Goal: Task Accomplishment & Management: Use online tool/utility

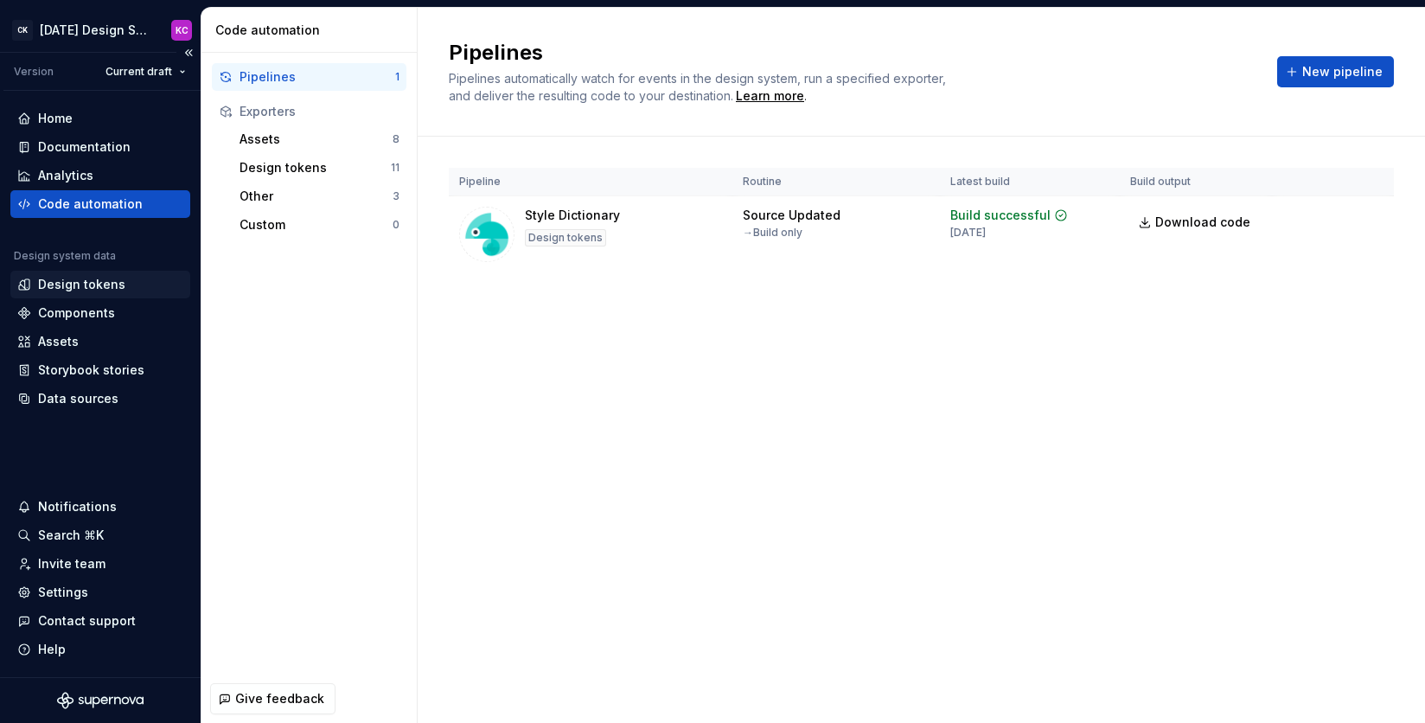
click at [78, 282] on div "Design tokens" at bounding box center [81, 284] width 87 height 17
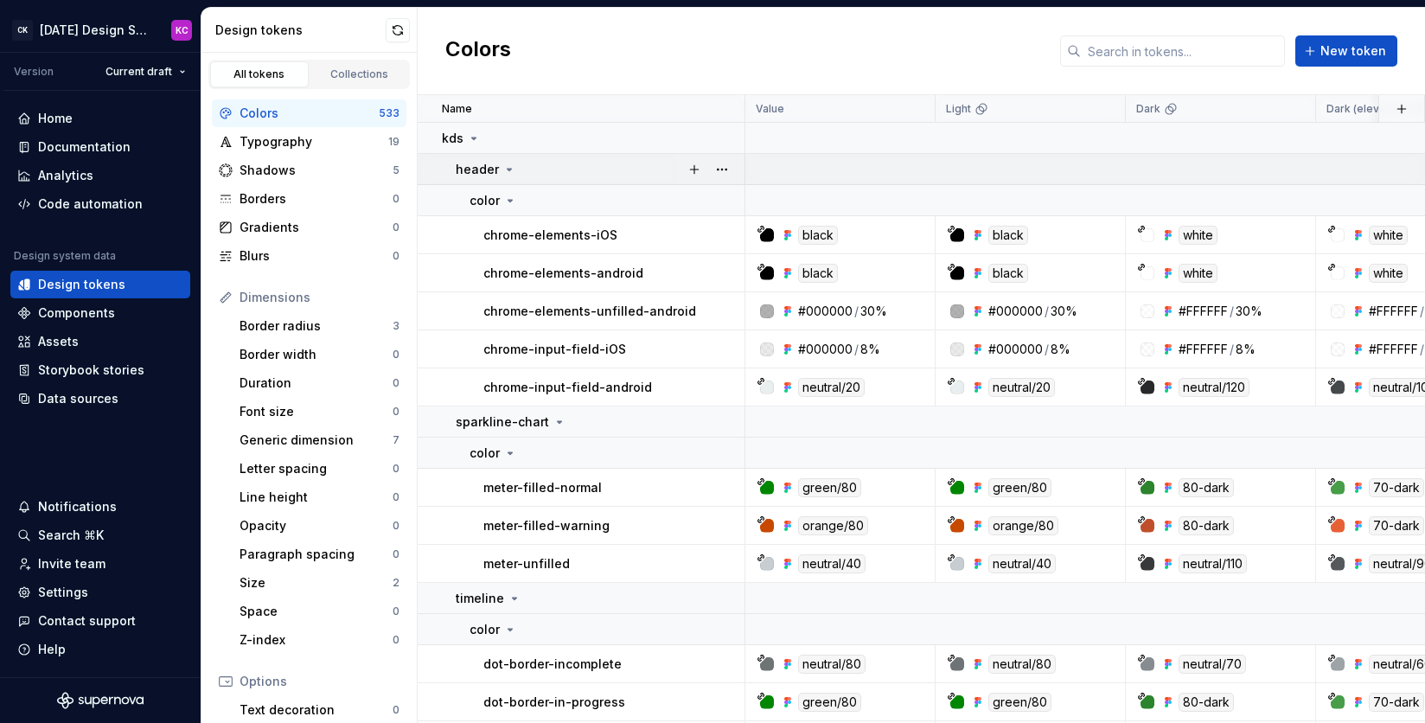
click at [508, 169] on icon at bounding box center [509, 170] width 14 height 14
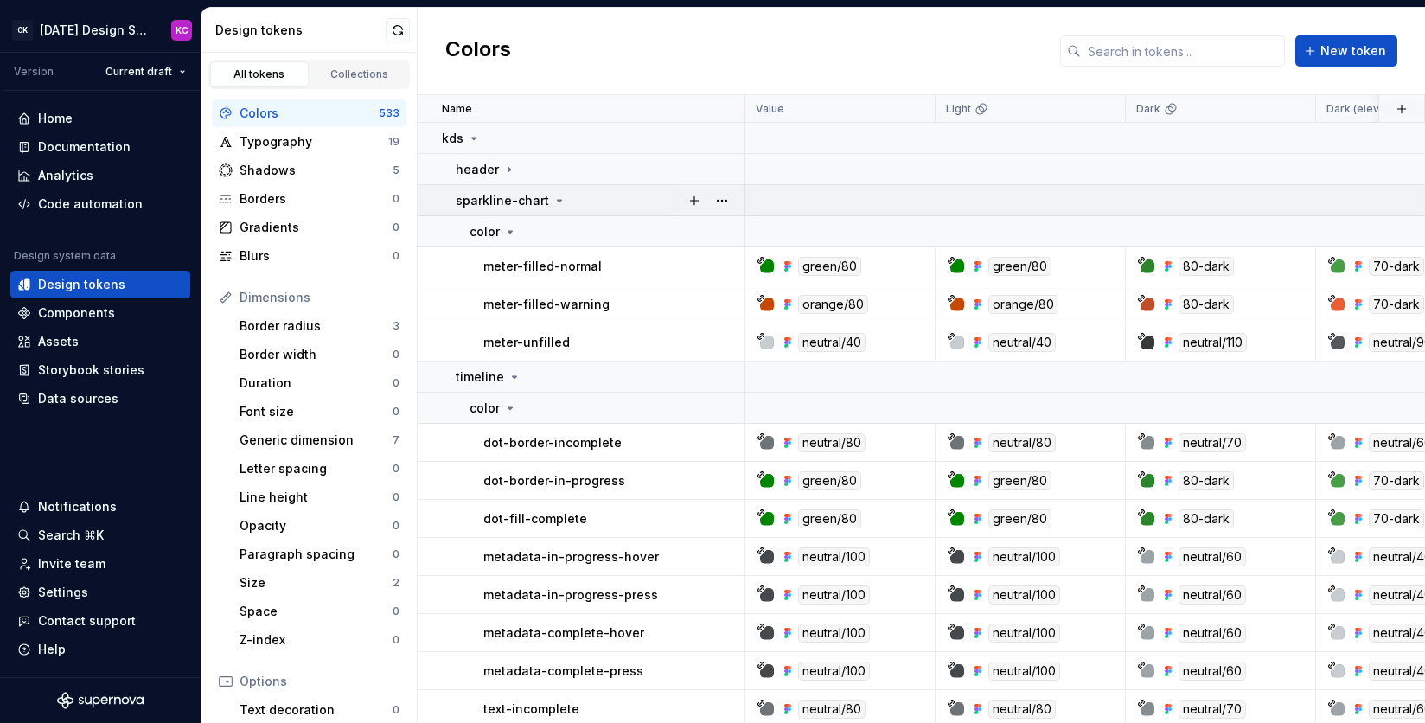
click at [554, 198] on icon at bounding box center [559, 201] width 14 height 14
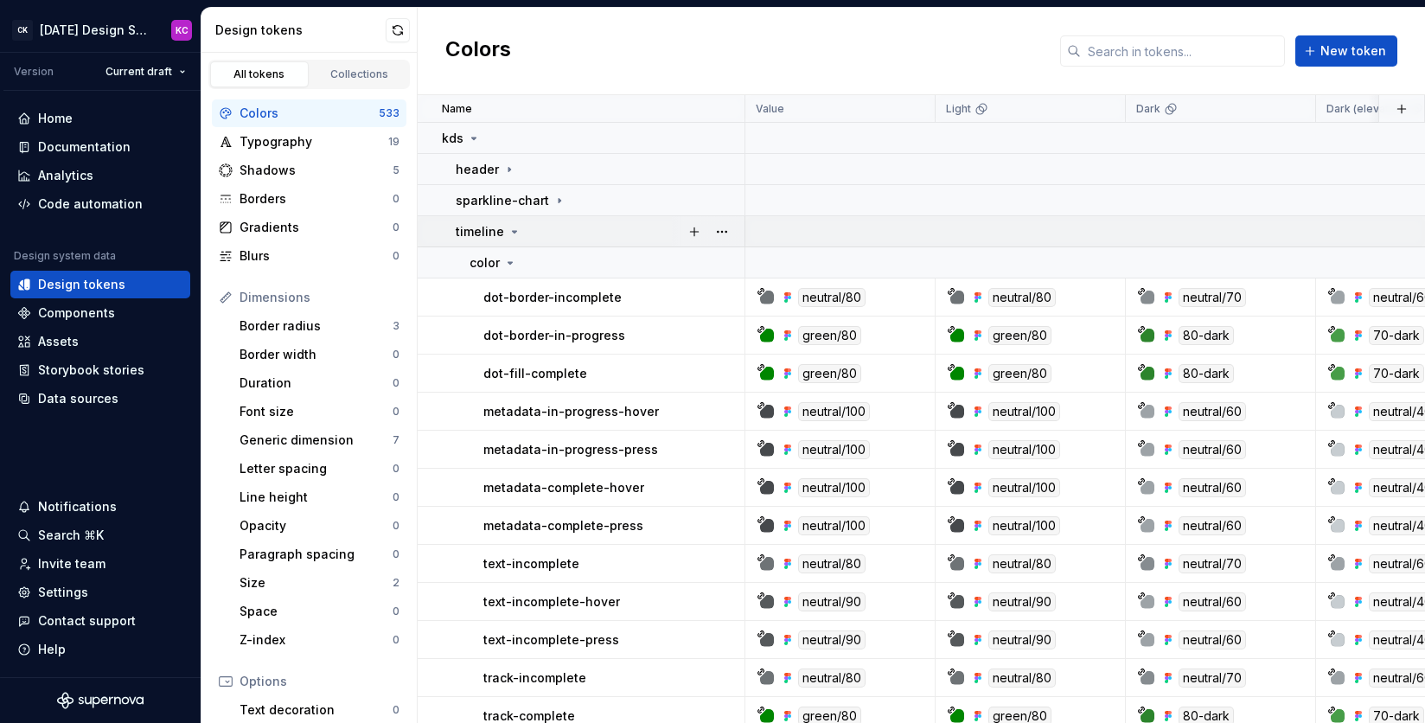
click at [509, 228] on icon at bounding box center [514, 232] width 14 height 14
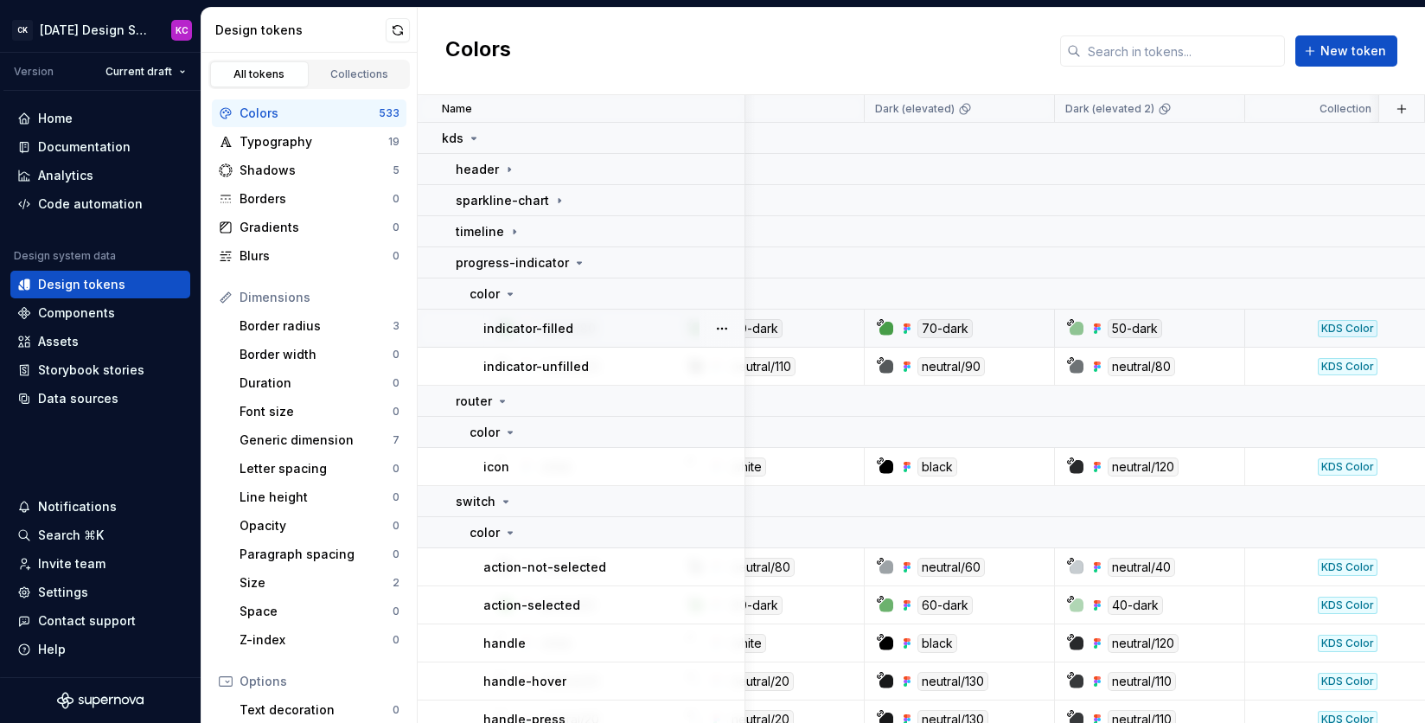
scroll to position [0, 453]
click at [276, 115] on div "Colors" at bounding box center [308, 113] width 139 height 17
click at [508, 168] on icon at bounding box center [509, 169] width 2 height 4
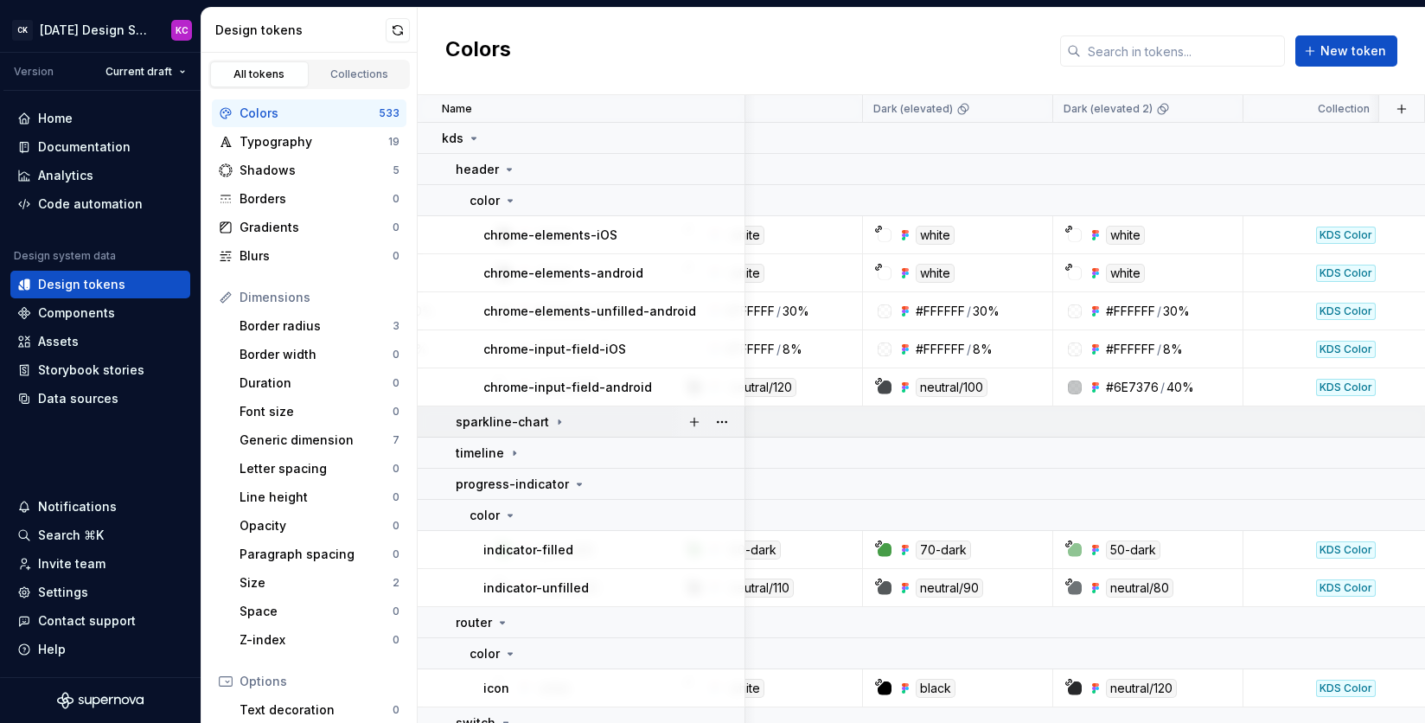
click at [547, 420] on div "sparkline-chart" at bounding box center [511, 421] width 111 height 17
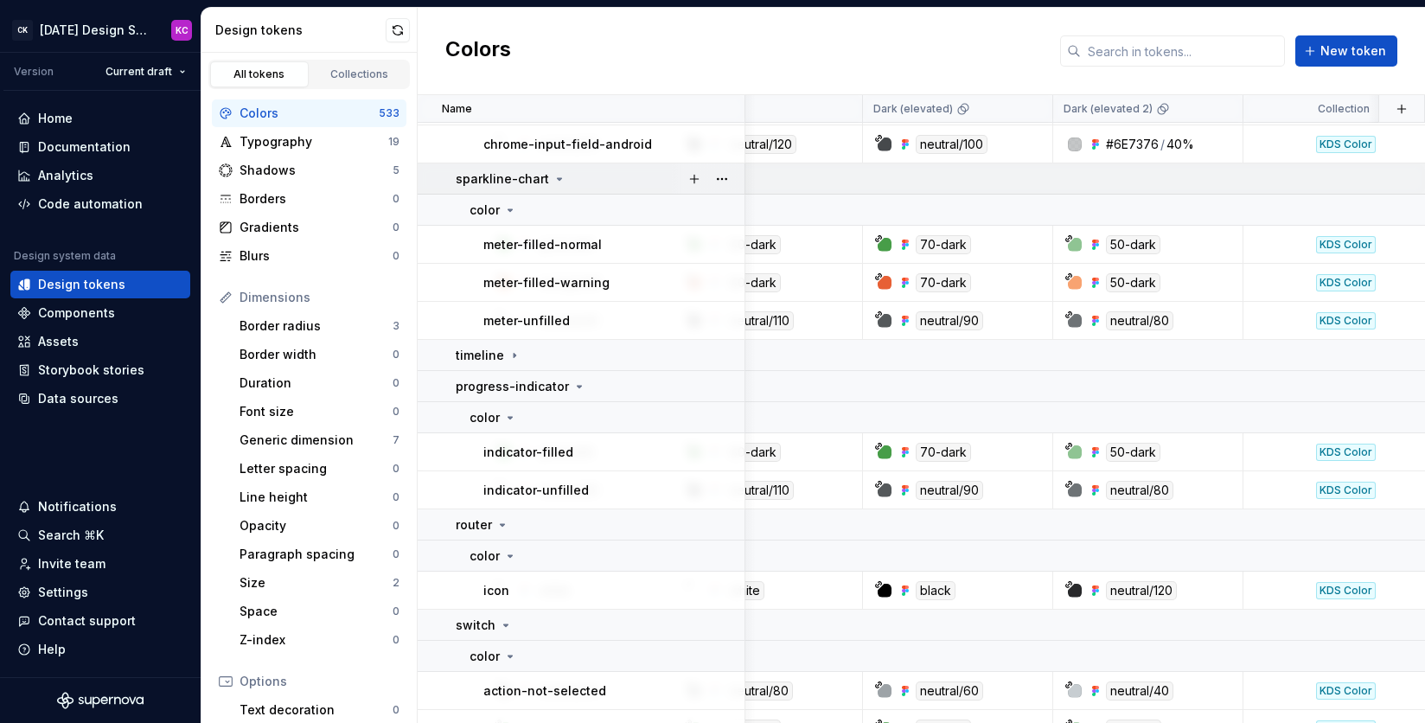
scroll to position [262, 453]
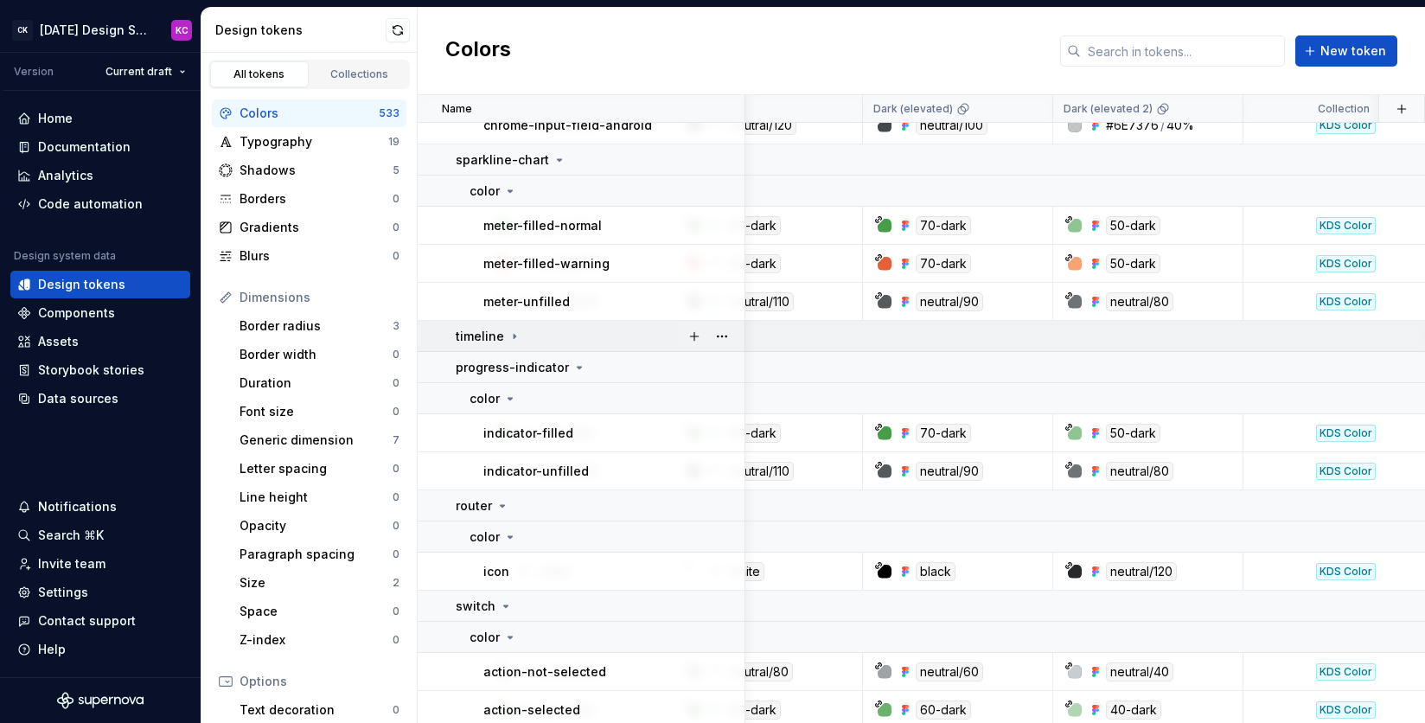
click at [557, 329] on div "timeline" at bounding box center [600, 336] width 288 height 17
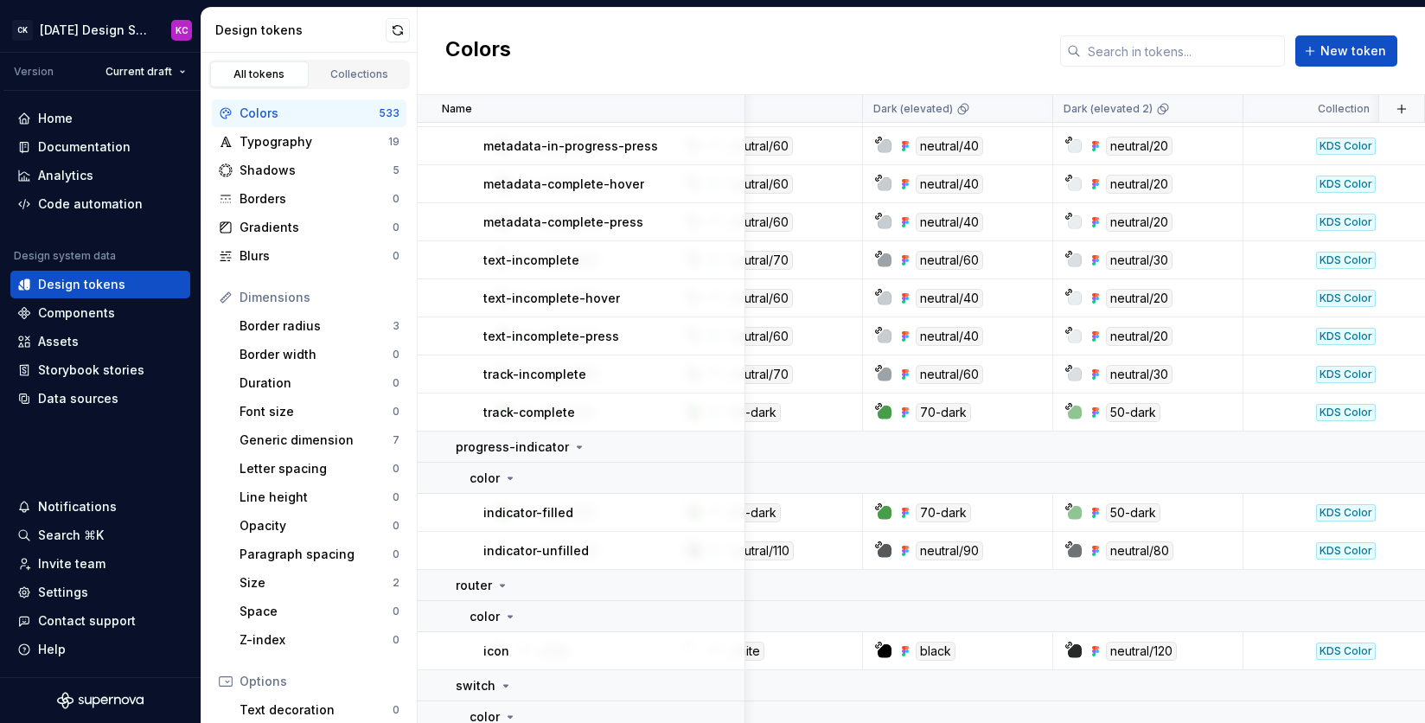
scroll to position [718, 453]
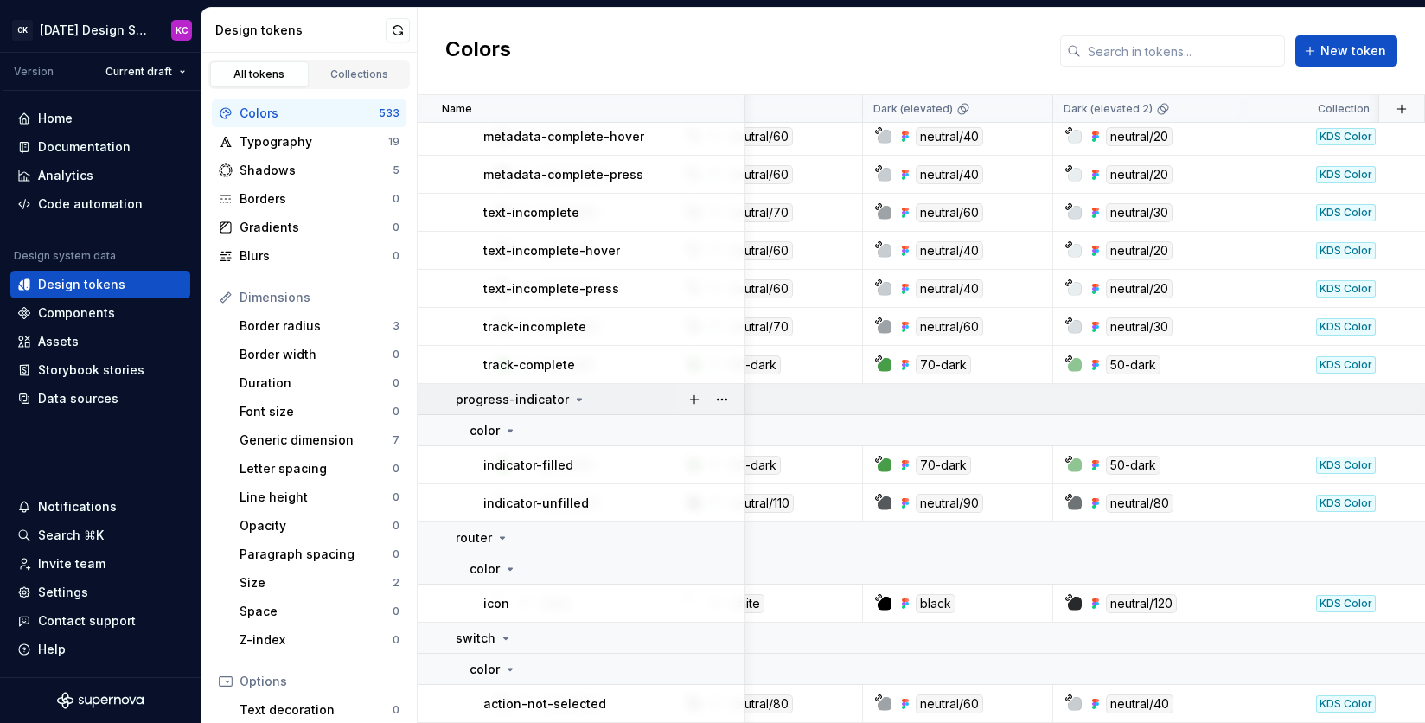
click at [583, 403] on div "progress-indicator" at bounding box center [600, 399] width 288 height 17
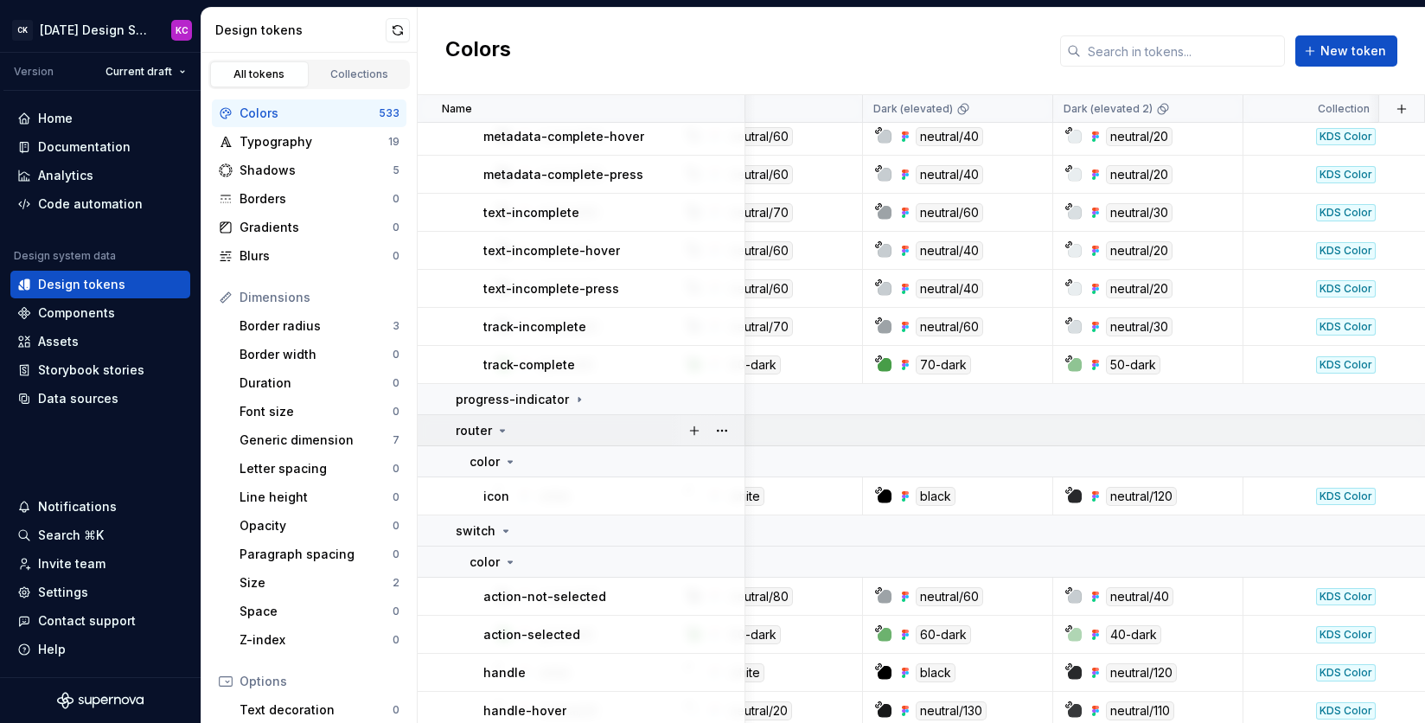
click at [579, 427] on div "router" at bounding box center [600, 430] width 288 height 17
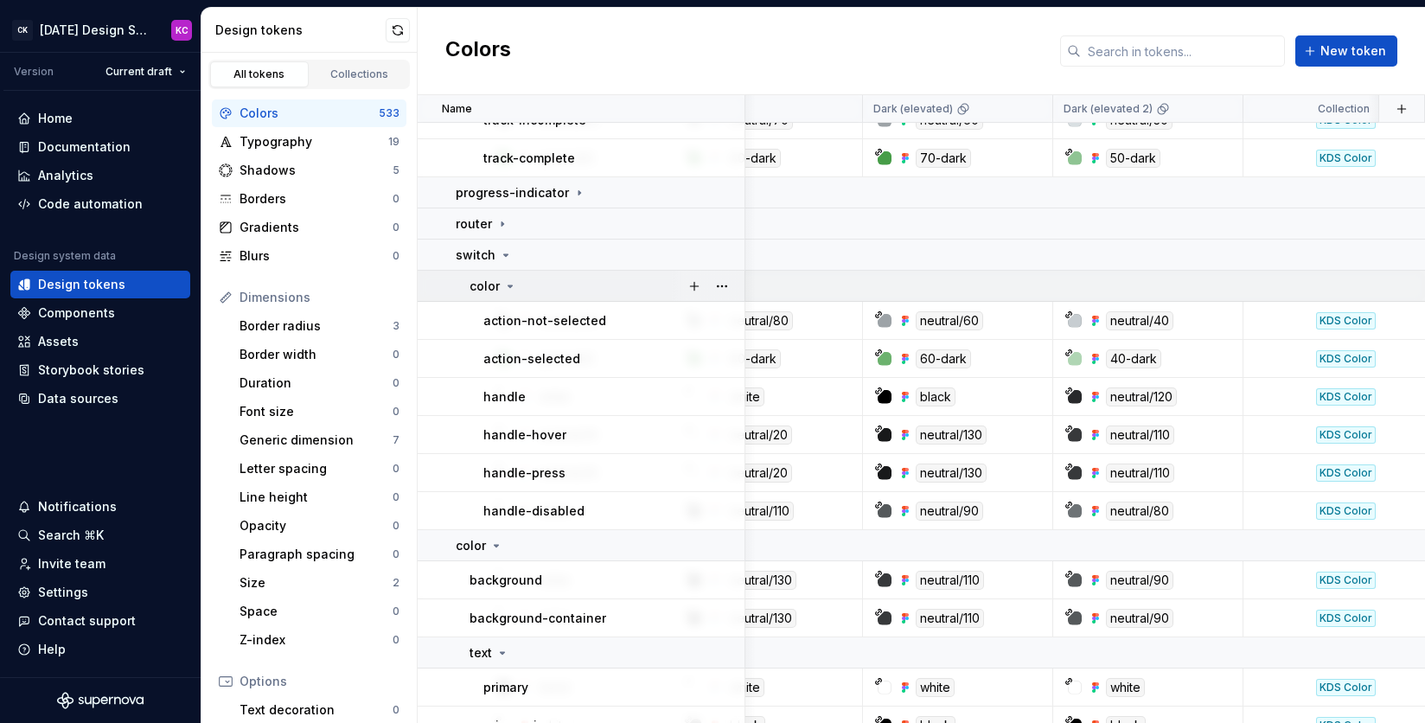
scroll to position [904, 453]
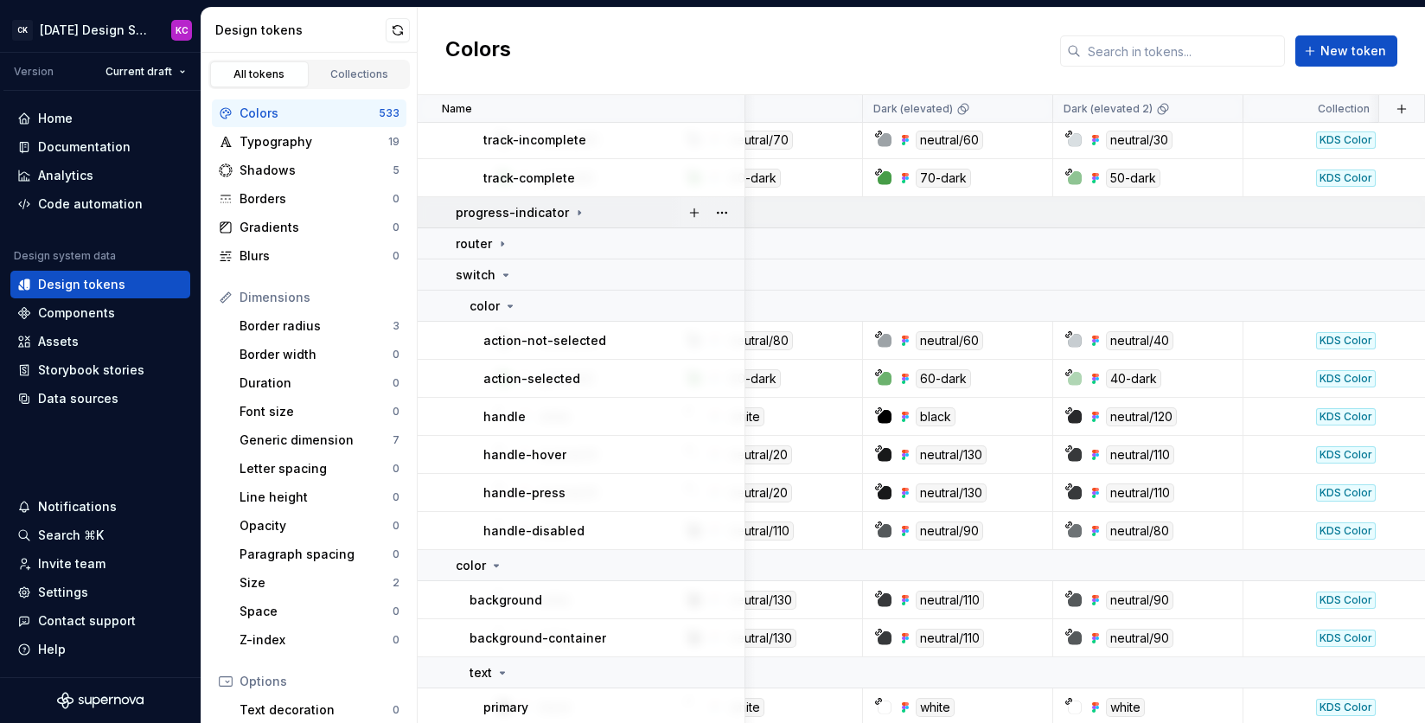
click at [590, 218] on div "progress-indicator" at bounding box center [600, 212] width 288 height 17
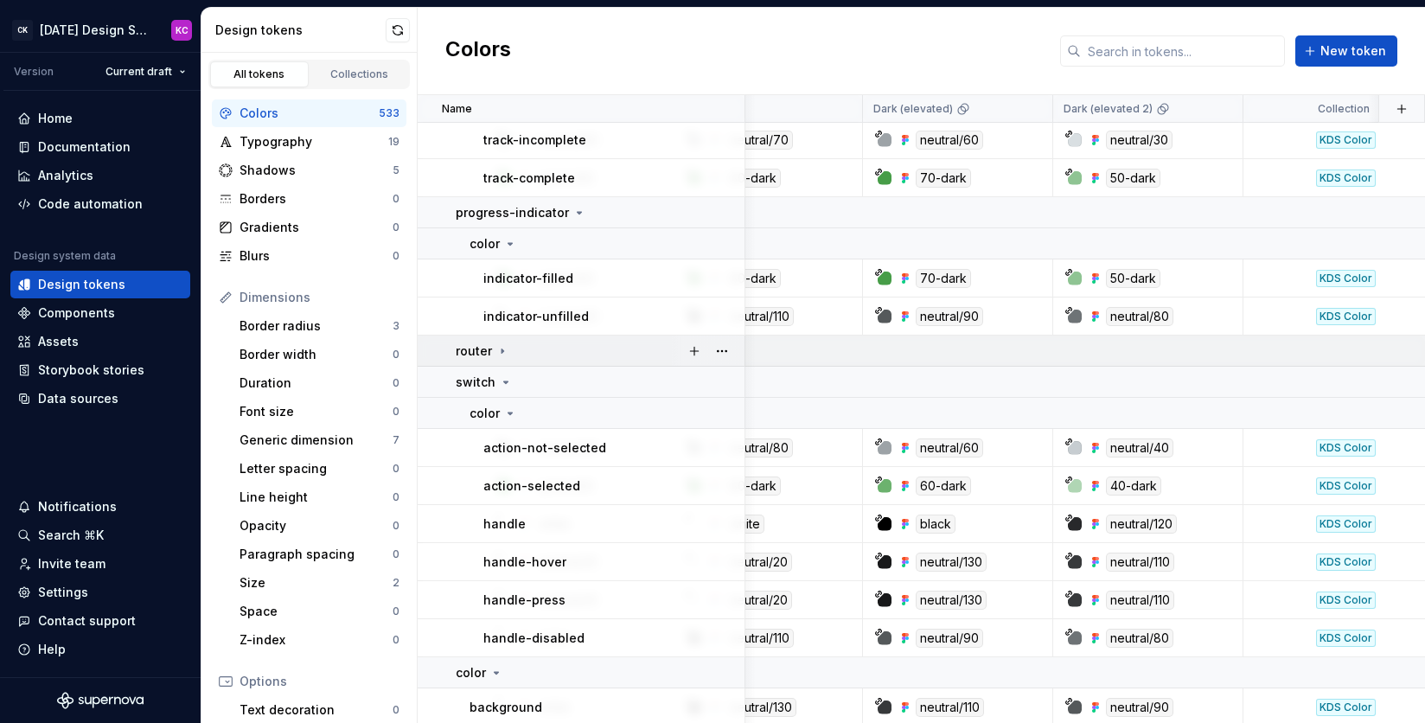
click at [582, 337] on td "router" at bounding box center [582, 350] width 328 height 31
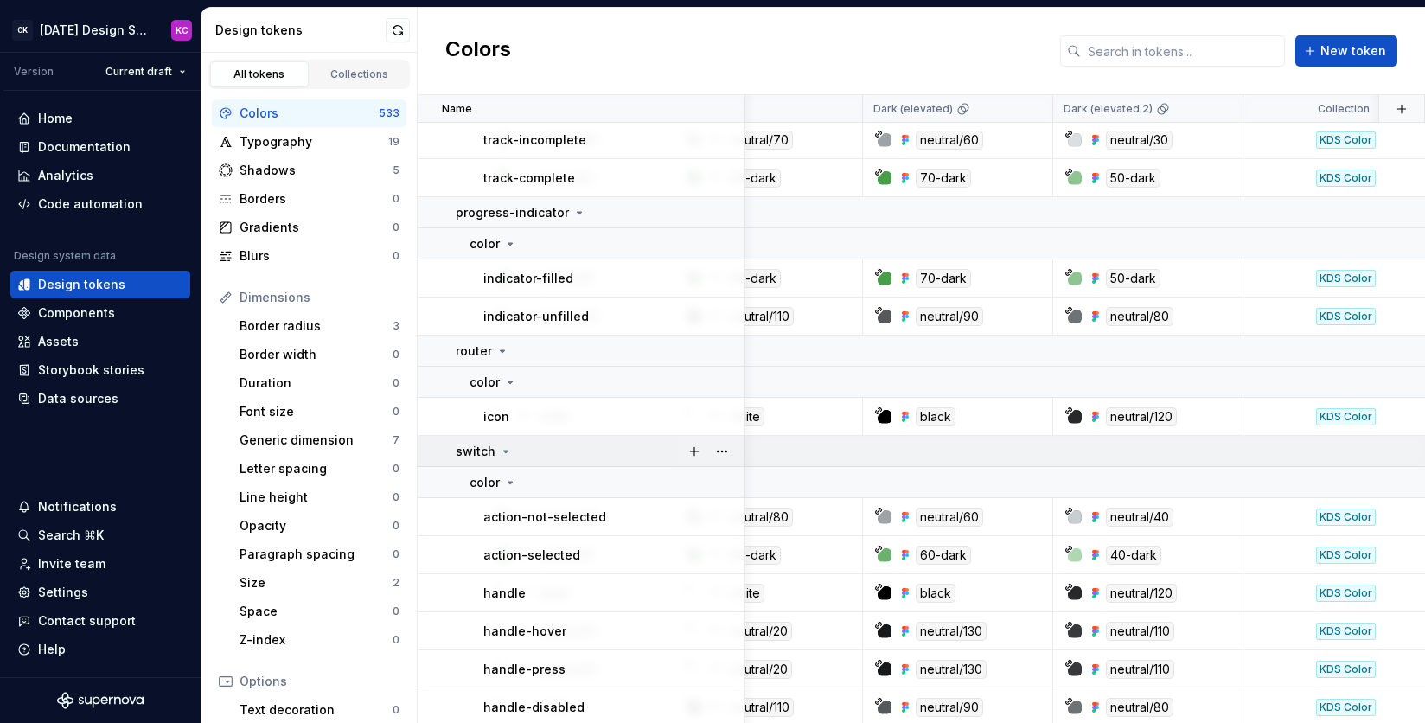
click at [579, 448] on div "switch" at bounding box center [600, 451] width 288 height 17
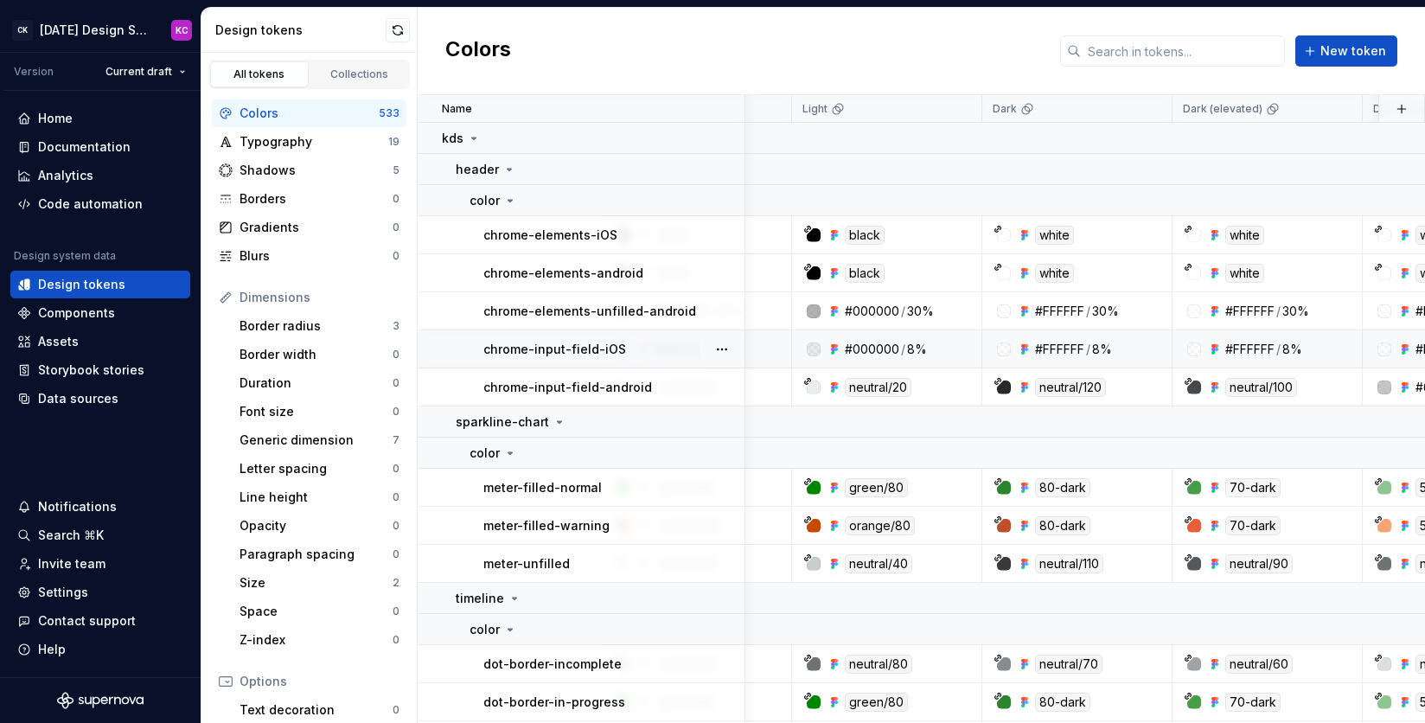
scroll to position [0, 0]
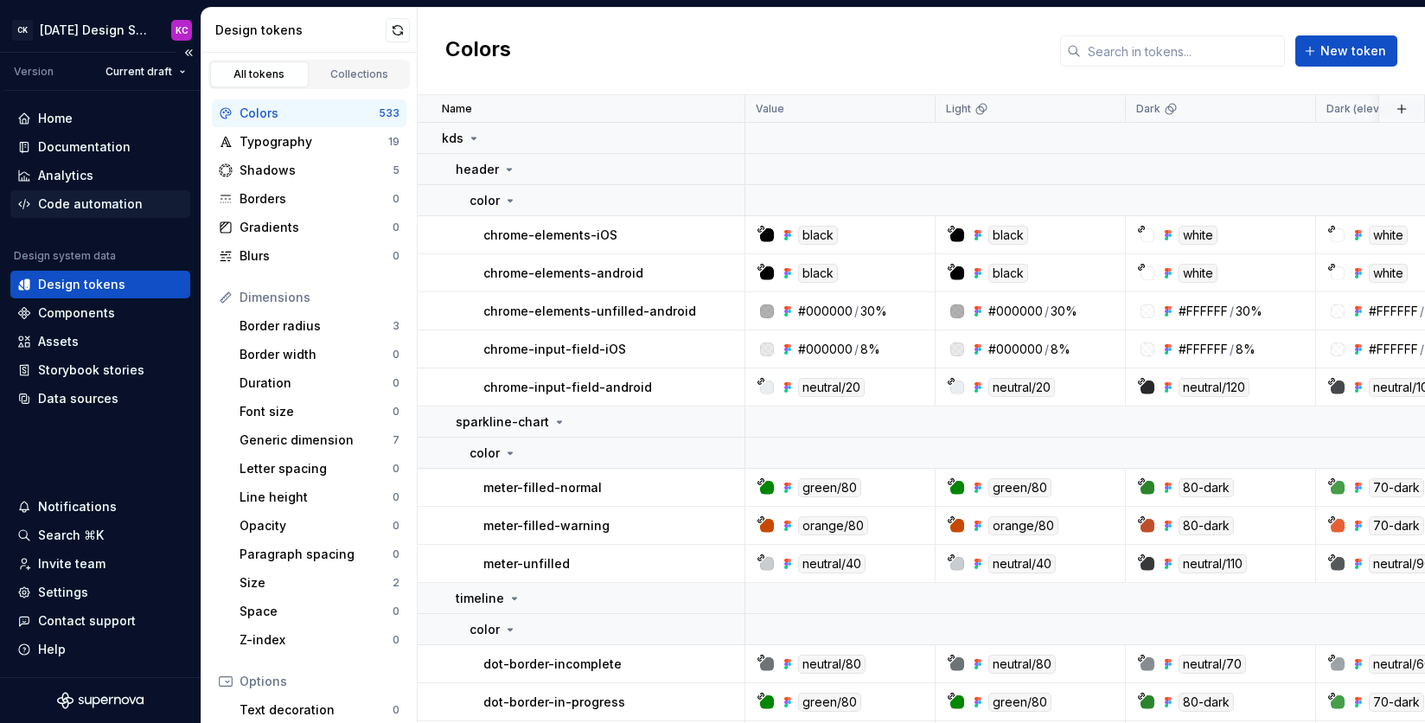
click at [101, 206] on div "Code automation" at bounding box center [90, 203] width 105 height 17
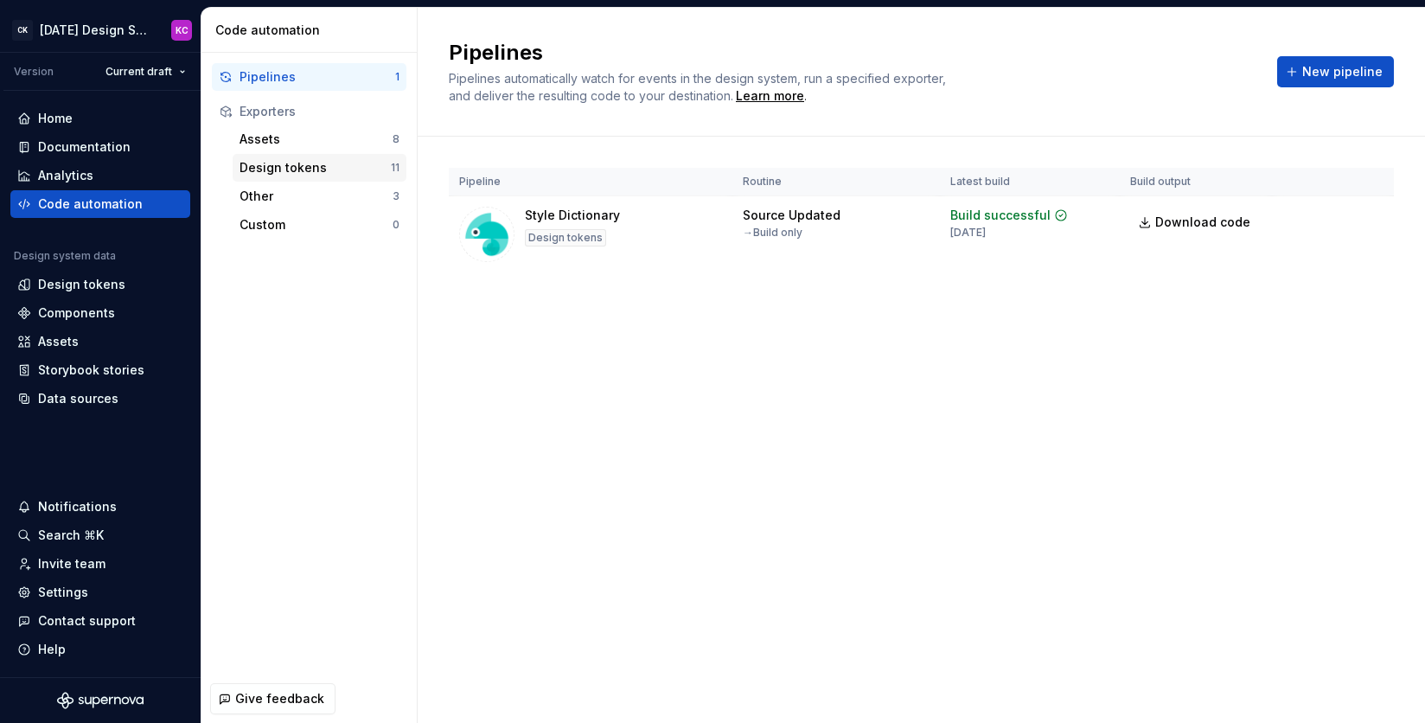
click at [283, 164] on div "Design tokens" at bounding box center [314, 167] width 151 height 17
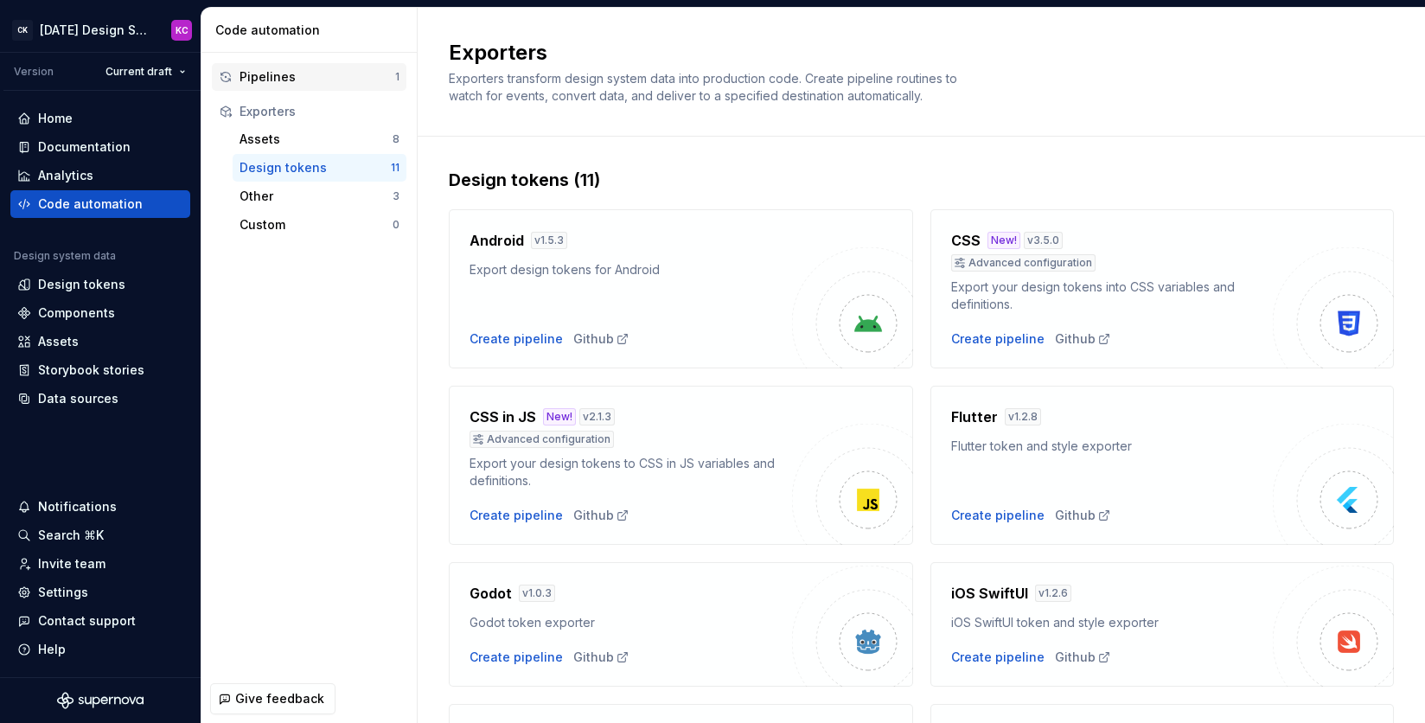
click at [284, 70] on div "Pipelines" at bounding box center [317, 76] width 156 height 17
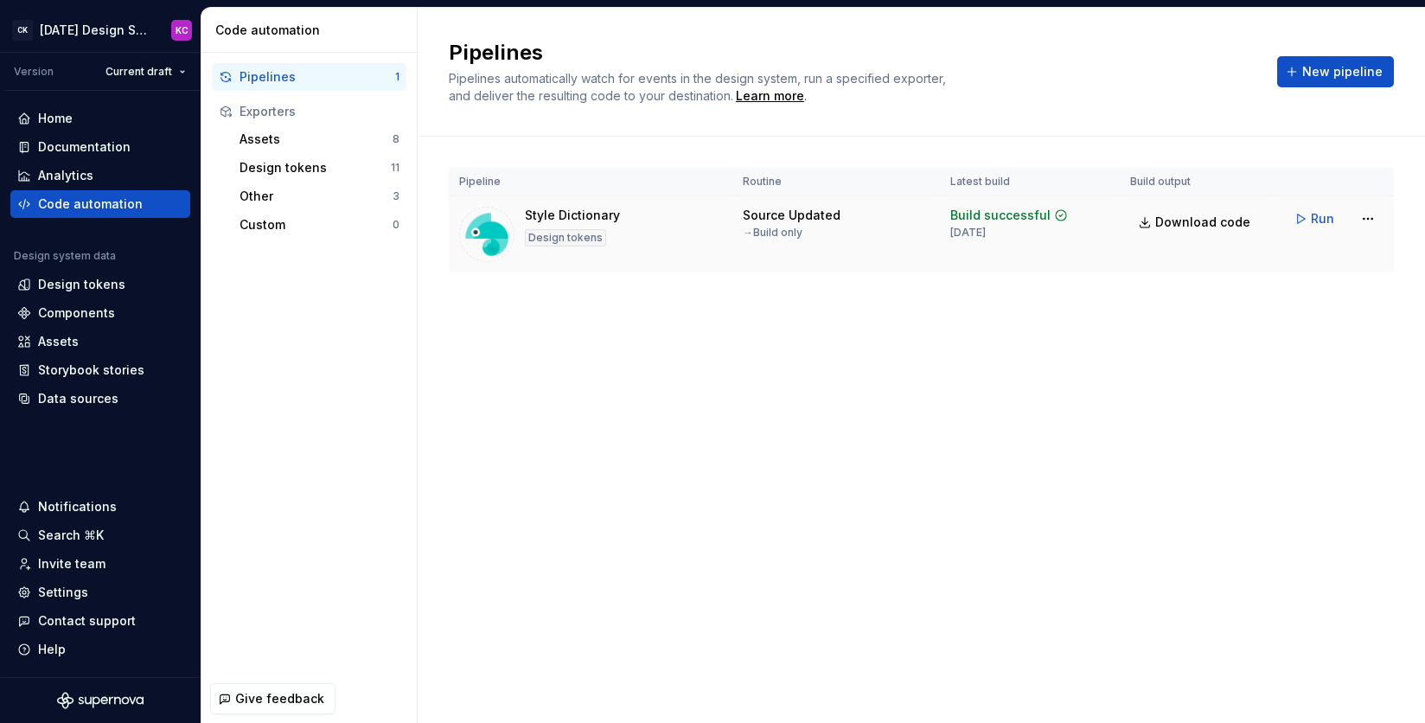
click at [703, 242] on div "Style Dictionary Design tokens" at bounding box center [590, 234] width 263 height 55
click at [1323, 71] on span "New pipeline" at bounding box center [1342, 71] width 80 height 17
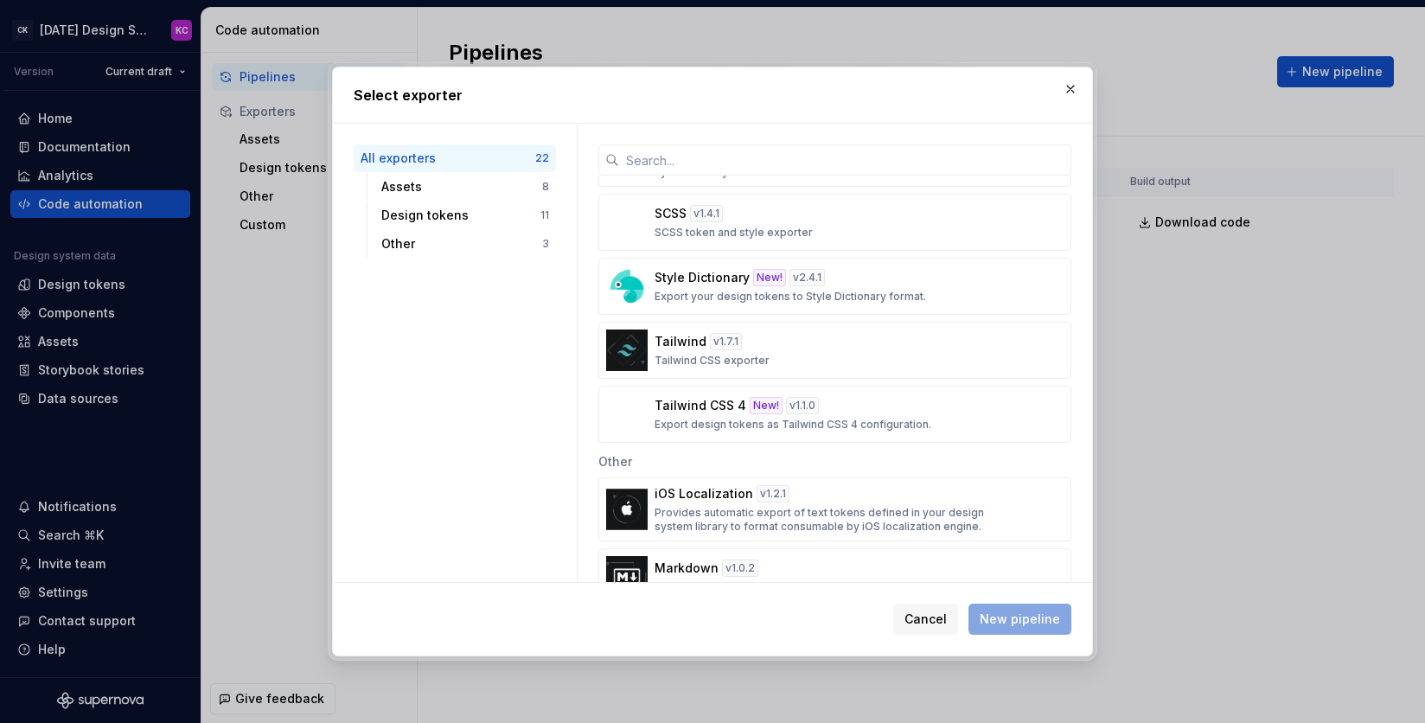
scroll to position [1039, 0]
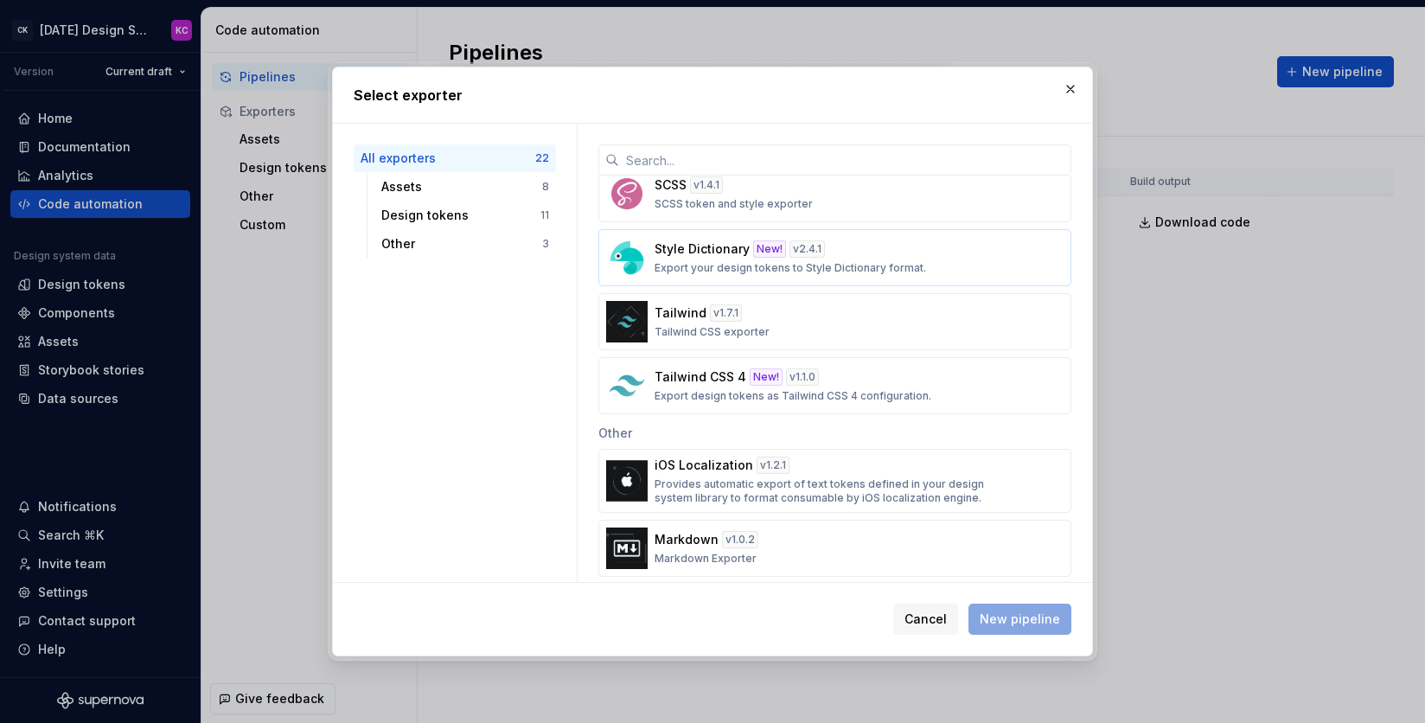
click at [945, 262] on div "Style Dictionary New! v 2.4.1 Export your design tokens to Style Dictionary for…" at bounding box center [829, 257] width 350 height 35
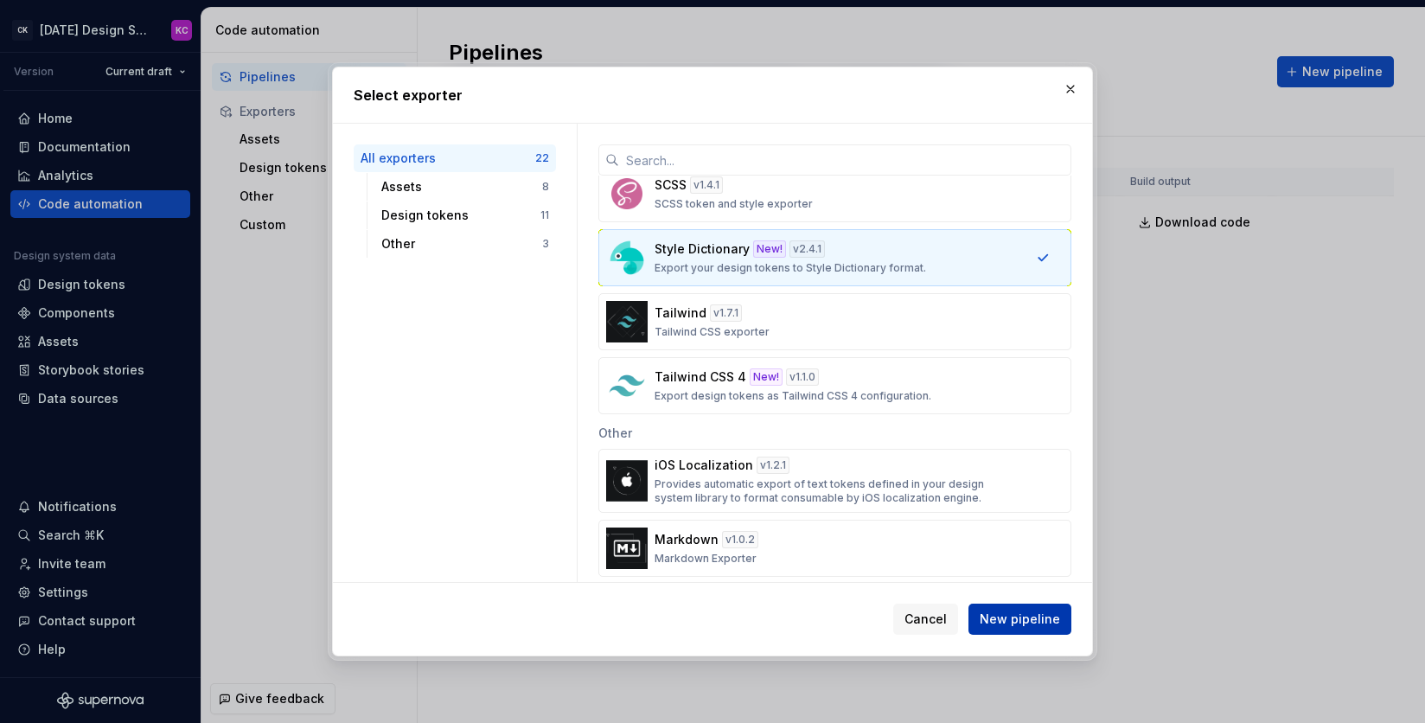
click at [1018, 613] on span "New pipeline" at bounding box center [1020, 618] width 80 height 17
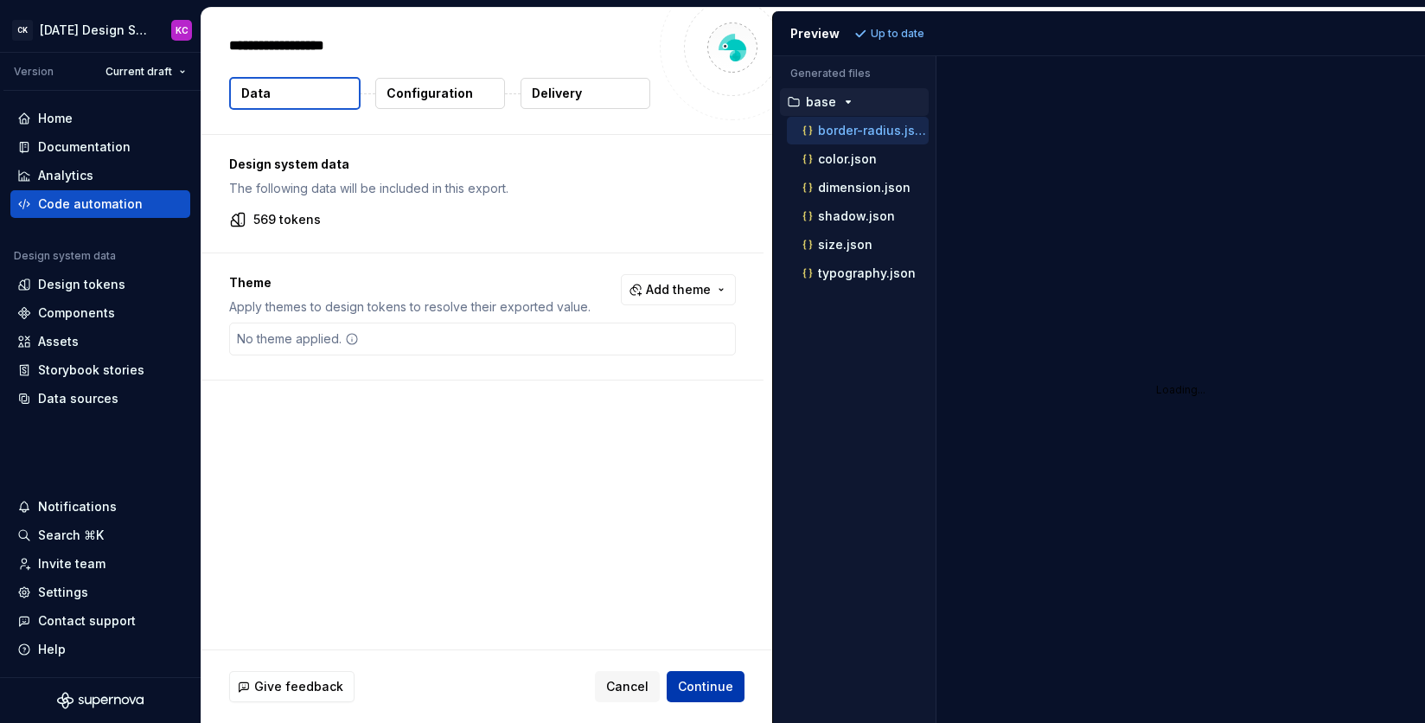
type textarea "*"
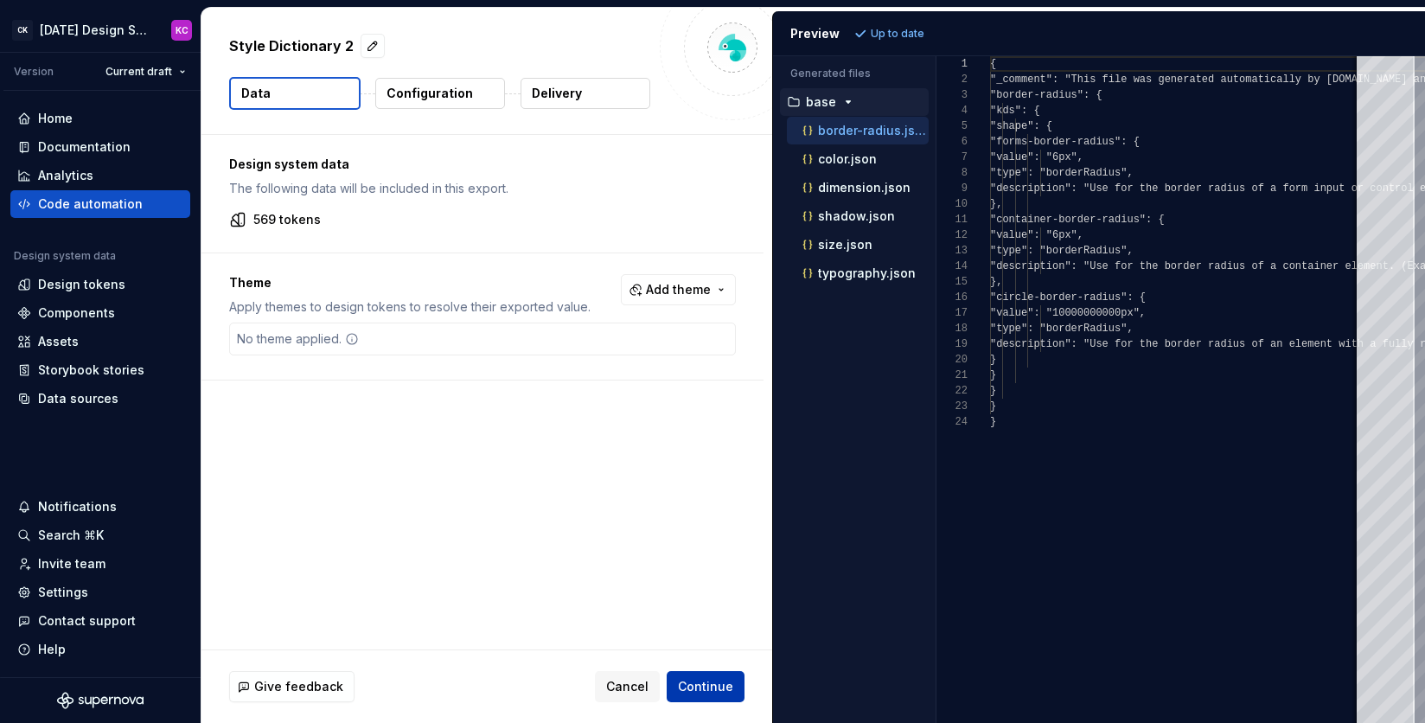
click at [705, 674] on button "Continue" at bounding box center [706, 686] width 78 height 31
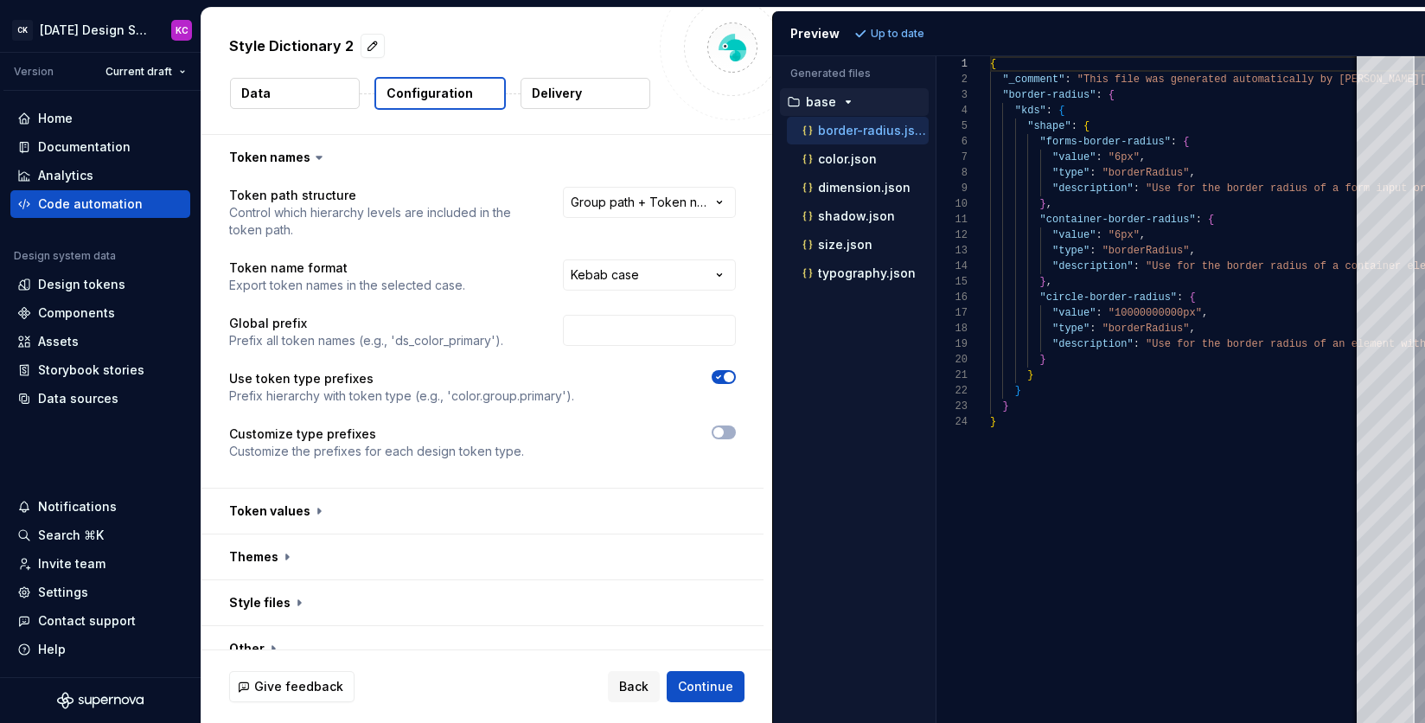
scroll to position [22, 0]
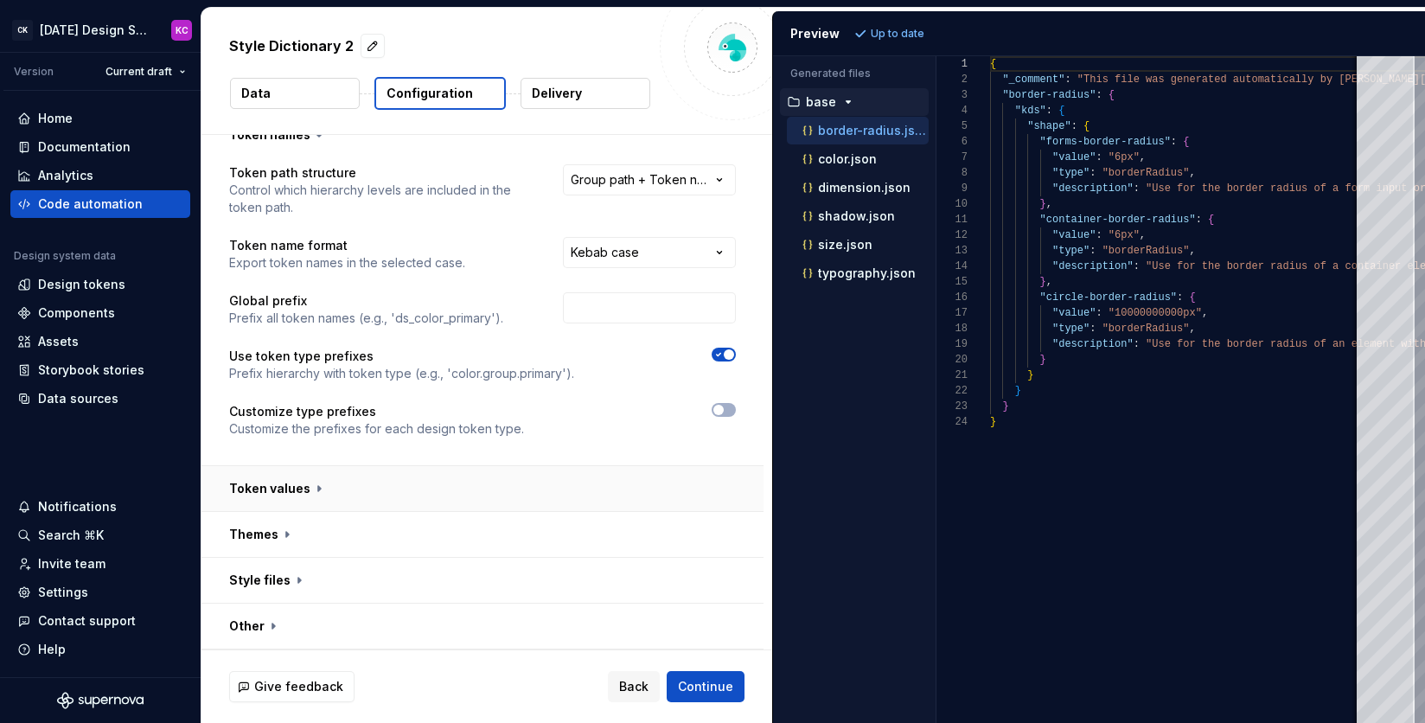
click at [329, 507] on button "button" at bounding box center [482, 488] width 562 height 45
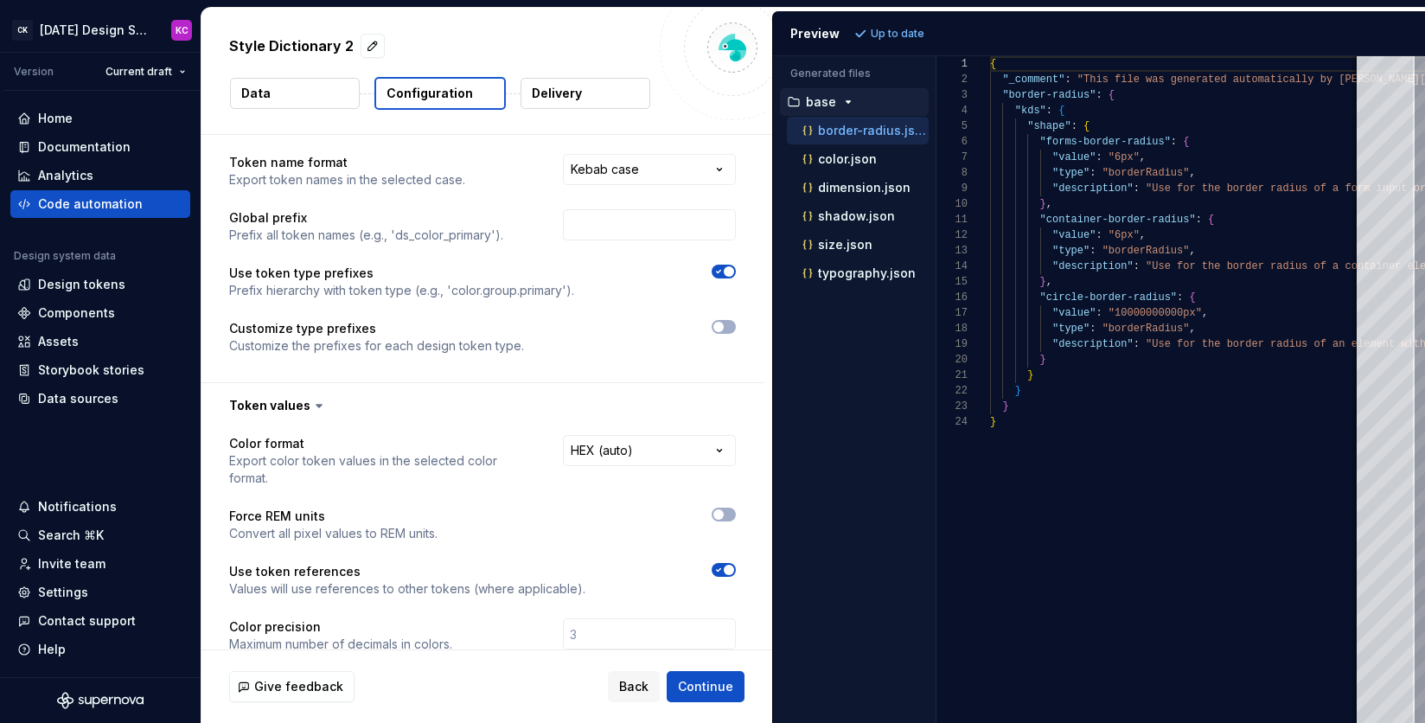
scroll to position [108, 0]
click at [699, 424] on button "button" at bounding box center [482, 402] width 562 height 45
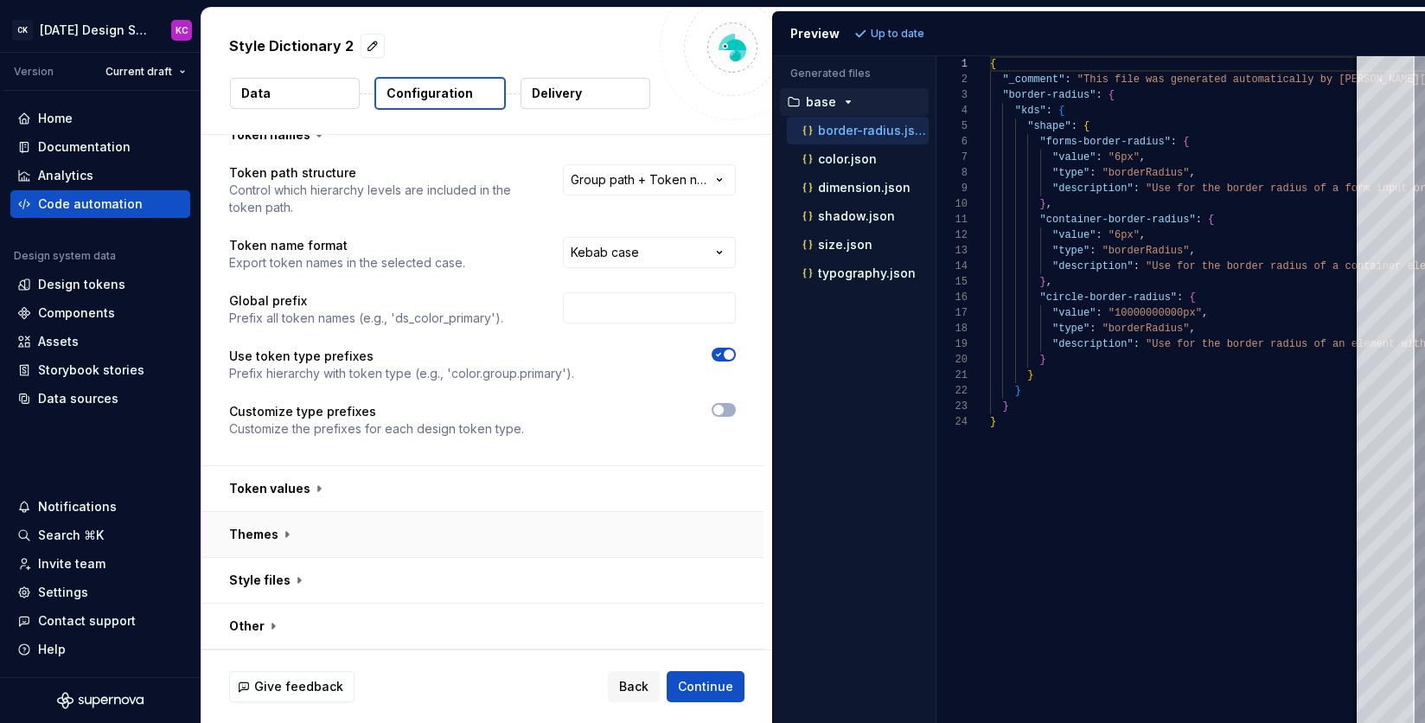
click at [527, 551] on button "button" at bounding box center [482, 534] width 562 height 45
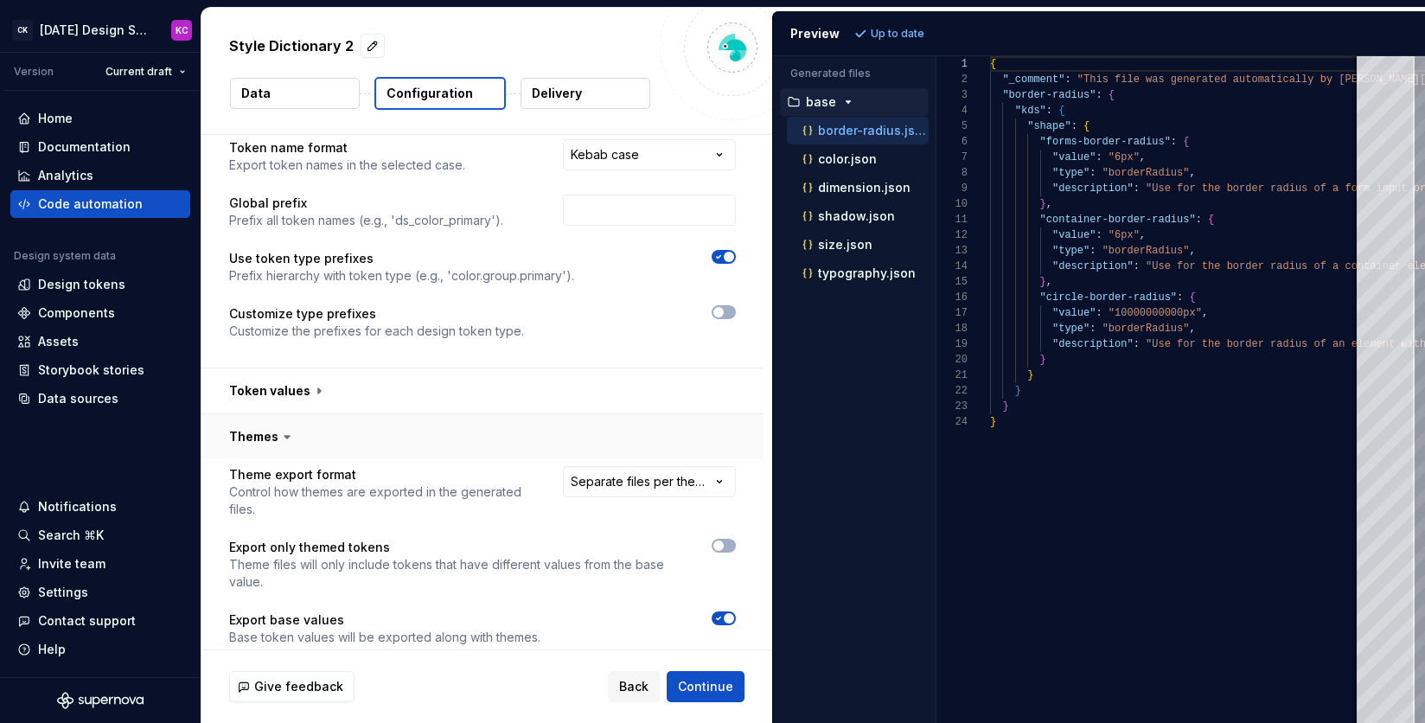
scroll to position [119, 0]
click at [829, 163] on p "color.json" at bounding box center [847, 159] width 59 height 14
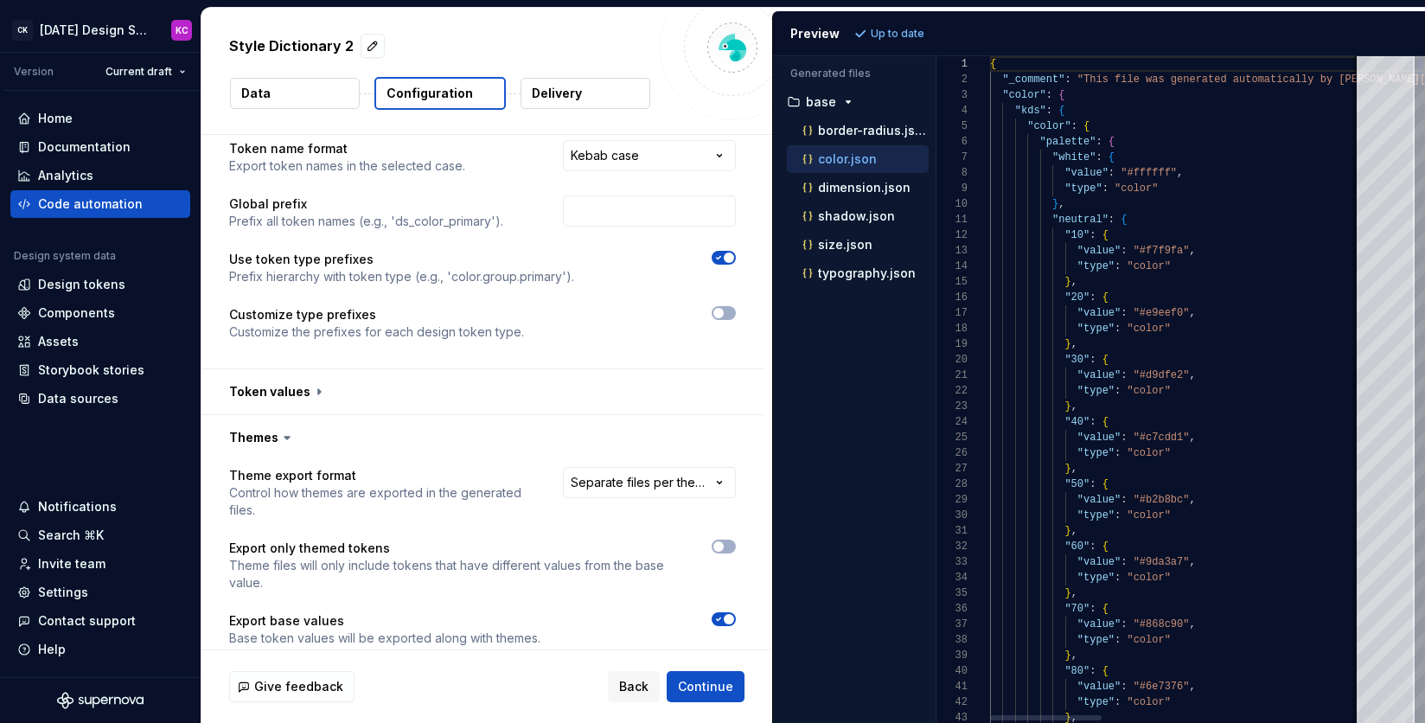
scroll to position [156, 0]
click at [839, 223] on div "shadow.json" at bounding box center [864, 215] width 130 height 17
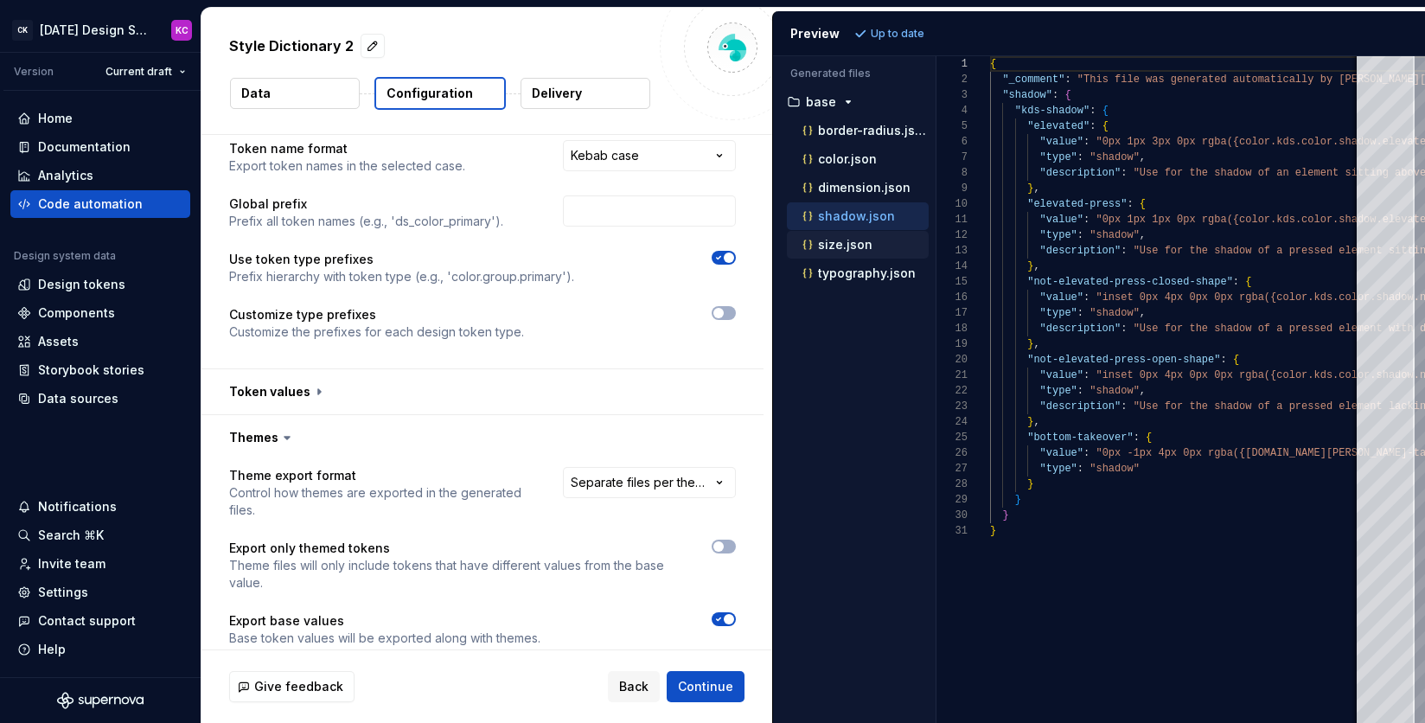
click at [833, 251] on p "size.json" at bounding box center [845, 245] width 54 height 14
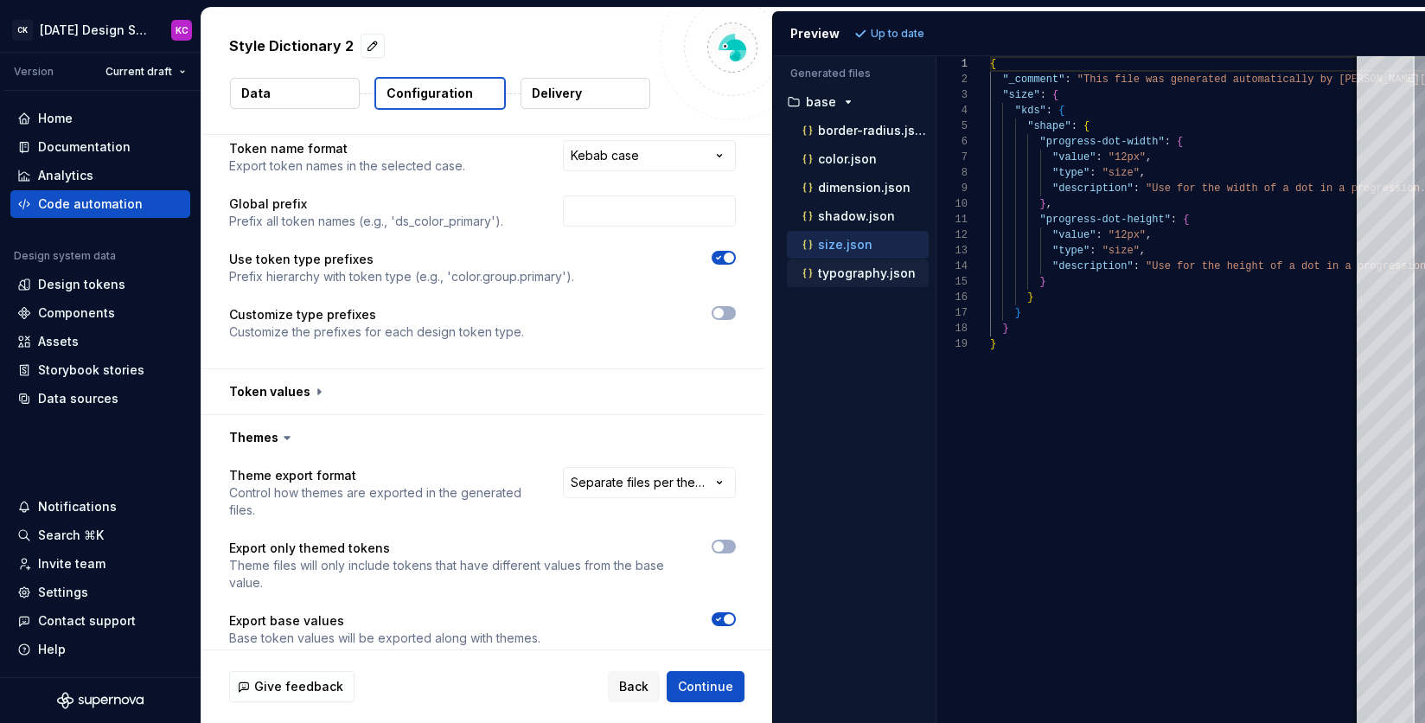
click at [826, 278] on p "typography.json" at bounding box center [867, 273] width 98 height 14
type textarea "**********"
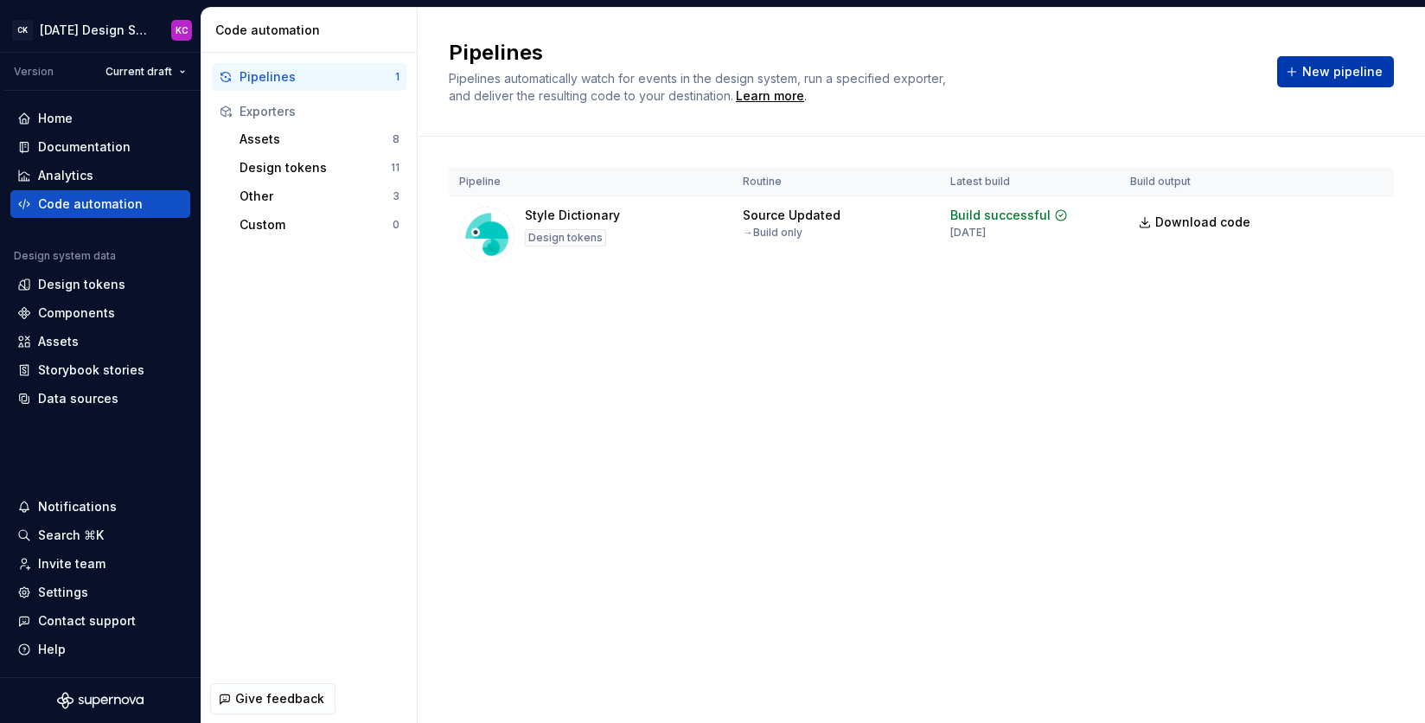
click at [1318, 74] on span "New pipeline" at bounding box center [1342, 71] width 80 height 17
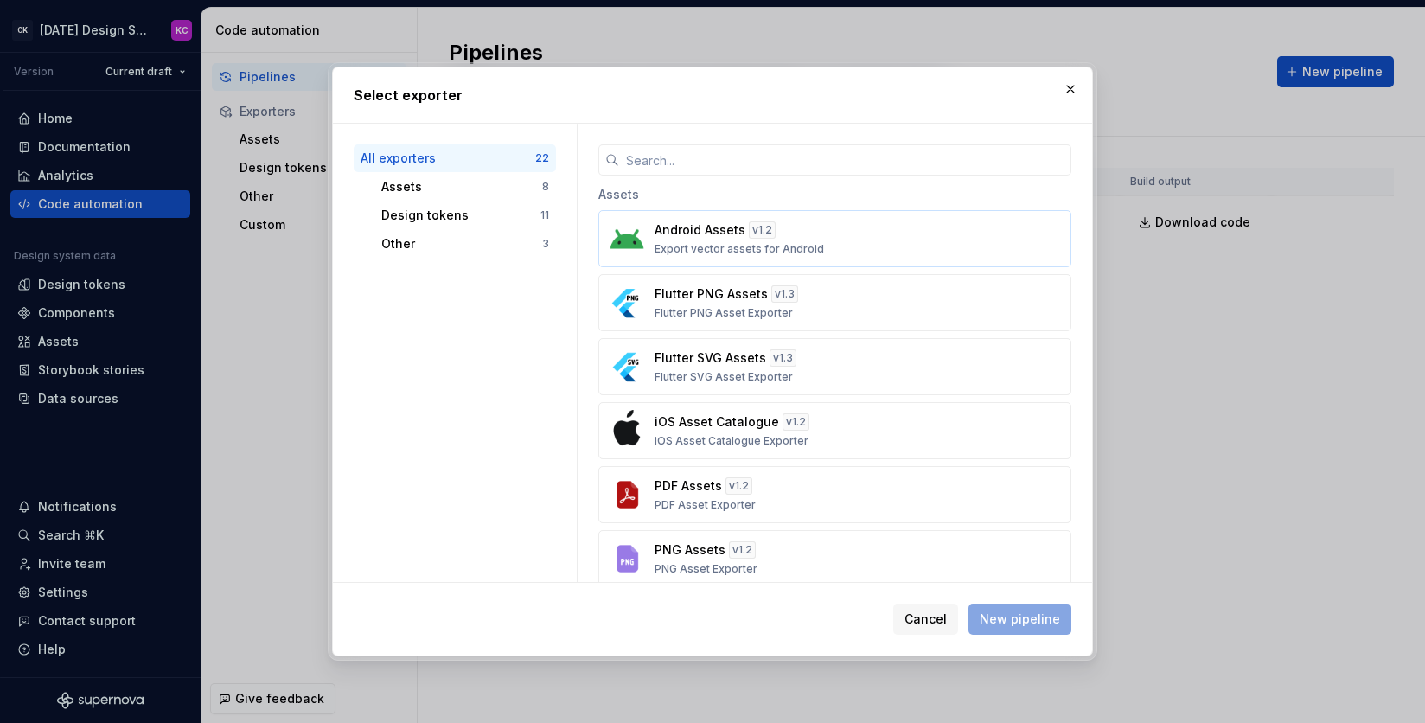
click at [862, 252] on div "Android Assets v 1.2 Export vector assets for Android" at bounding box center [829, 238] width 350 height 35
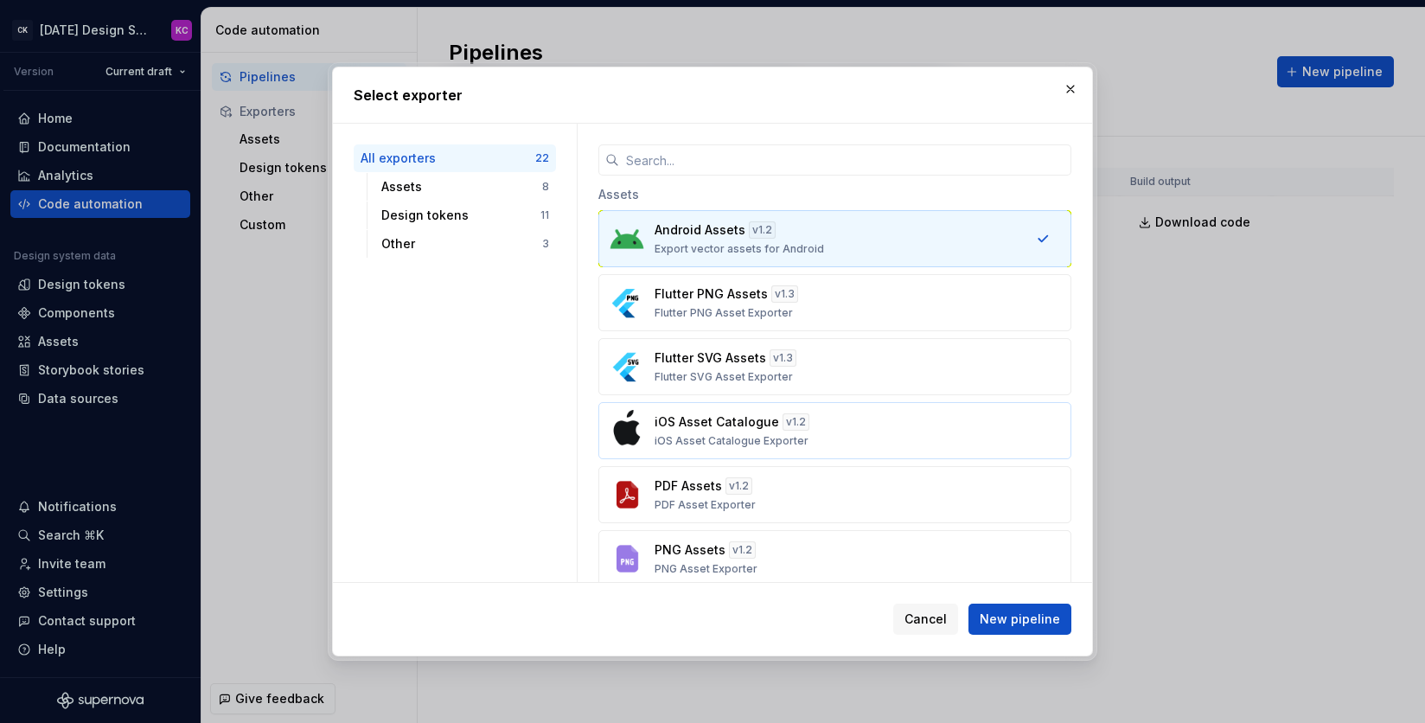
click at [858, 435] on div "iOS Asset Catalogue v 1.2 iOS Asset Catalogue Exporter" at bounding box center [829, 430] width 350 height 35
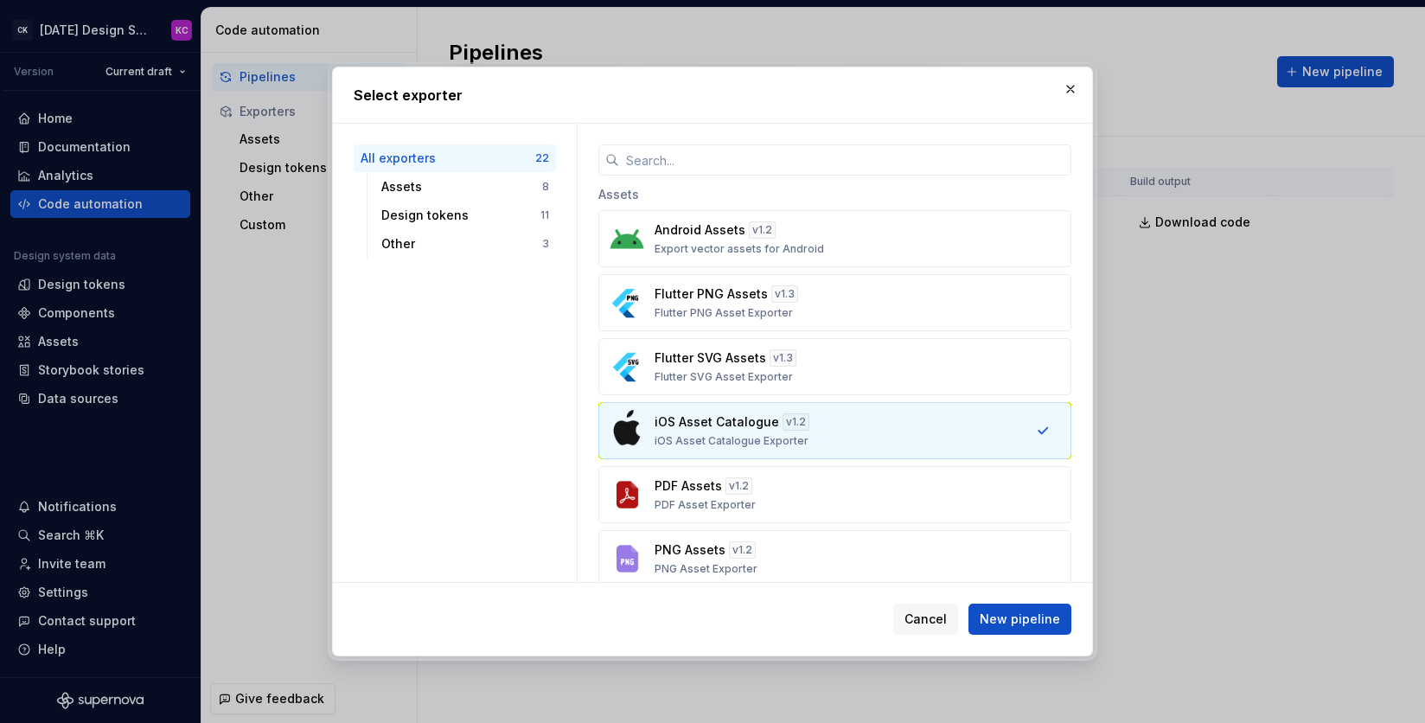
click at [1024, 639] on div "Cancel New pipeline" at bounding box center [712, 619] width 759 height 73
click at [1022, 628] on button "New pipeline" at bounding box center [1019, 618] width 103 height 31
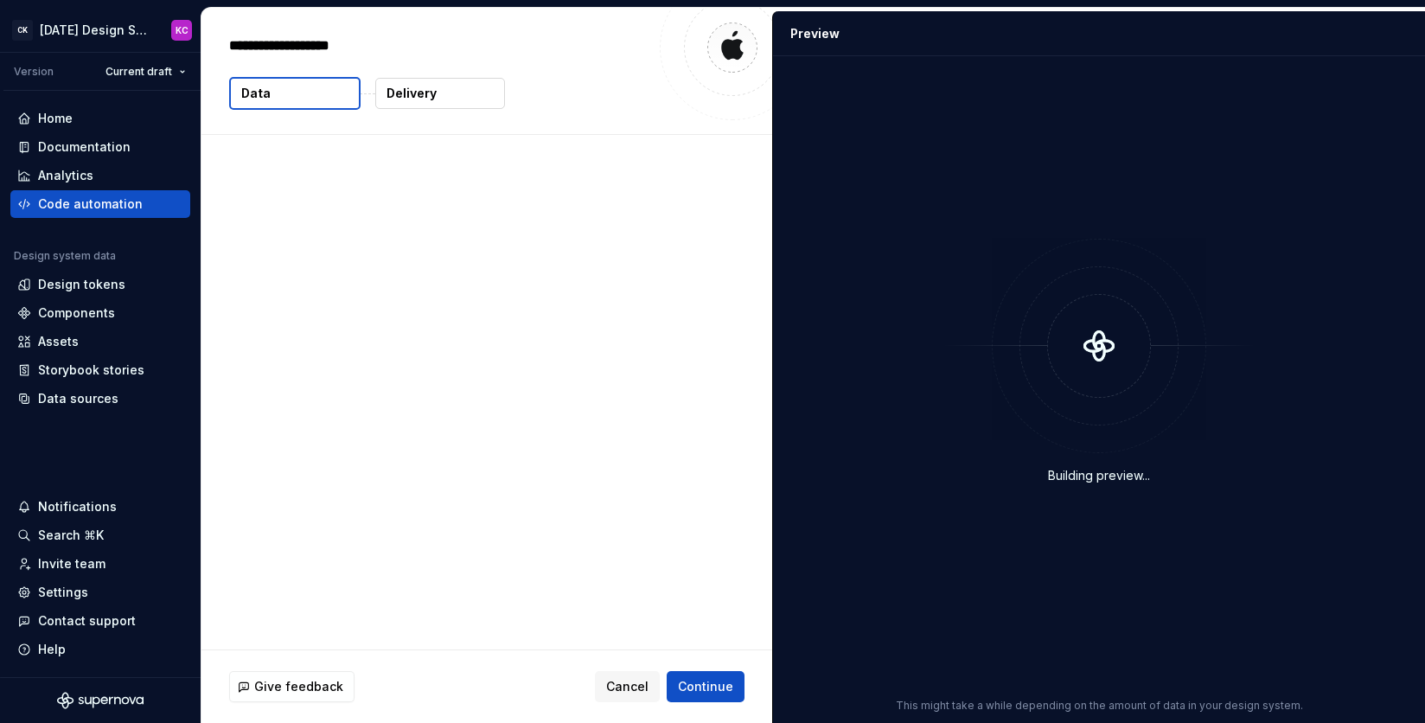
type textarea "*"
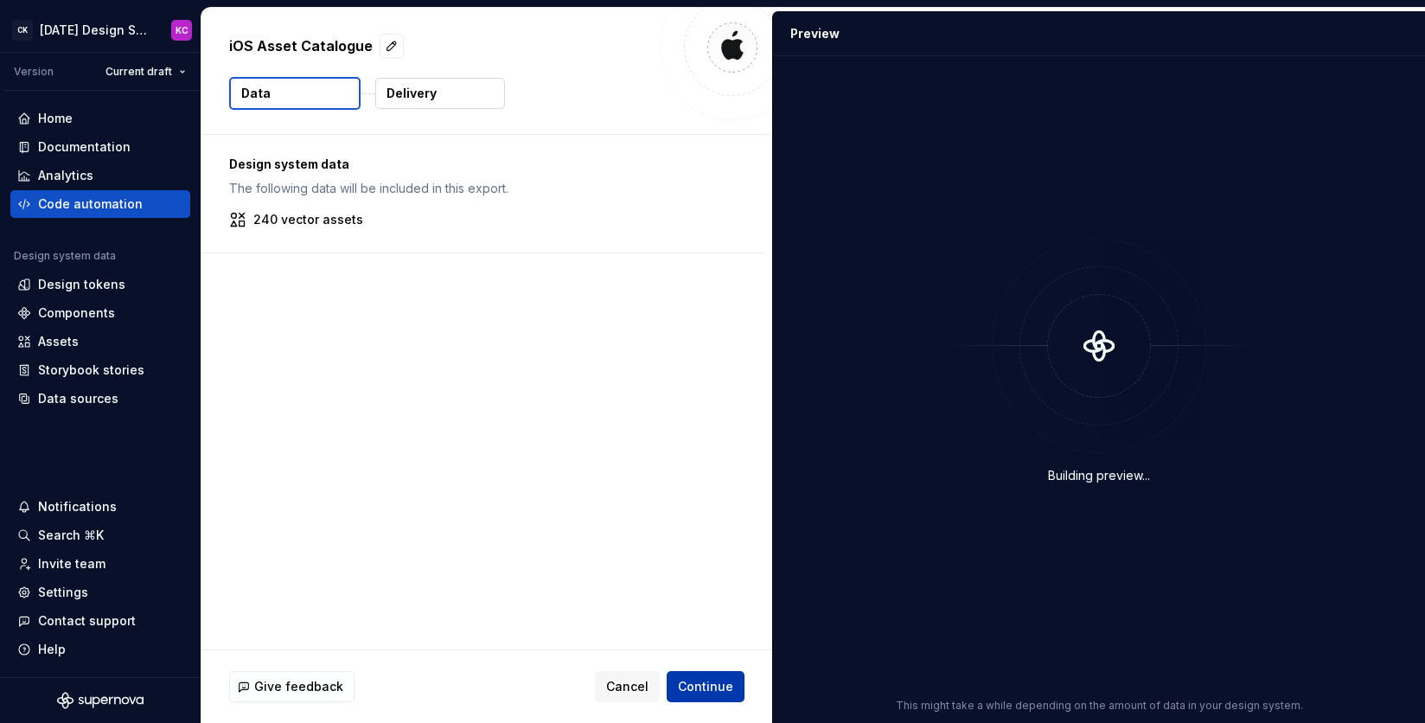
click at [718, 692] on span "Continue" at bounding box center [705, 686] width 55 height 17
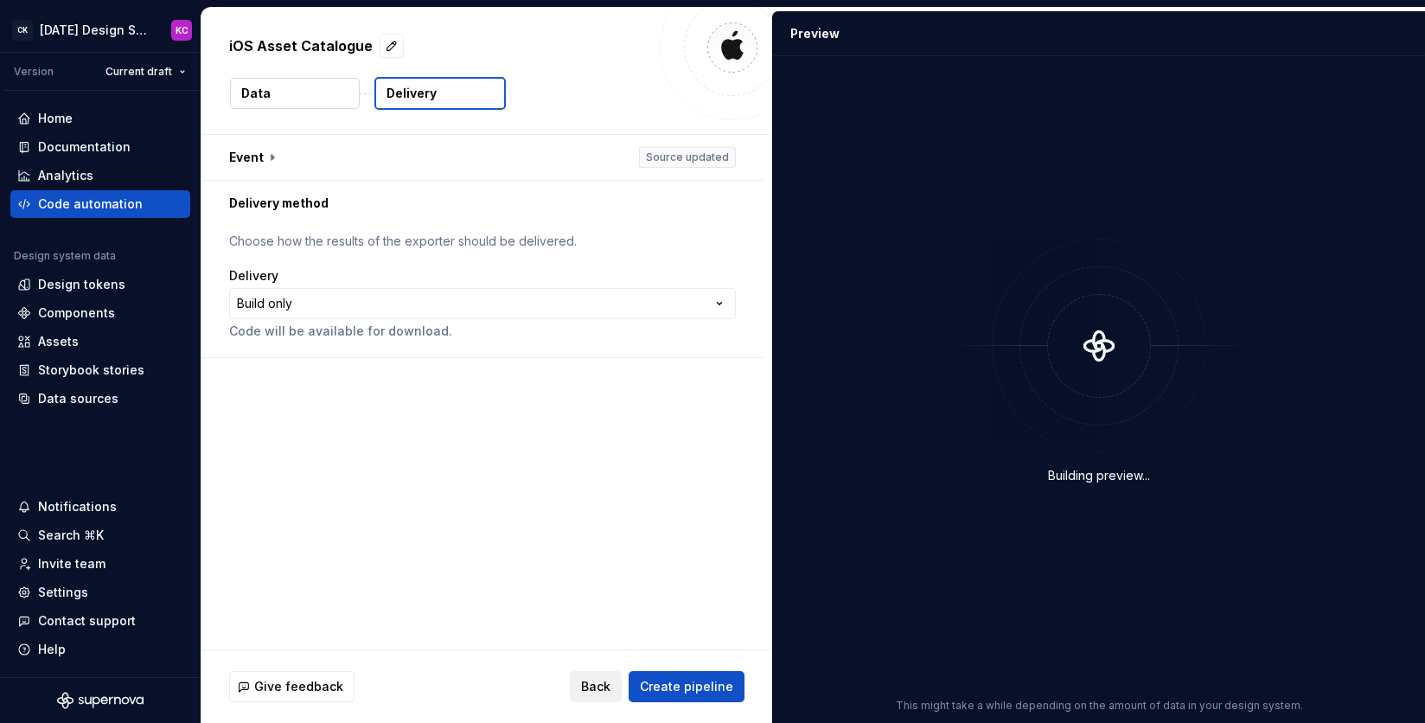
click at [606, 687] on span "Back" at bounding box center [595, 686] width 29 height 17
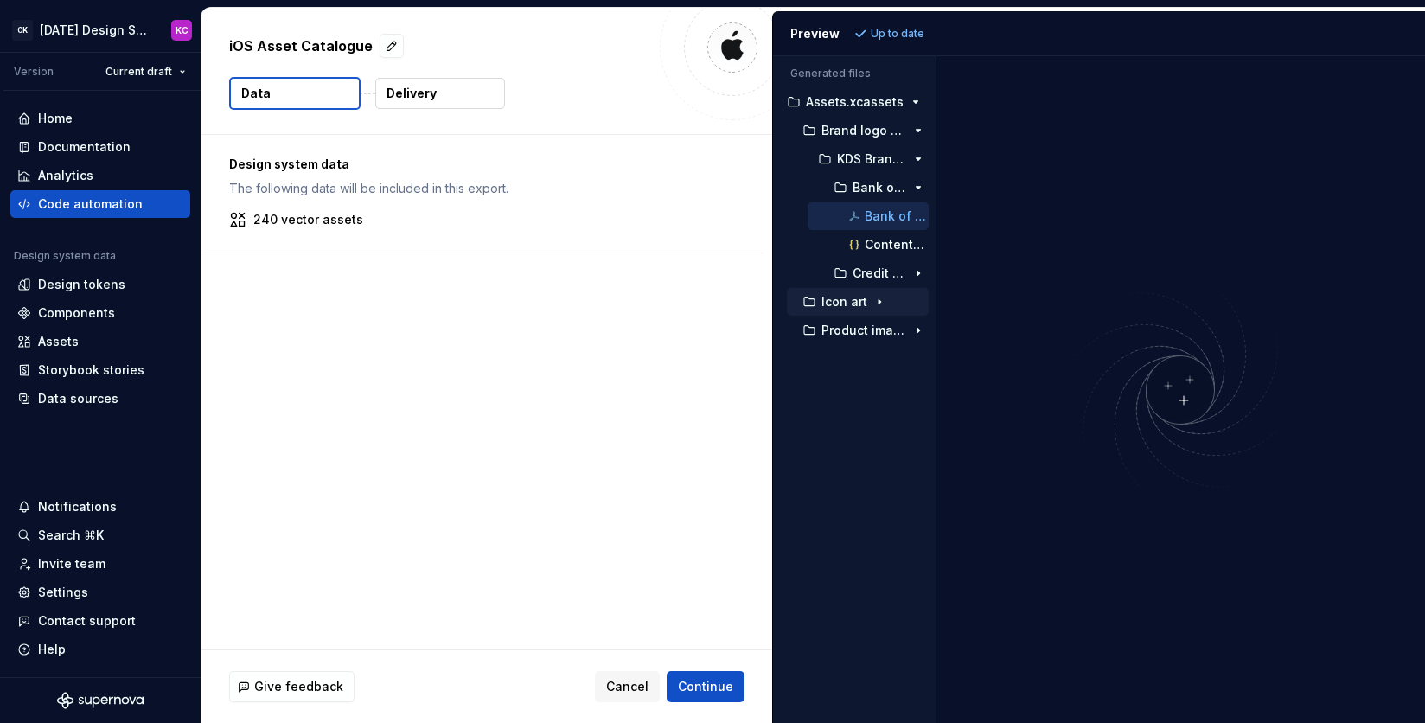
click at [855, 305] on p "Icon art" at bounding box center [844, 302] width 46 height 14
click at [852, 335] on p "[DEPRECATE] KDS Icon art" at bounding box center [871, 330] width 69 height 14
click at [862, 361] on p "Person with long hair.imageset" at bounding box center [879, 359] width 54 height 14
click at [877, 395] on div "Contents.json" at bounding box center [887, 387] width 83 height 17
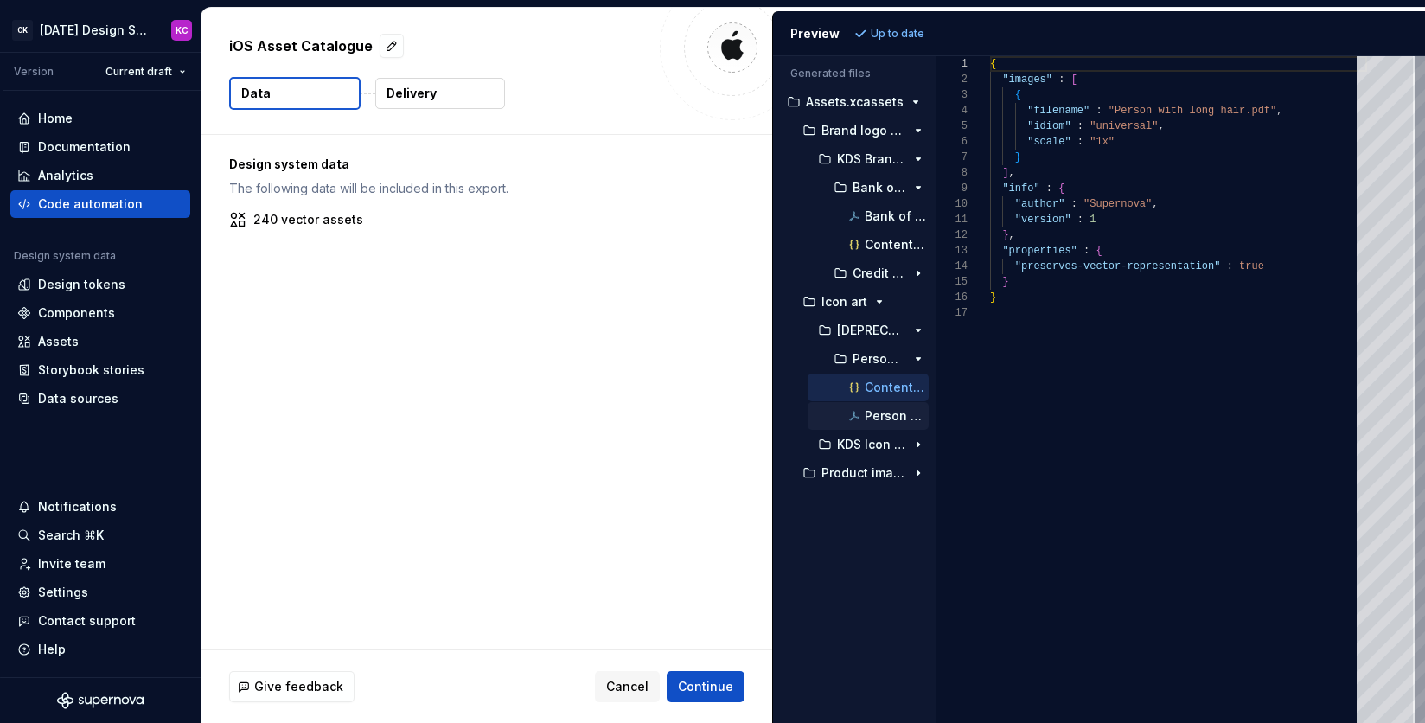
click at [878, 424] on button "Person with long hair.pdf" at bounding box center [867, 415] width 121 height 19
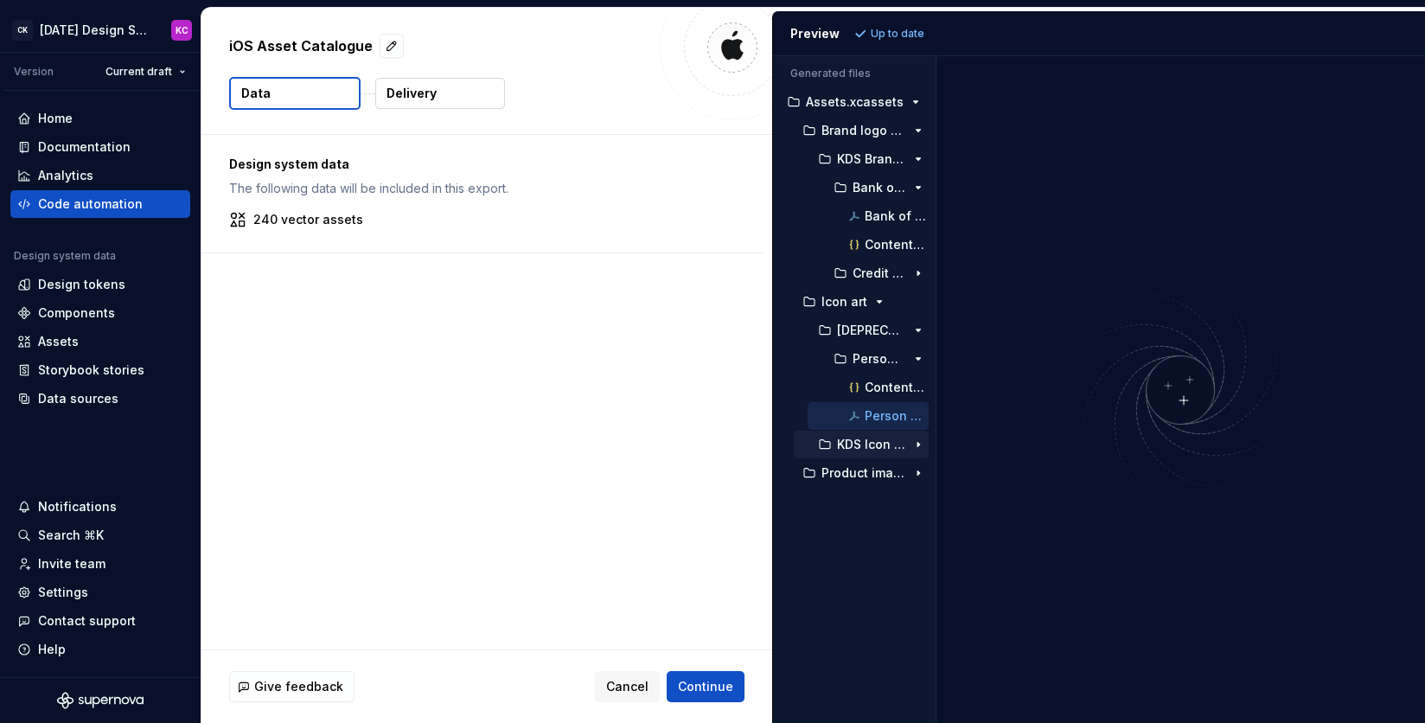
click at [854, 456] on div "KDS Icon art" at bounding box center [861, 445] width 135 height 28
click at [867, 471] on p "Product imagery art" at bounding box center [863, 473] width 85 height 14
click at [859, 511] on div "KDS Product imagery art" at bounding box center [861, 502] width 135 height 28
click at [859, 495] on p "KDS Product imagery art" at bounding box center [871, 502] width 69 height 14
click at [865, 535] on p "150x150" at bounding box center [876, 530] width 48 height 14
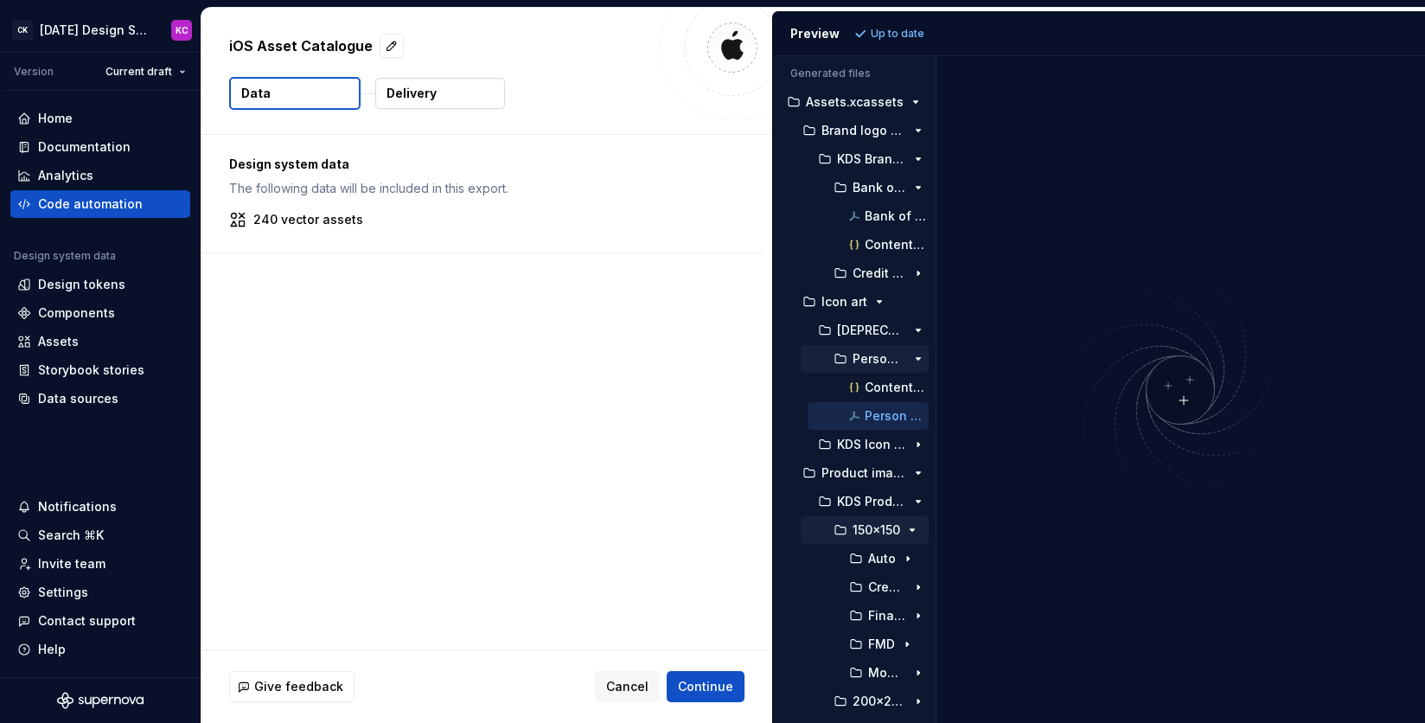
scroll to position [24, 0]
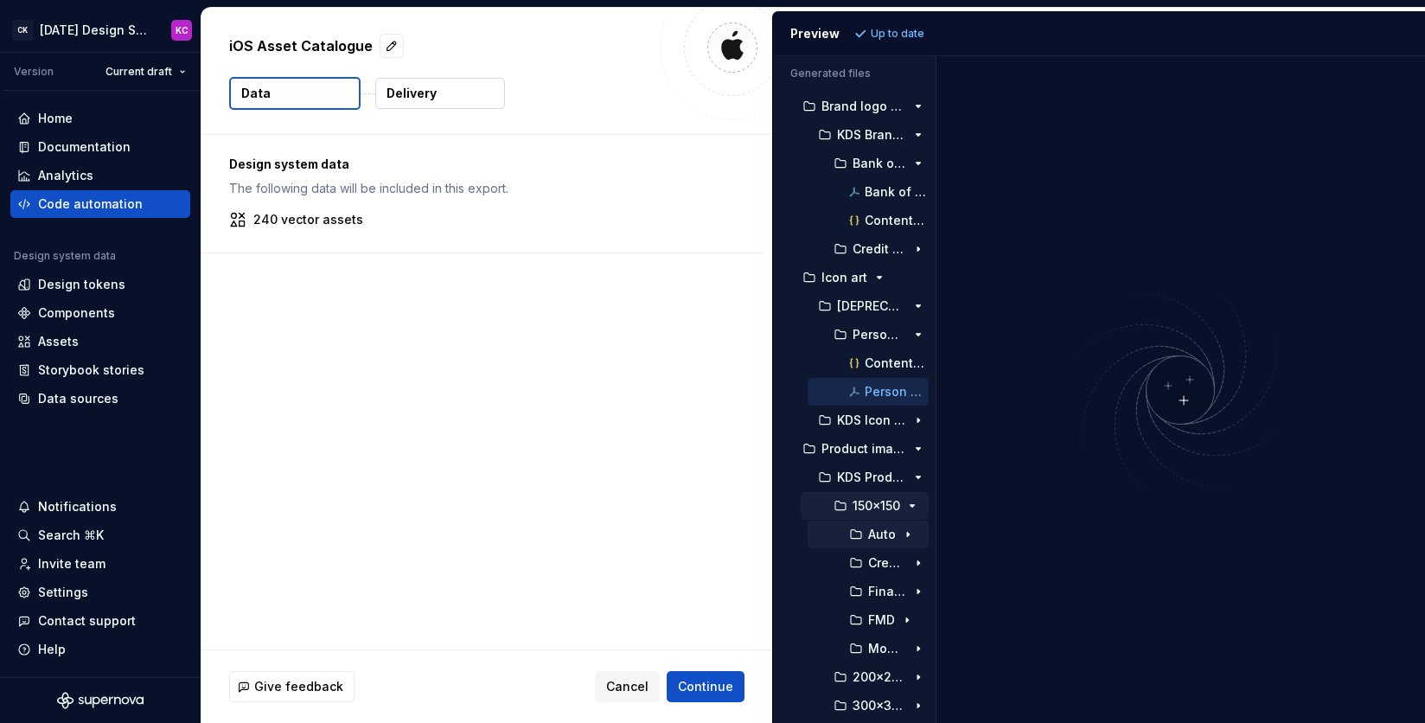
click at [876, 546] on div "Auto" at bounding box center [867, 534] width 121 height 28
click at [884, 537] on p "Auto" at bounding box center [882, 534] width 28 height 14
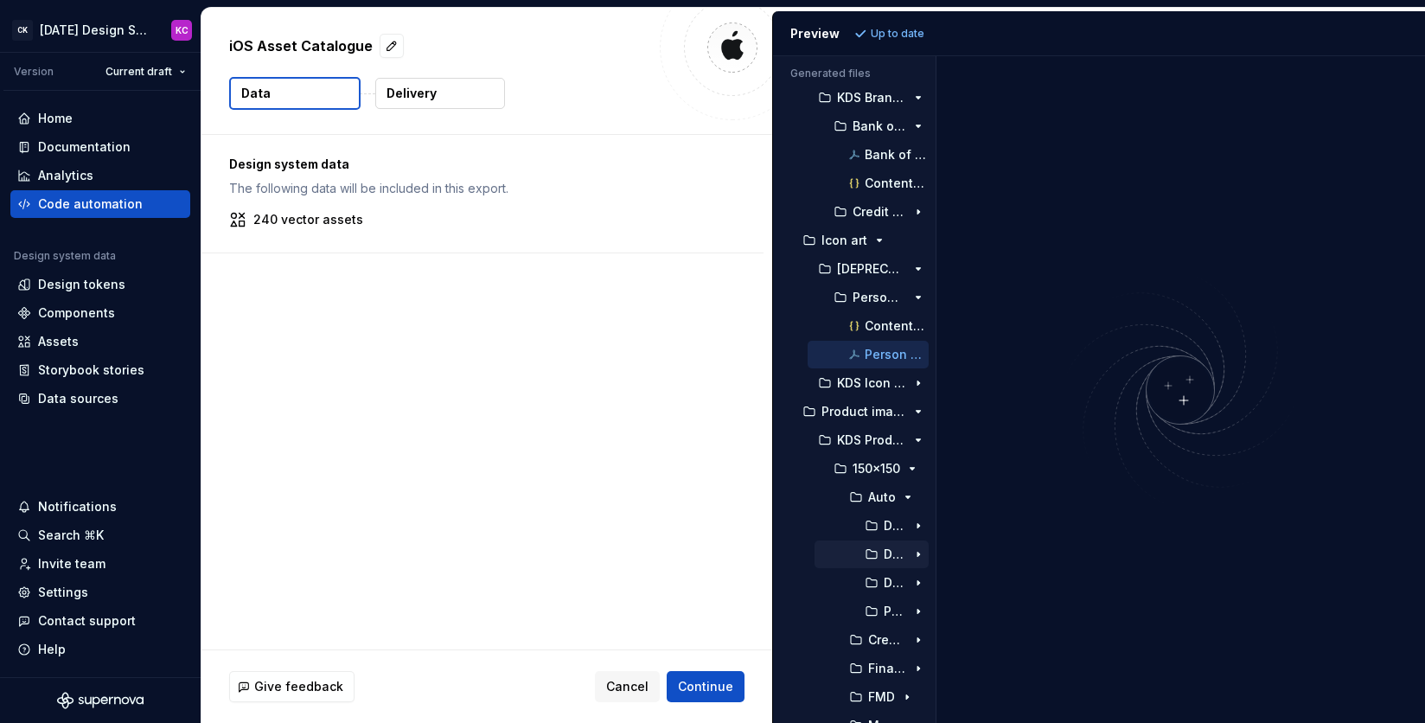
click at [894, 549] on p "Drive Score 2.imageset" at bounding box center [895, 554] width 22 height 14
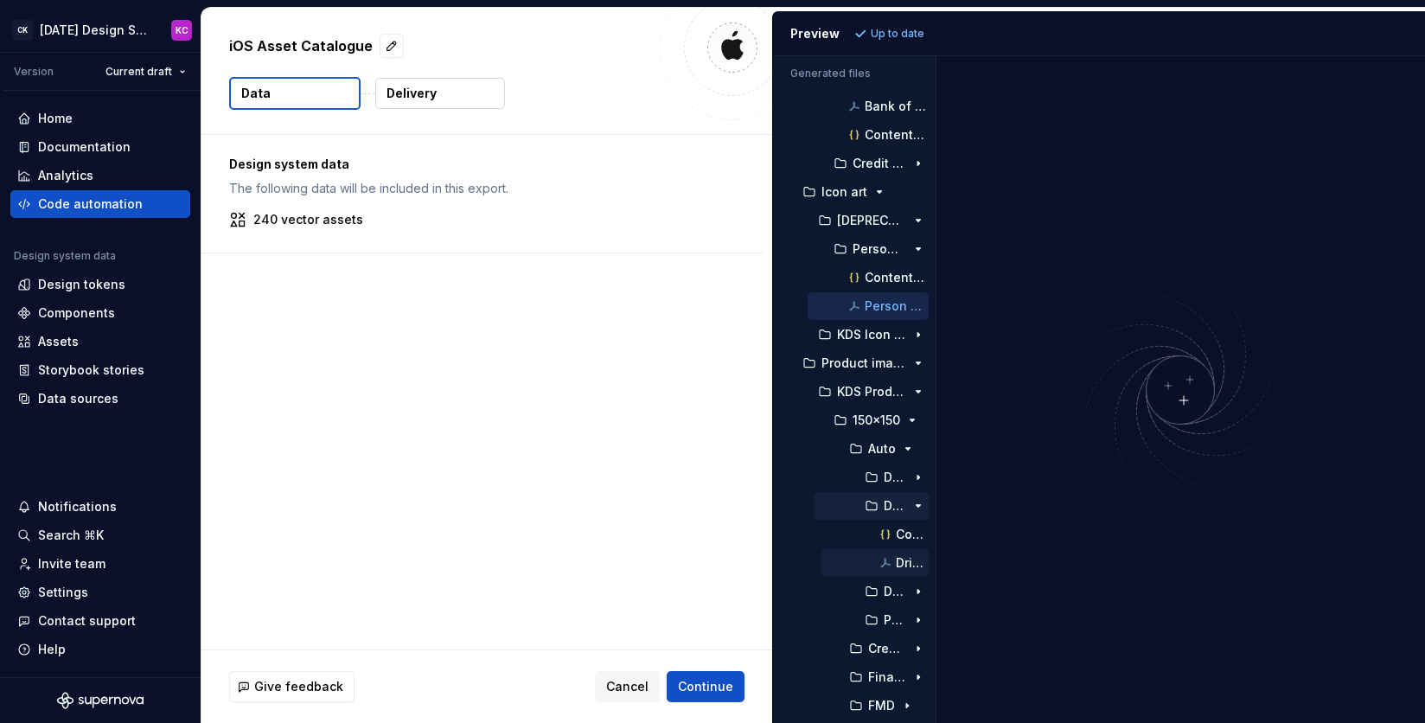
scroll to position [112, 0]
click at [909, 533] on p "Contents.json" at bounding box center [912, 532] width 33 height 14
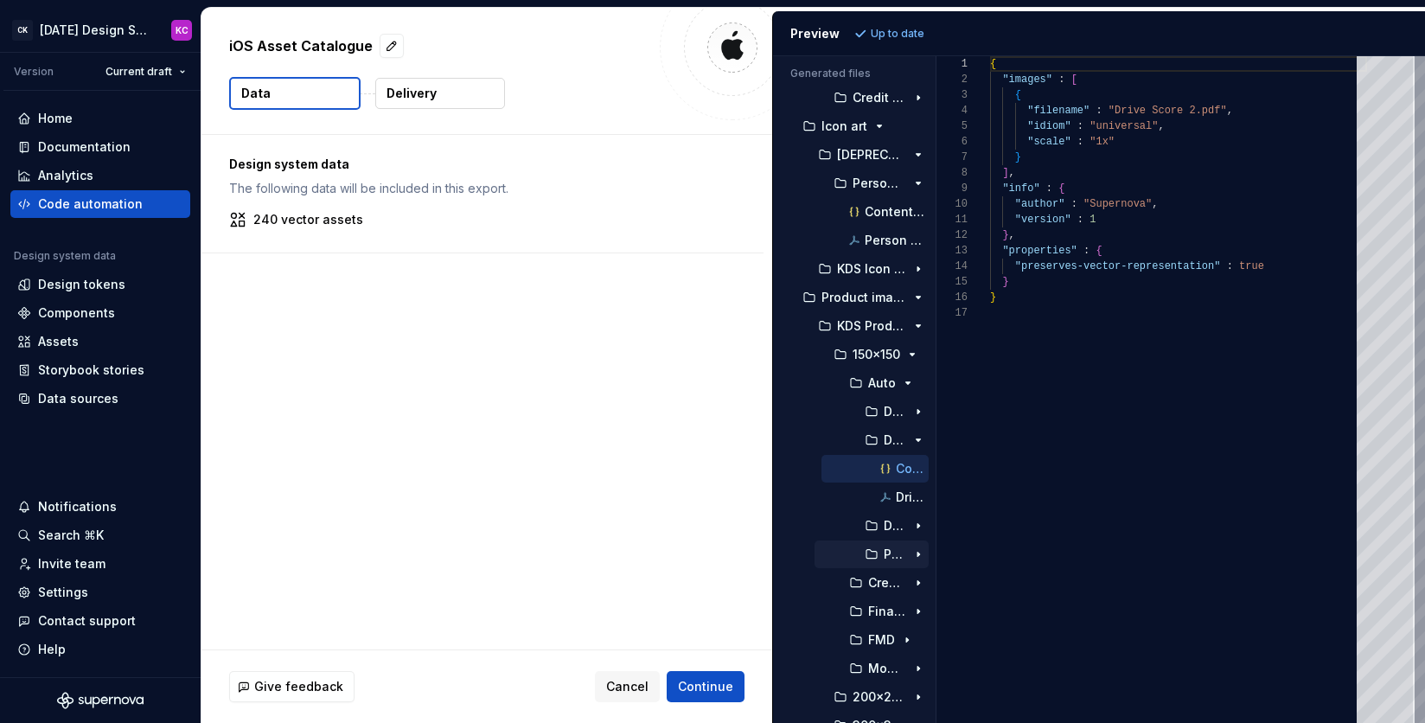
scroll to position [195, 0]
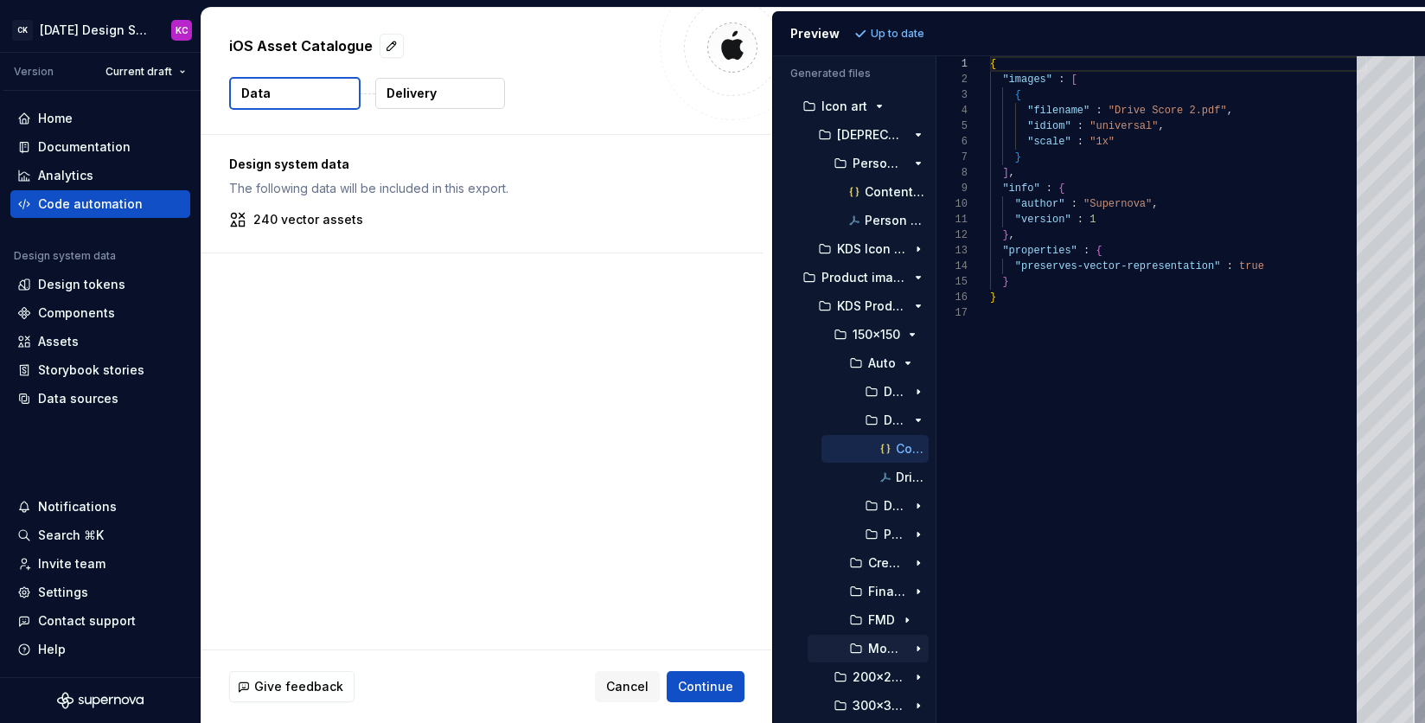
click at [874, 638] on div "Money" at bounding box center [867, 649] width 121 height 28
click at [875, 649] on p "Money" at bounding box center [887, 648] width 38 height 14
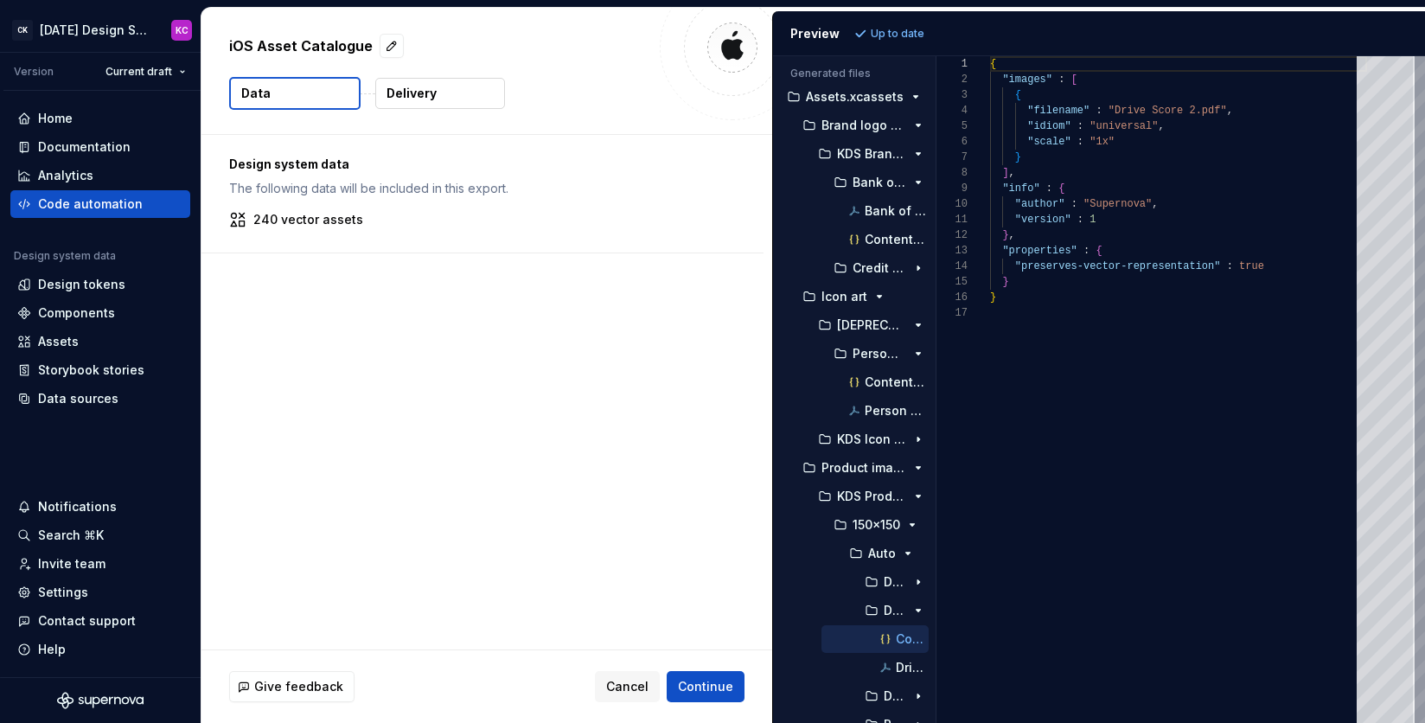
scroll to position [0, 0]
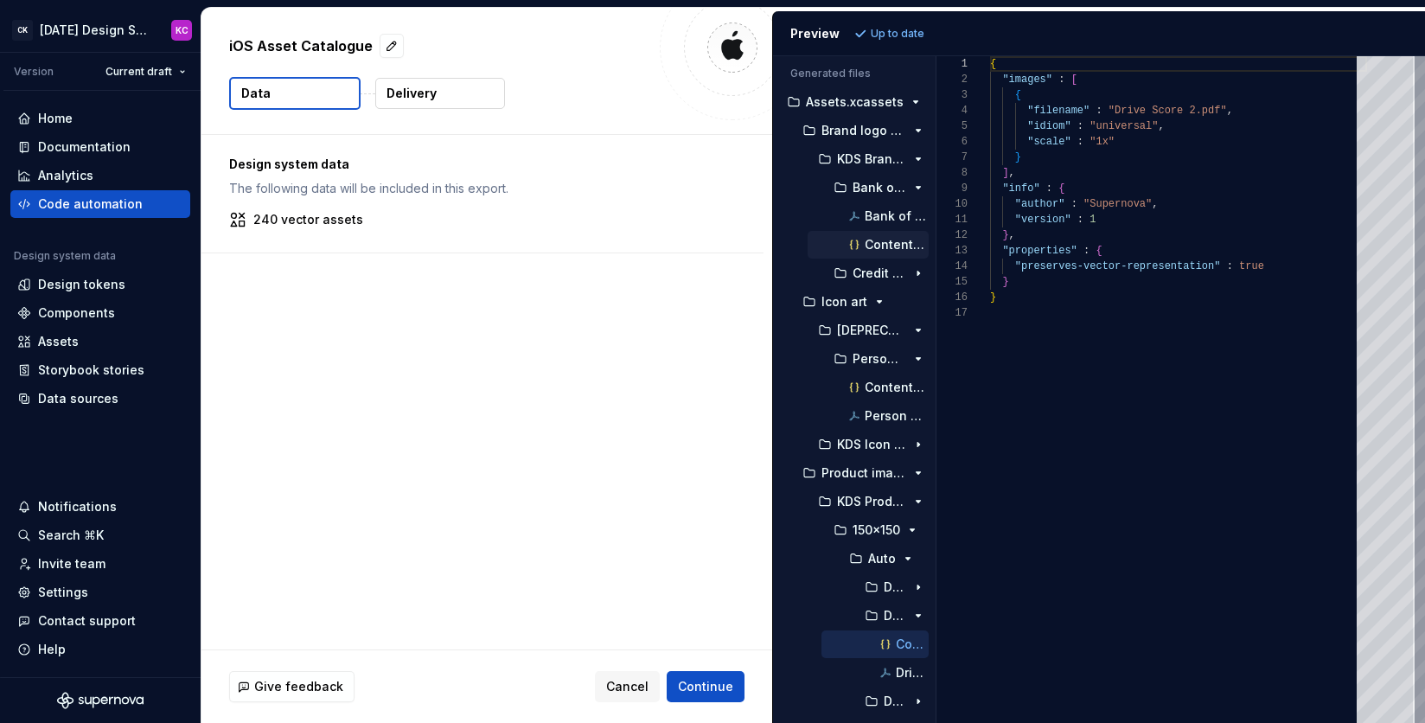
click at [880, 243] on p "Contents.json" at bounding box center [897, 245] width 64 height 14
type textarea "**********"
click at [629, 691] on span "Cancel" at bounding box center [627, 686] width 42 height 17
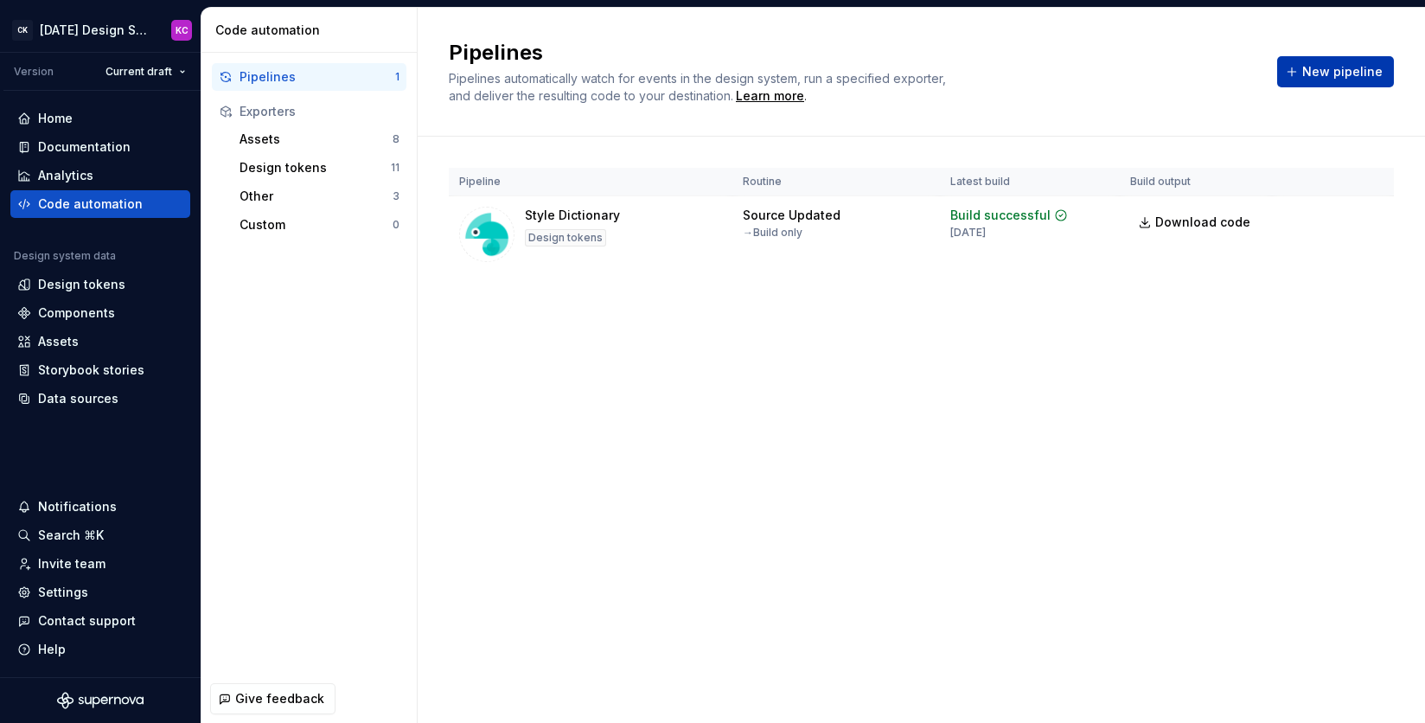
click at [1324, 71] on span "New pipeline" at bounding box center [1342, 71] width 80 height 17
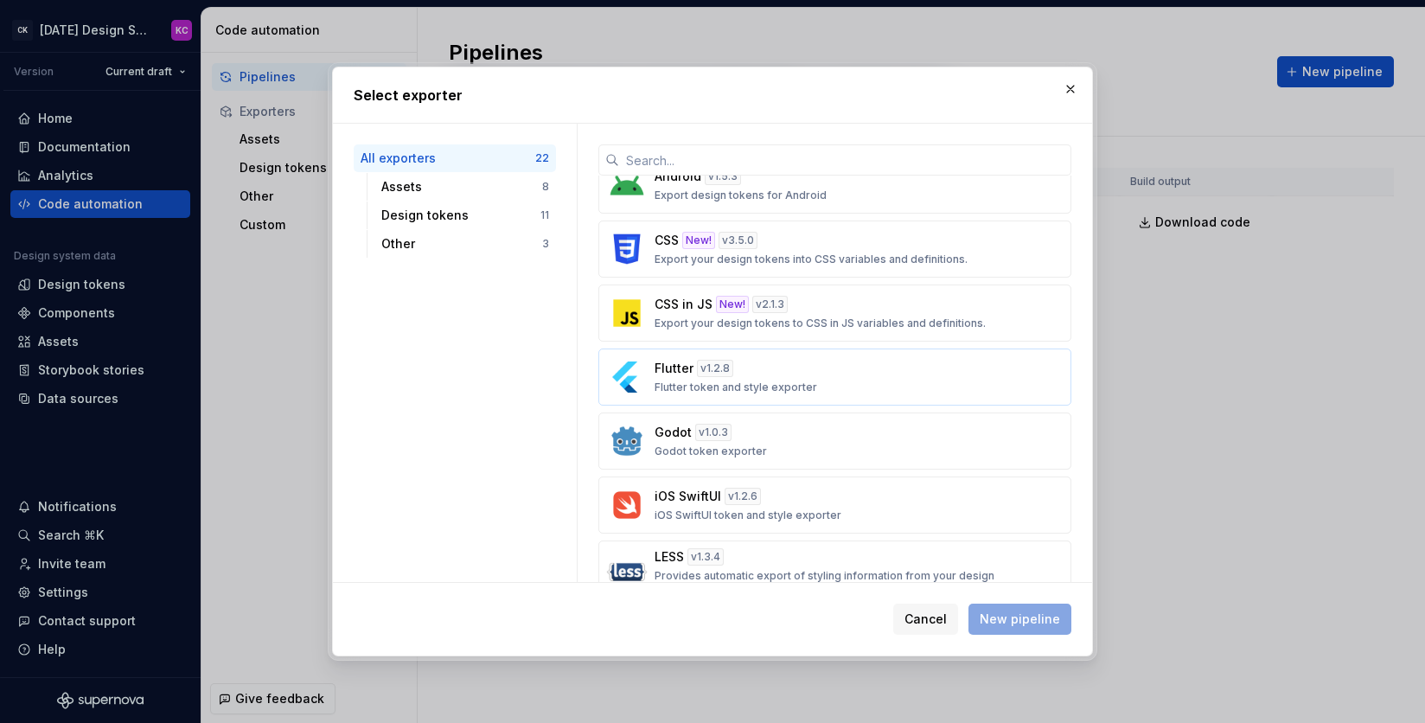
scroll to position [595, 0]
click at [873, 499] on div "iOS SwiftUI v 1.2.6 iOS SwiftUI token and style exporter" at bounding box center [829, 503] width 350 height 35
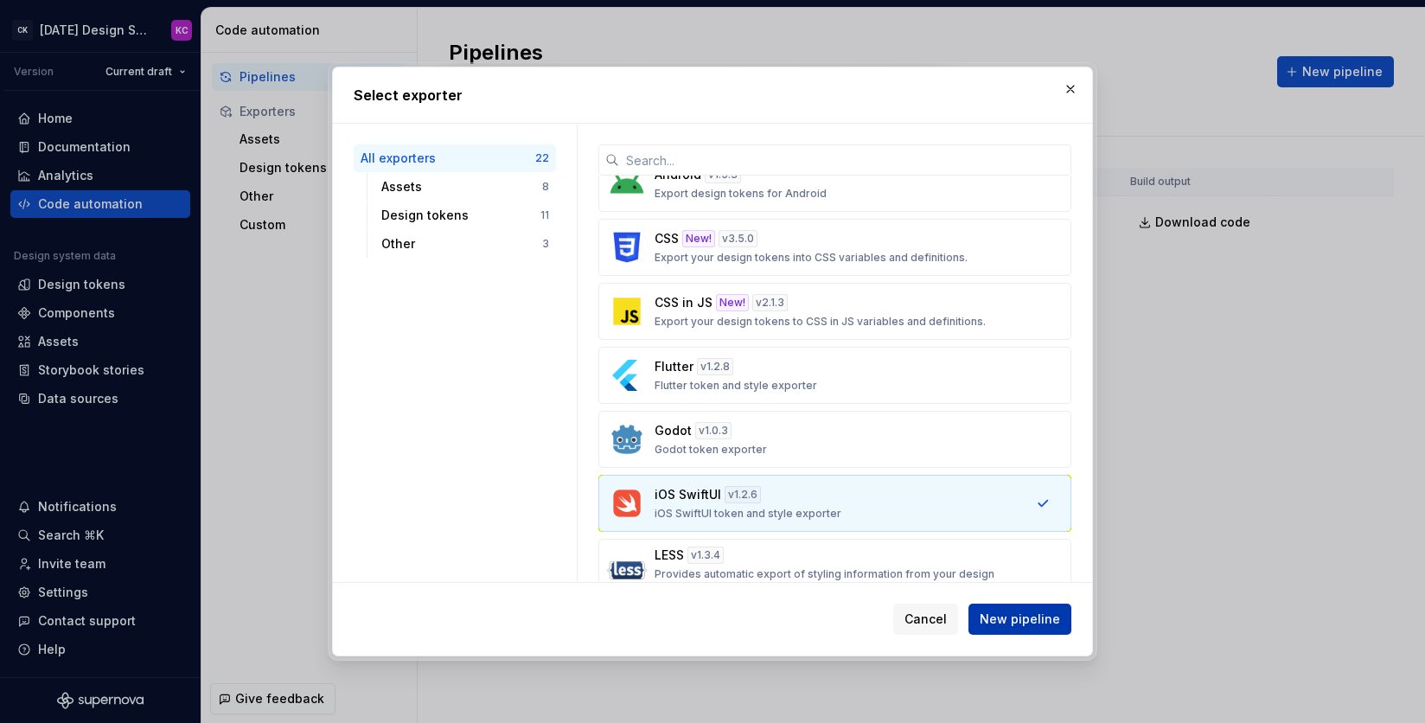
click at [1010, 611] on span "New pipeline" at bounding box center [1020, 618] width 80 height 17
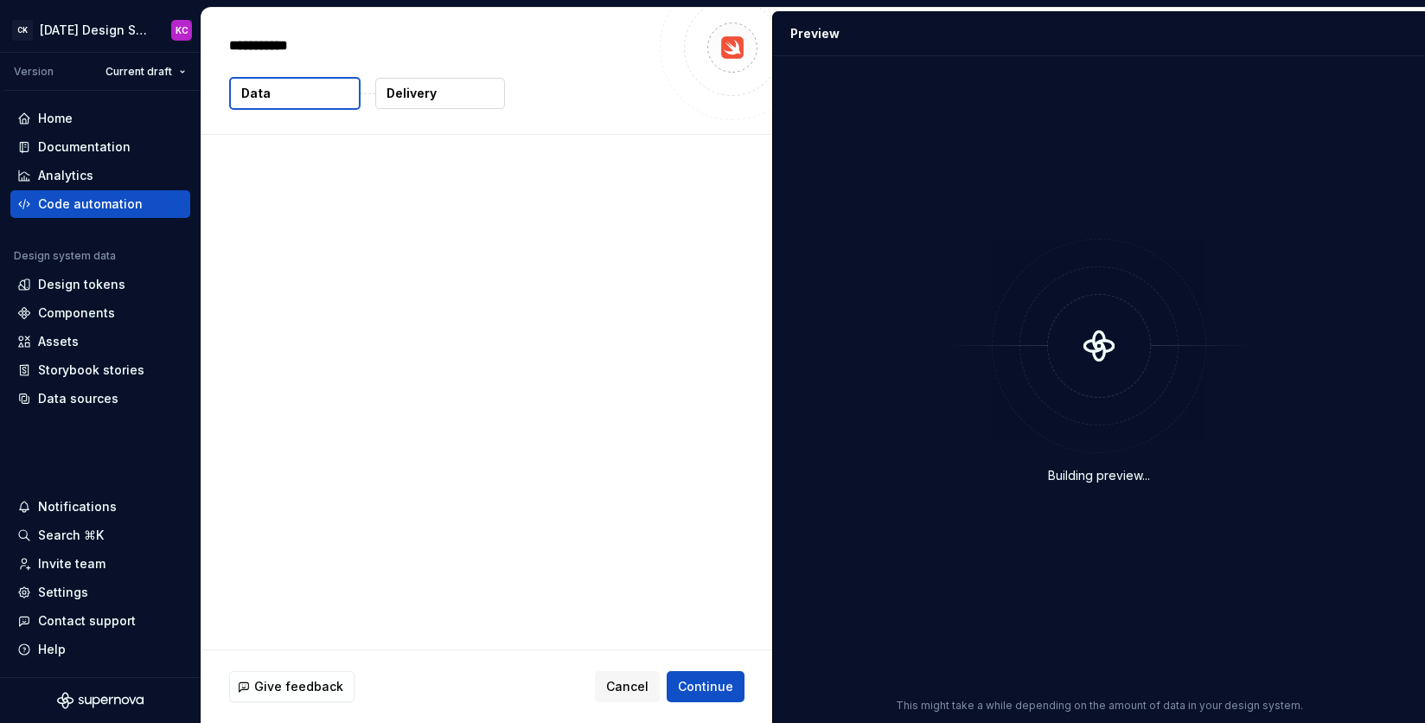
type textarea "*"
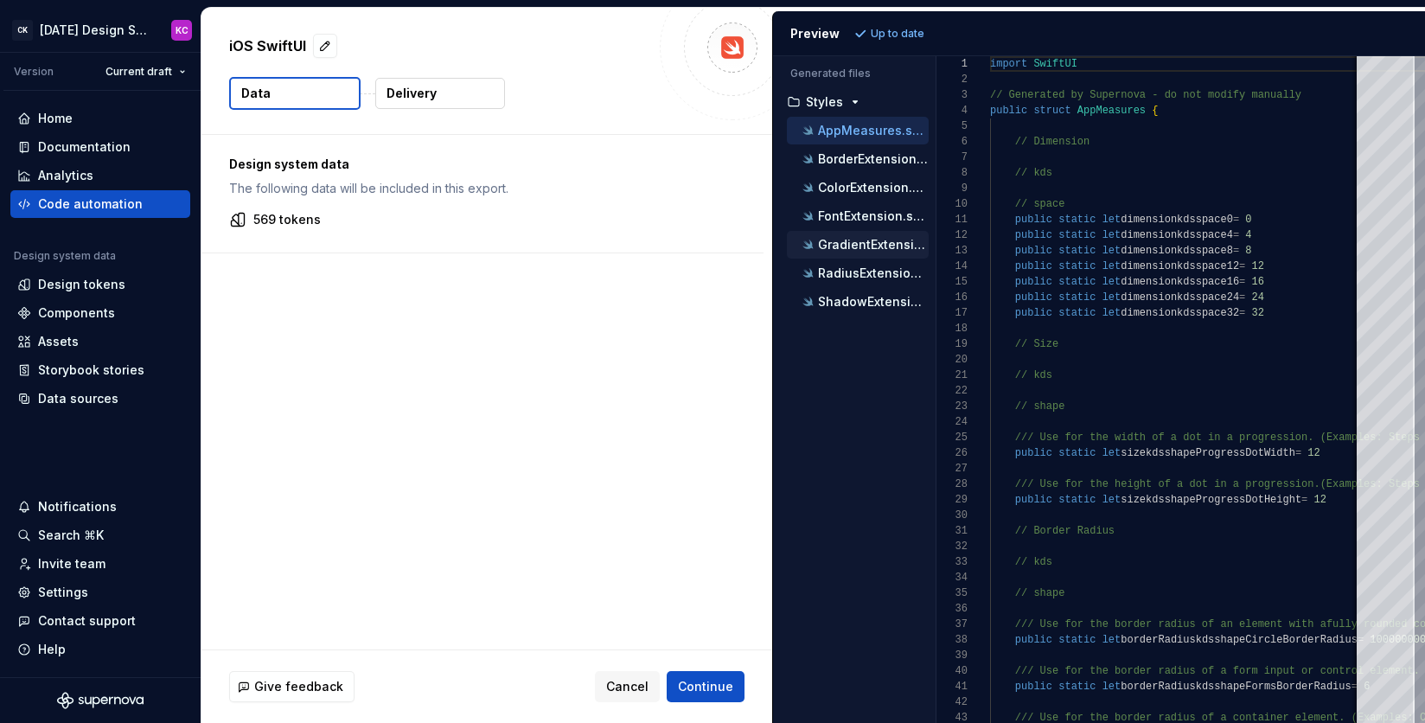
click at [849, 248] on p "GradientExtension.swift" at bounding box center [873, 245] width 111 height 14
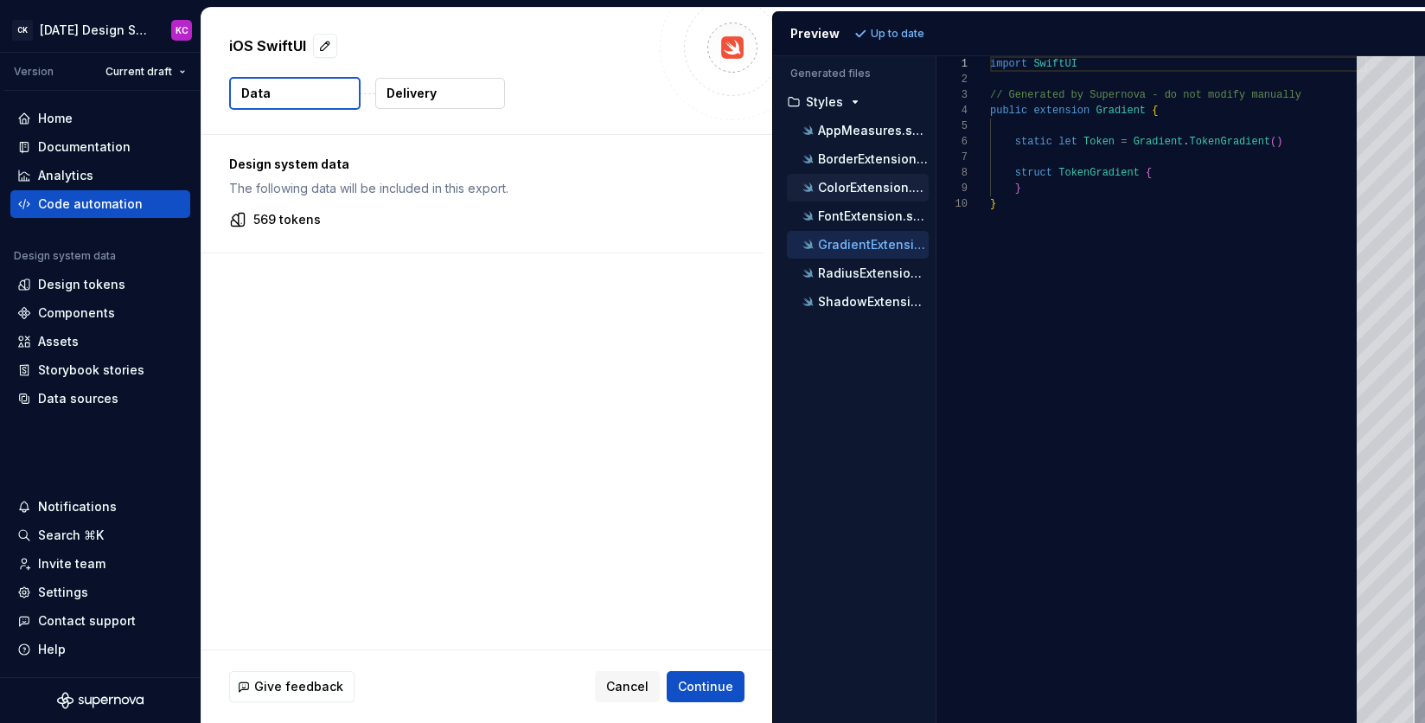
click at [853, 174] on div "ColorExtension.swift" at bounding box center [858, 188] width 142 height 28
click at [855, 188] on p "ColorExtension.swift" at bounding box center [873, 188] width 111 height 14
type textarea "**********"
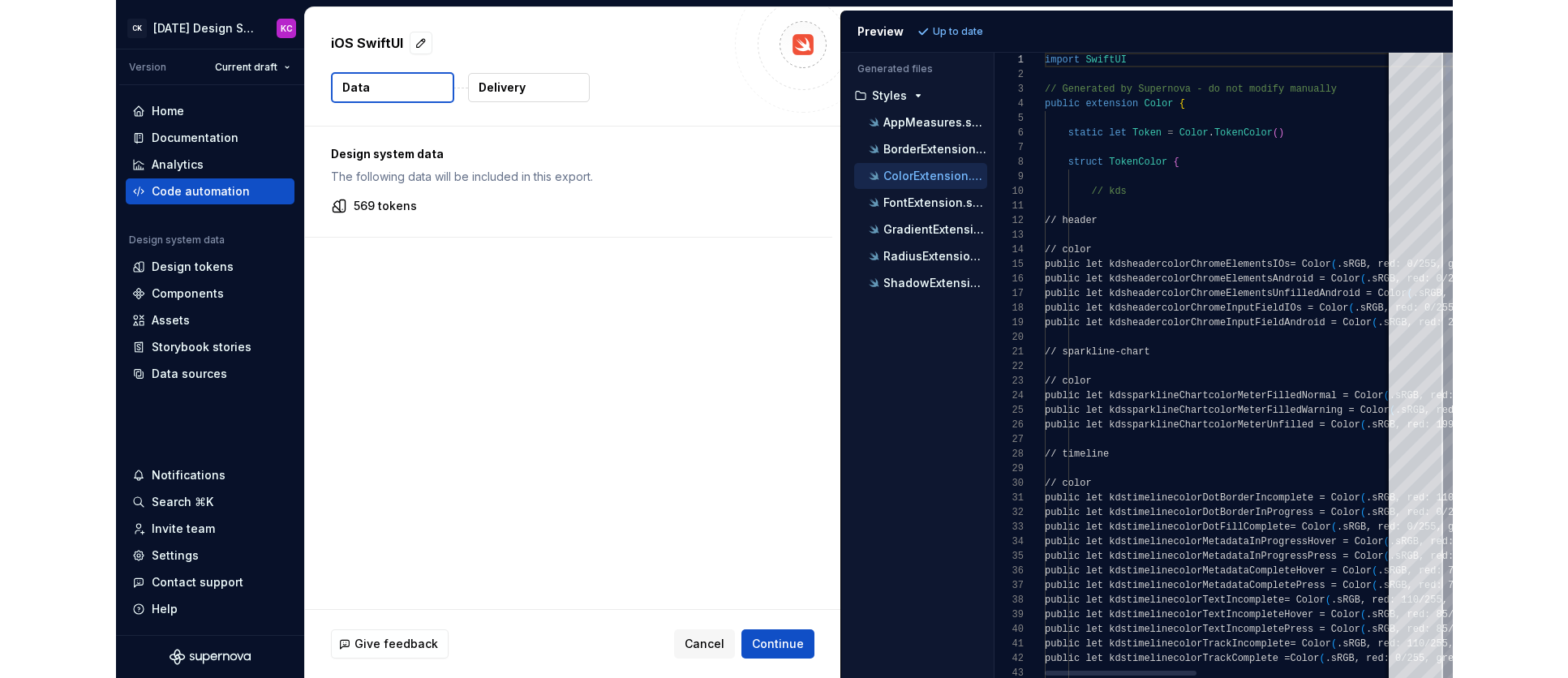
scroll to position [146, 0]
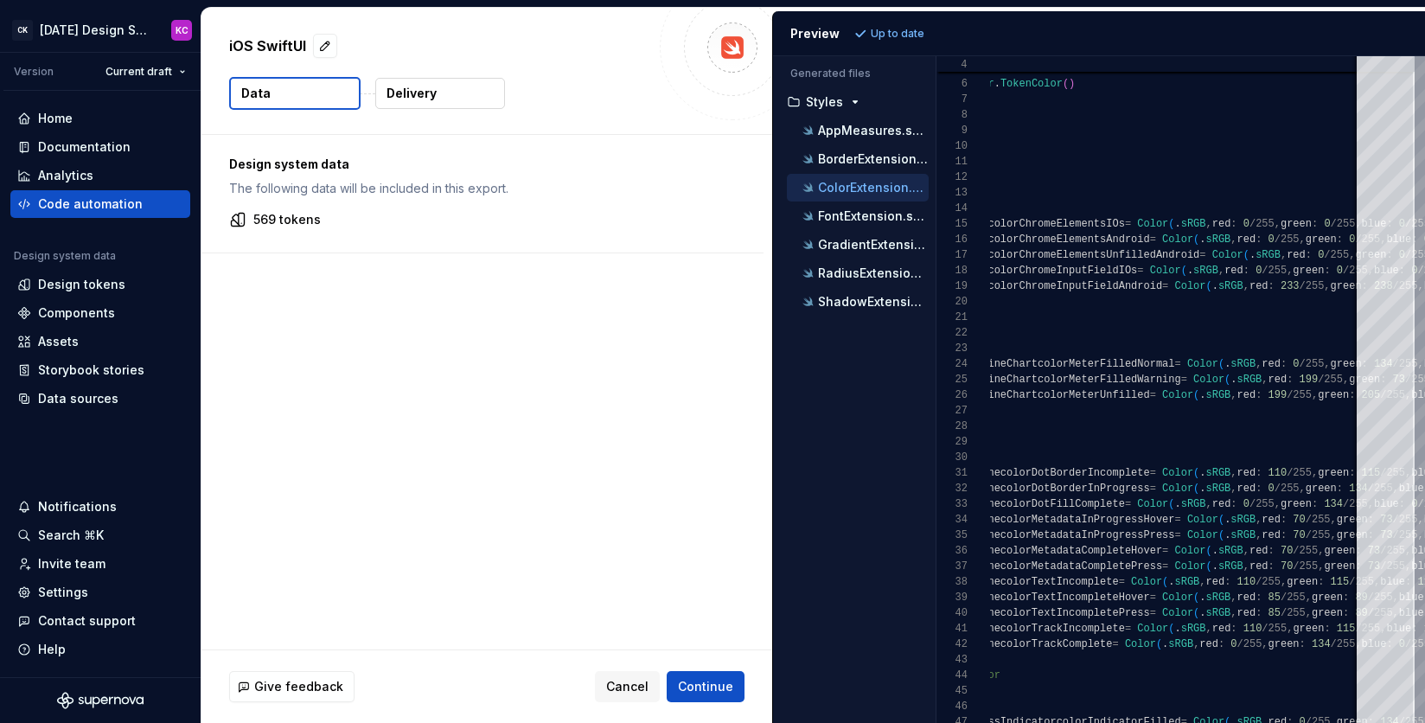
drag, startPoint x: 771, startPoint y: 404, endPoint x: 686, endPoint y: 407, distance: 84.8
click at [686, 405] on div "Design system data The following data will be included in this export. 569 toke…" at bounding box center [486, 392] width 571 height 514
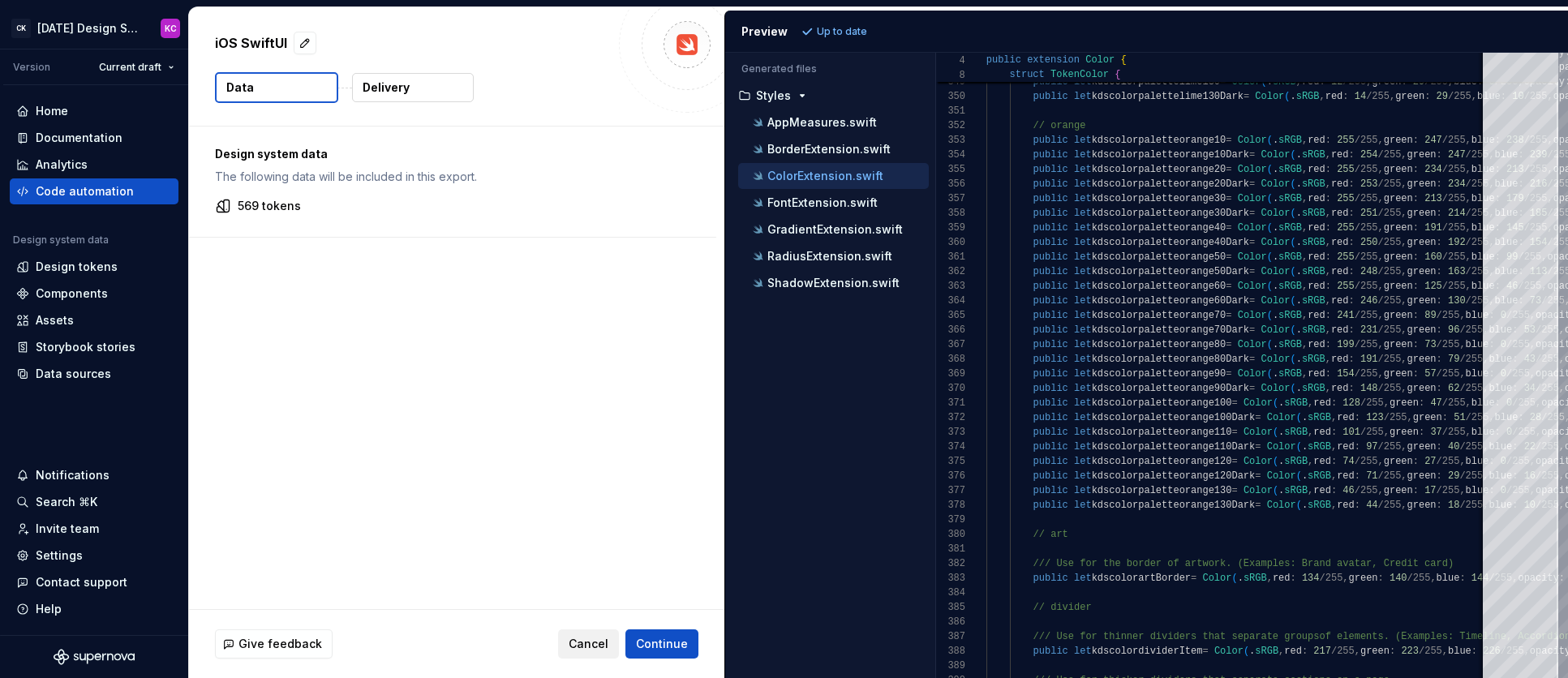
click at [594, 655] on button "Cancel" at bounding box center [588, 643] width 61 height 29
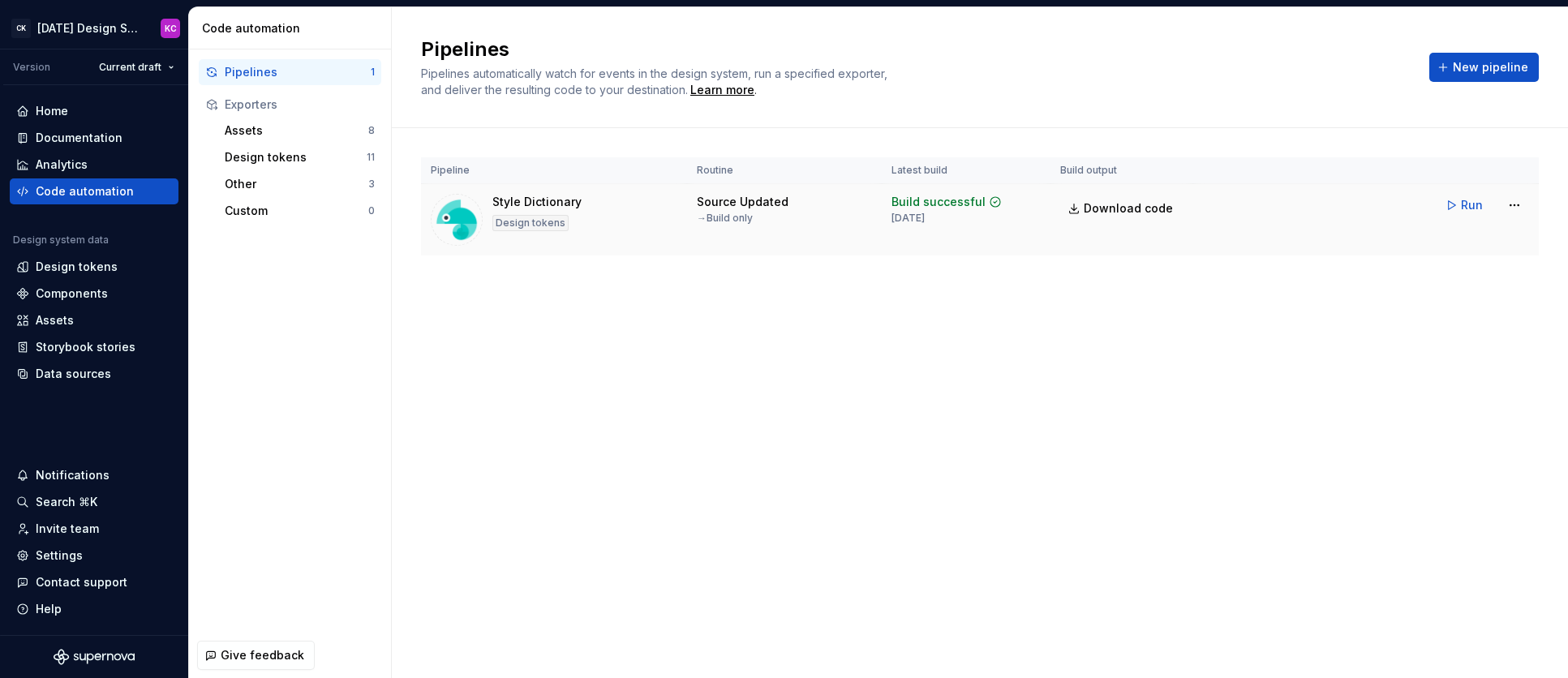
click at [615, 217] on div "Style Dictionary Design tokens" at bounding box center [554, 219] width 247 height 52
click at [1336, 65] on span "New pipeline" at bounding box center [1490, 67] width 75 height 16
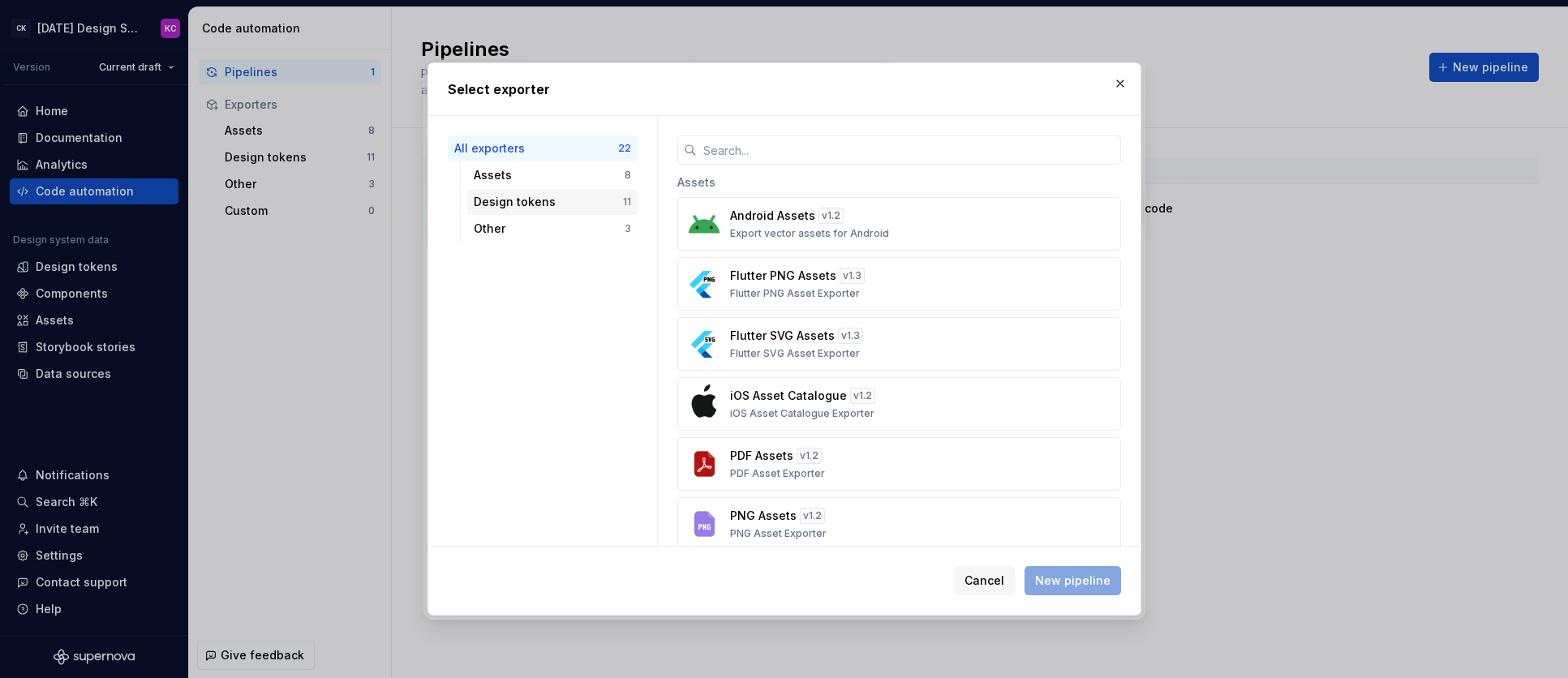
click at [524, 201] on div "Design tokens" at bounding box center [548, 202] width 149 height 16
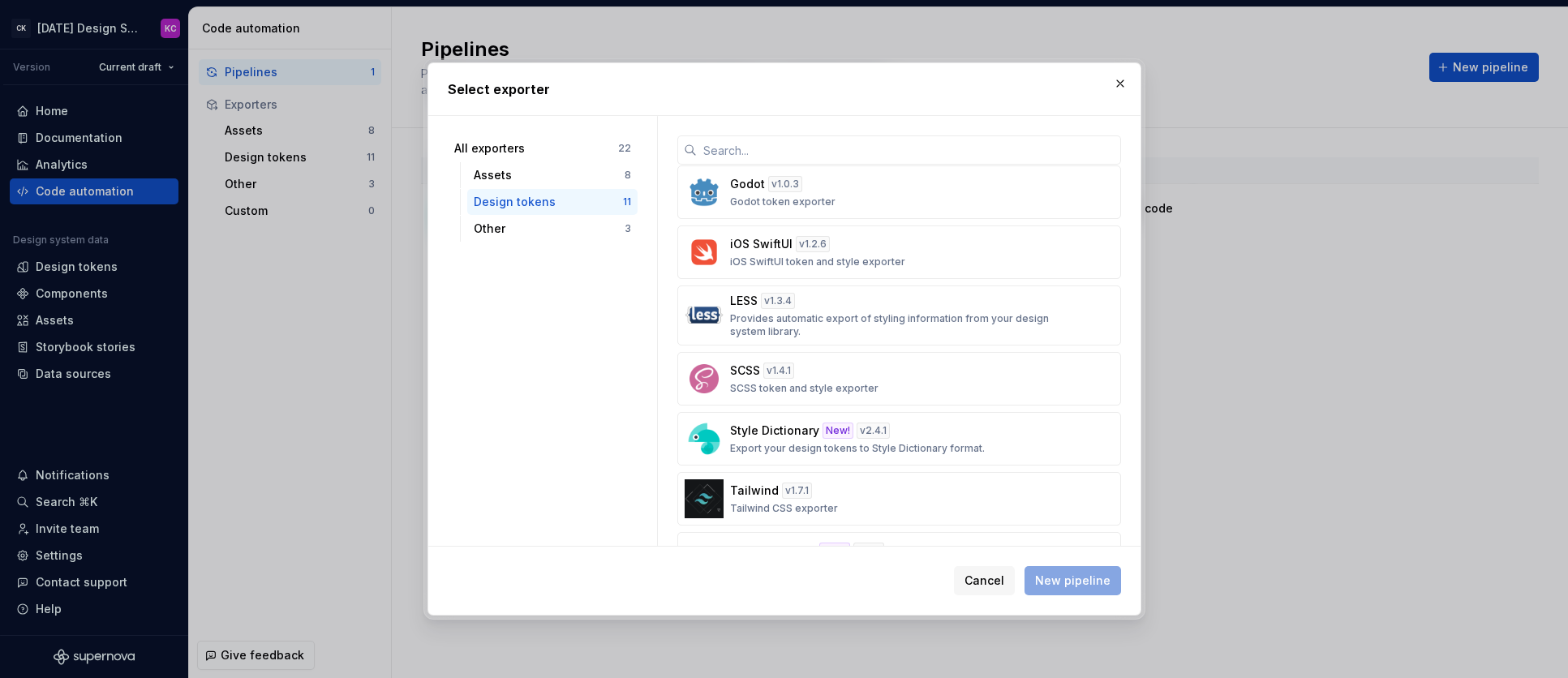
scroll to position [257, 0]
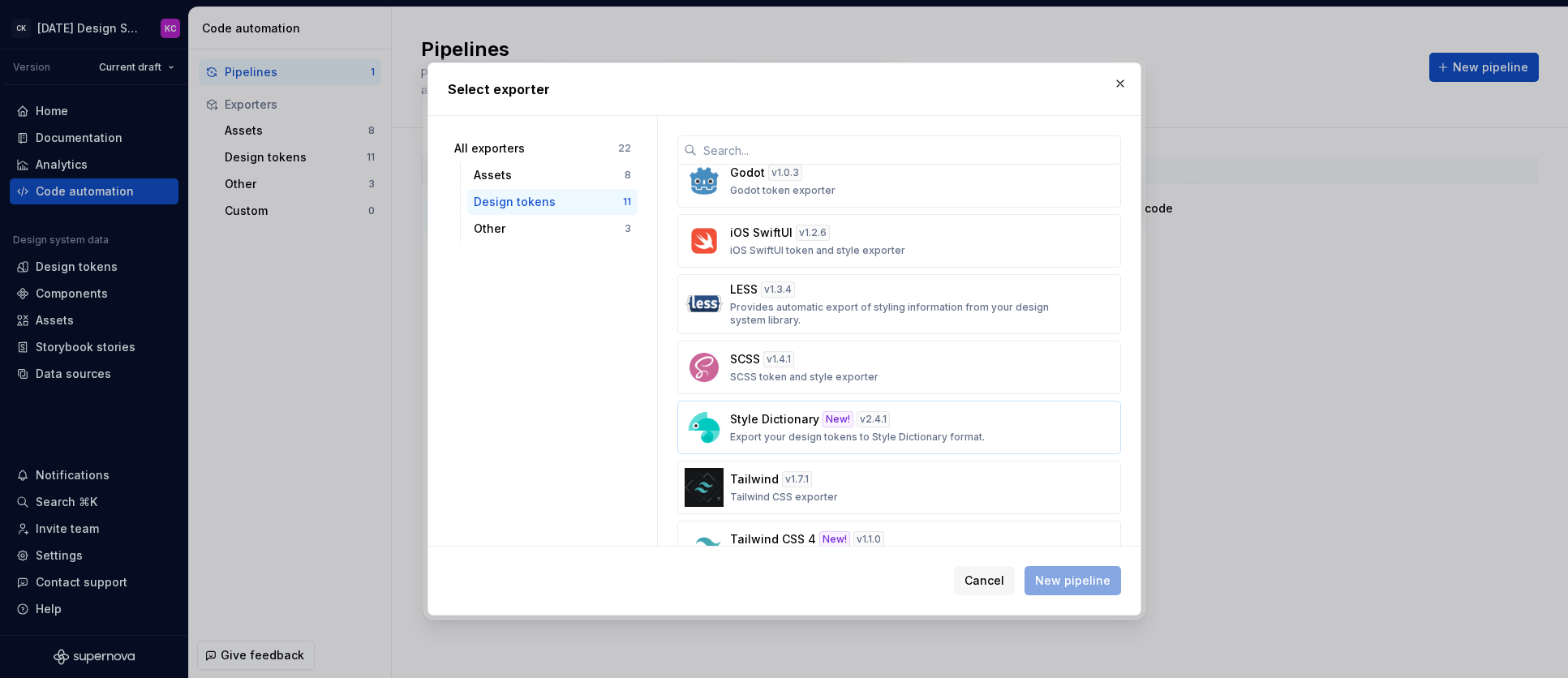
click at [955, 416] on div "Style Dictionary New! v 2.4.1 Export your design tokens to Style Dictionary for…" at bounding box center [894, 427] width 328 height 33
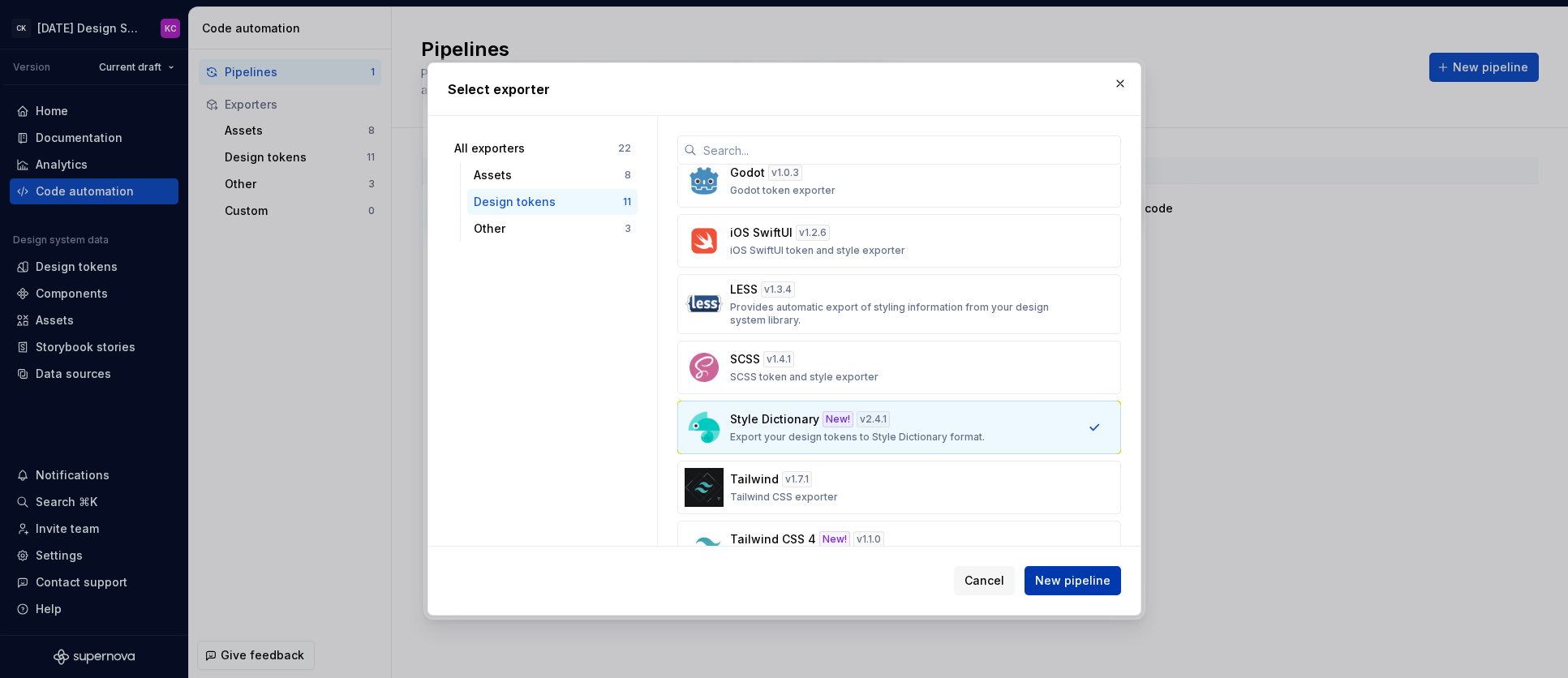
click at [1060, 573] on span "New pipeline" at bounding box center [1073, 580] width 75 height 16
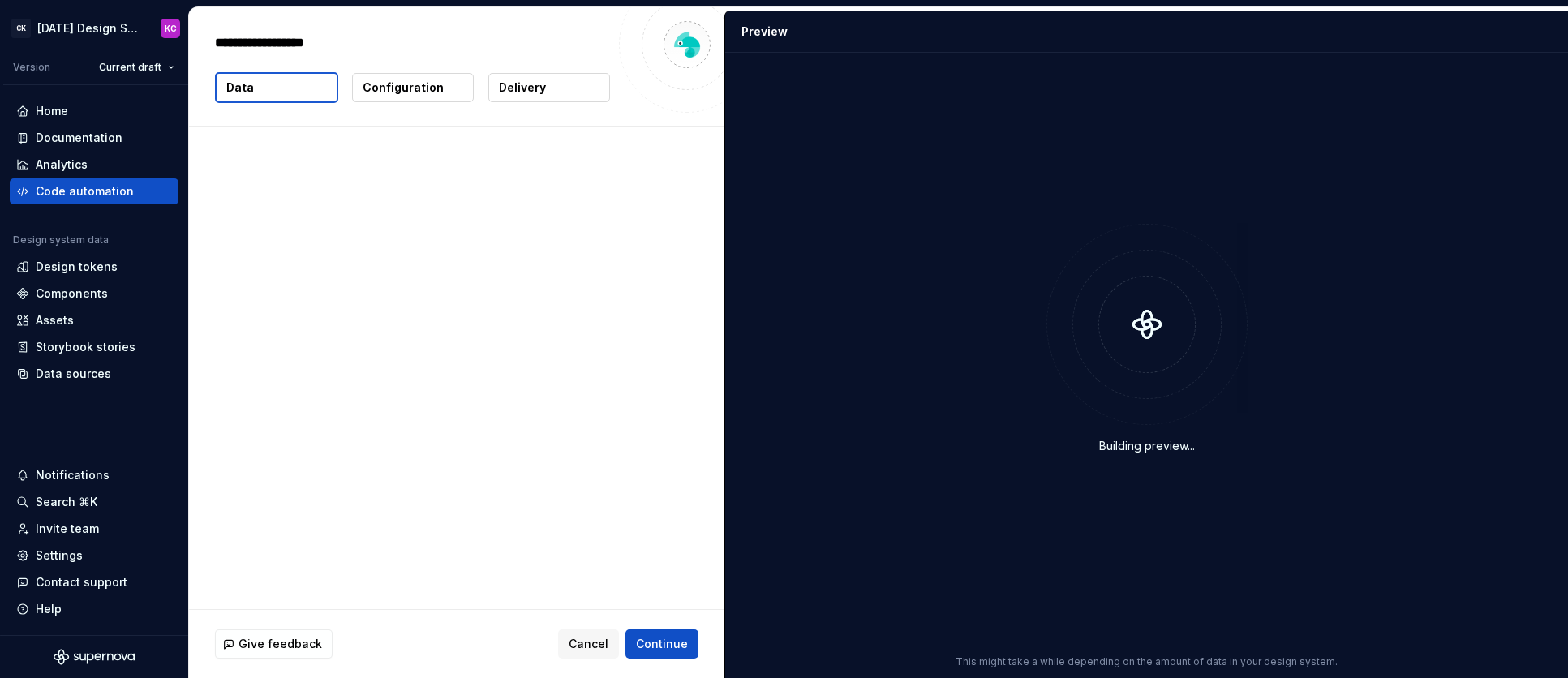
type textarea "*"
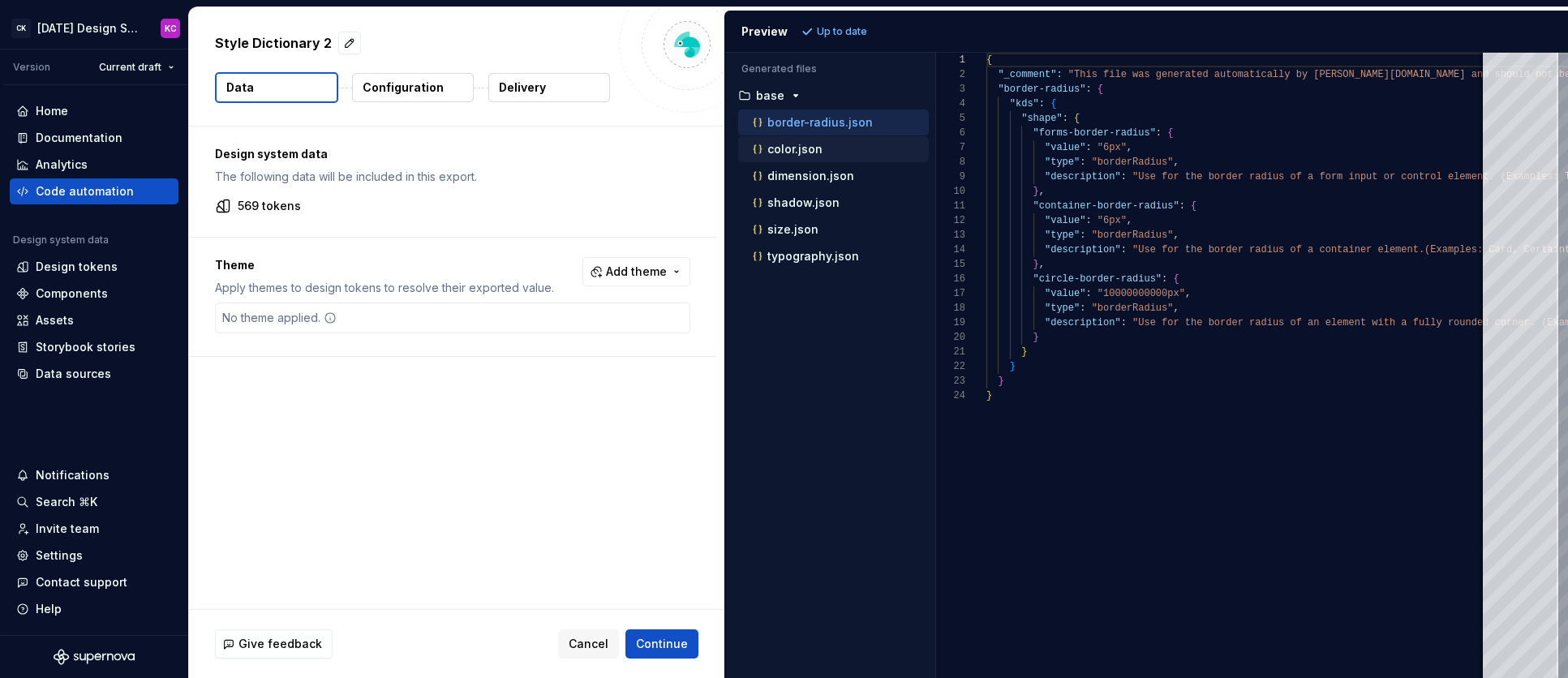
click at [804, 154] on p "color.json" at bounding box center [795, 149] width 55 height 13
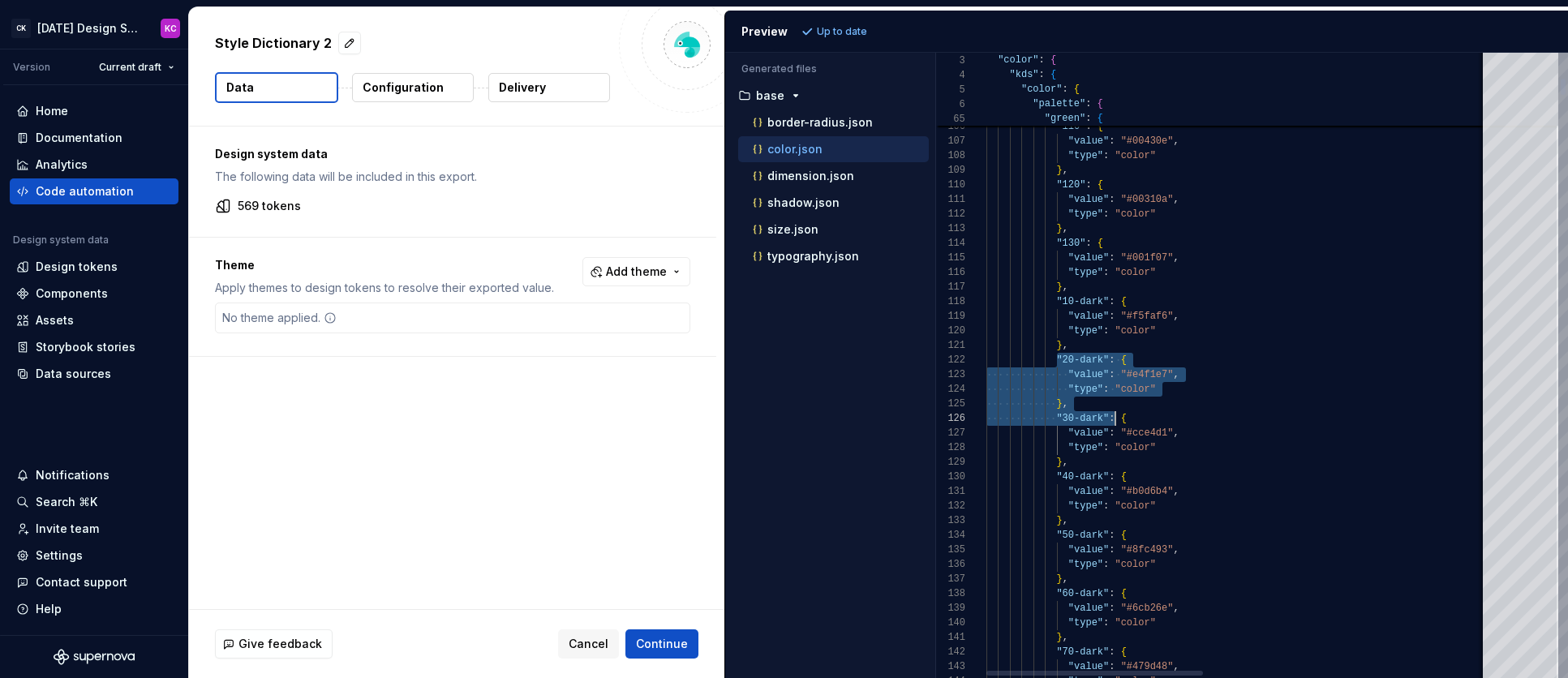
type textarea "**********"
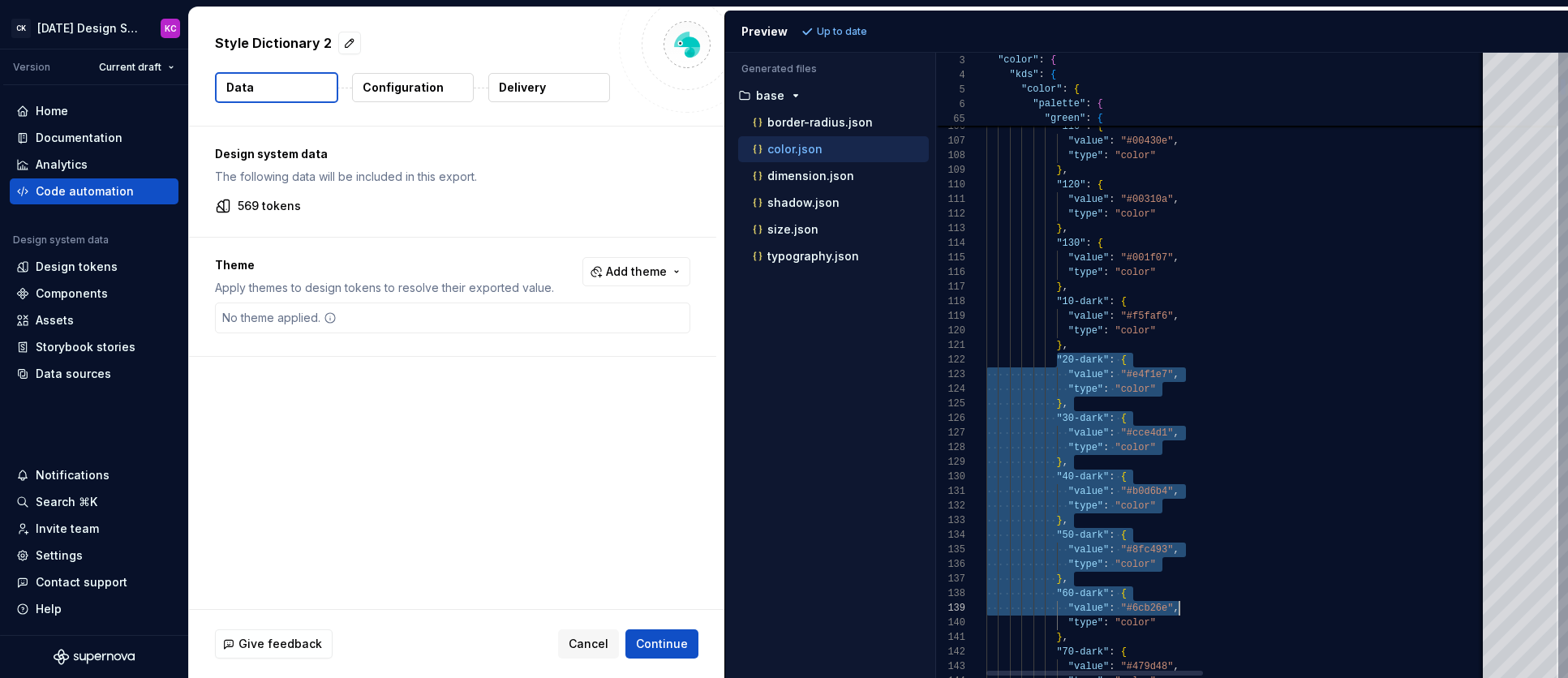
scroll to position [15, 171]
drag, startPoint x: 1058, startPoint y: 354, endPoint x: 1229, endPoint y: 625, distance: 320.4
click at [389, 80] on p "Configuration" at bounding box center [403, 87] width 81 height 16
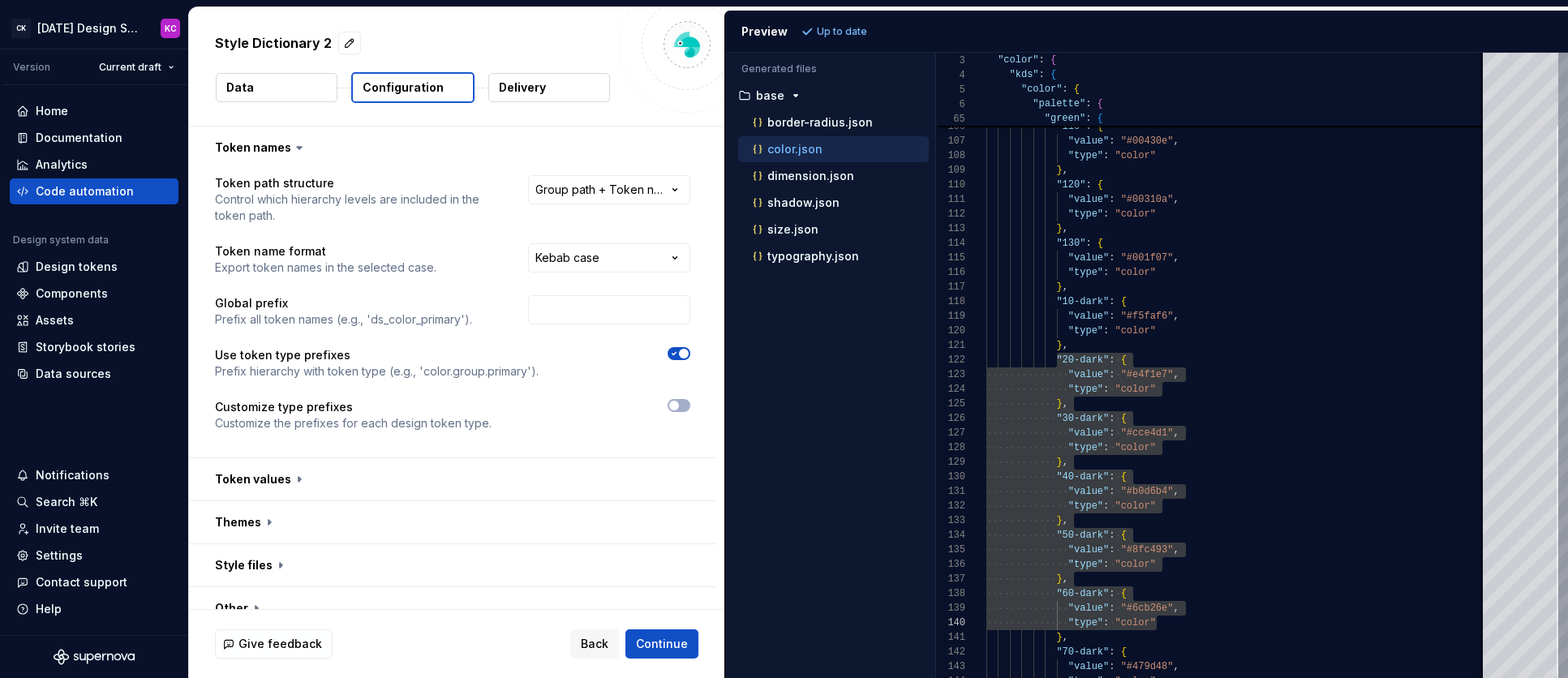
scroll to position [21, 0]
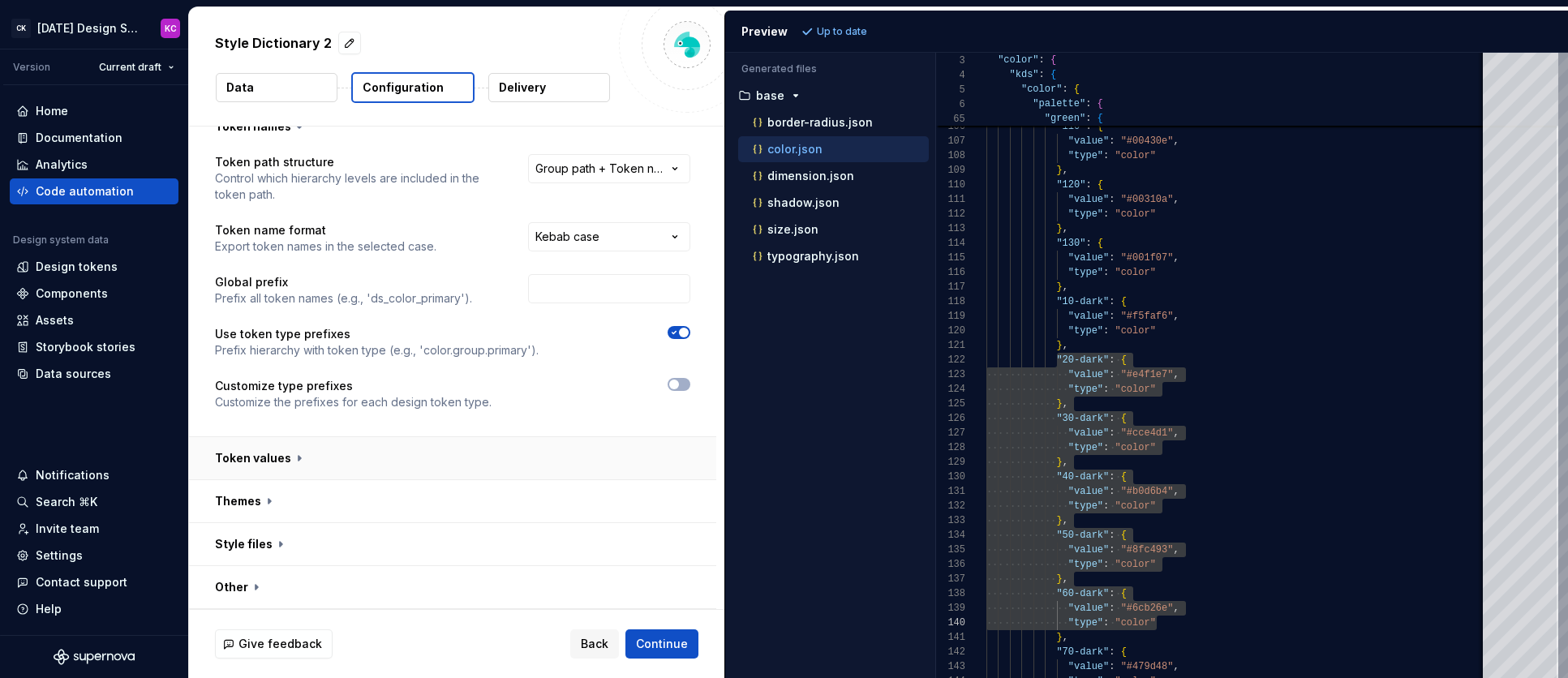
click at [299, 453] on button "button" at bounding box center [452, 458] width 527 height 42
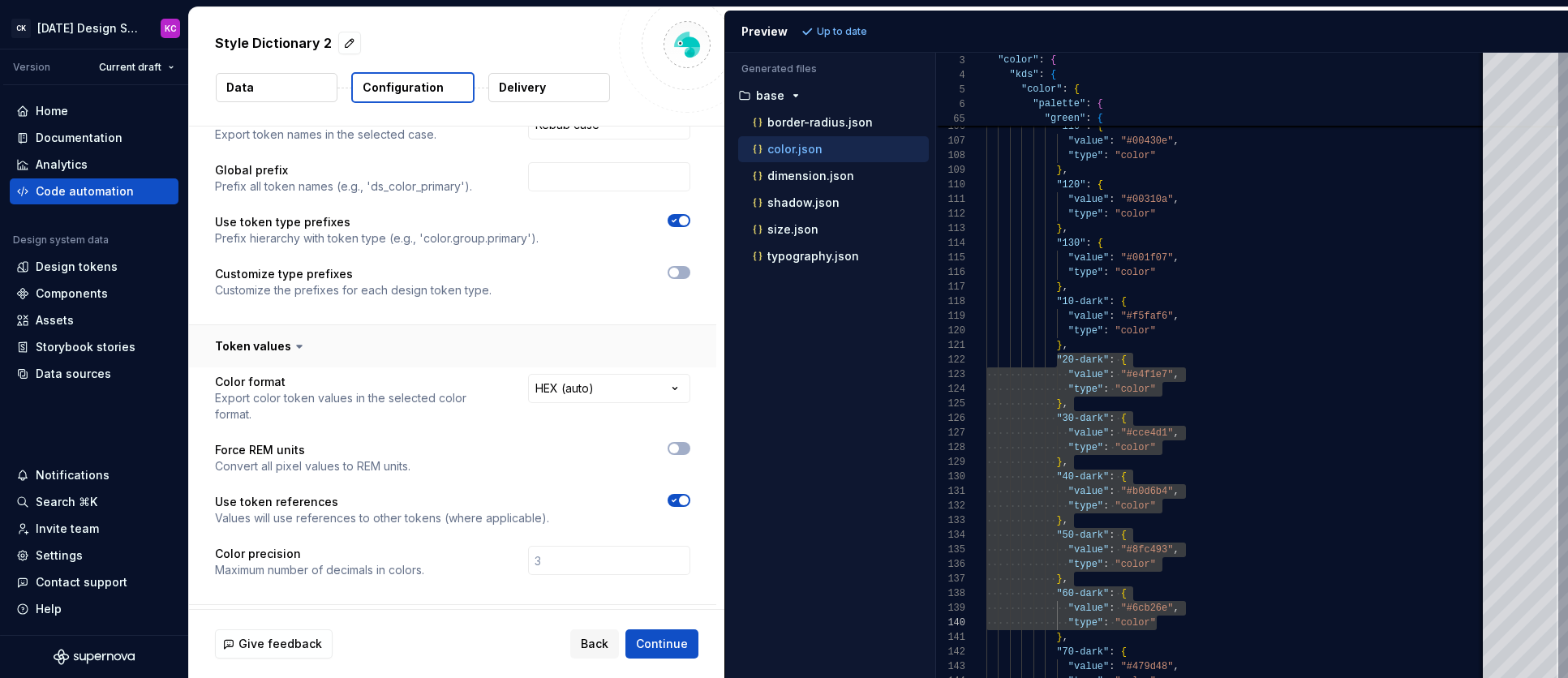
scroll to position [242, 0]
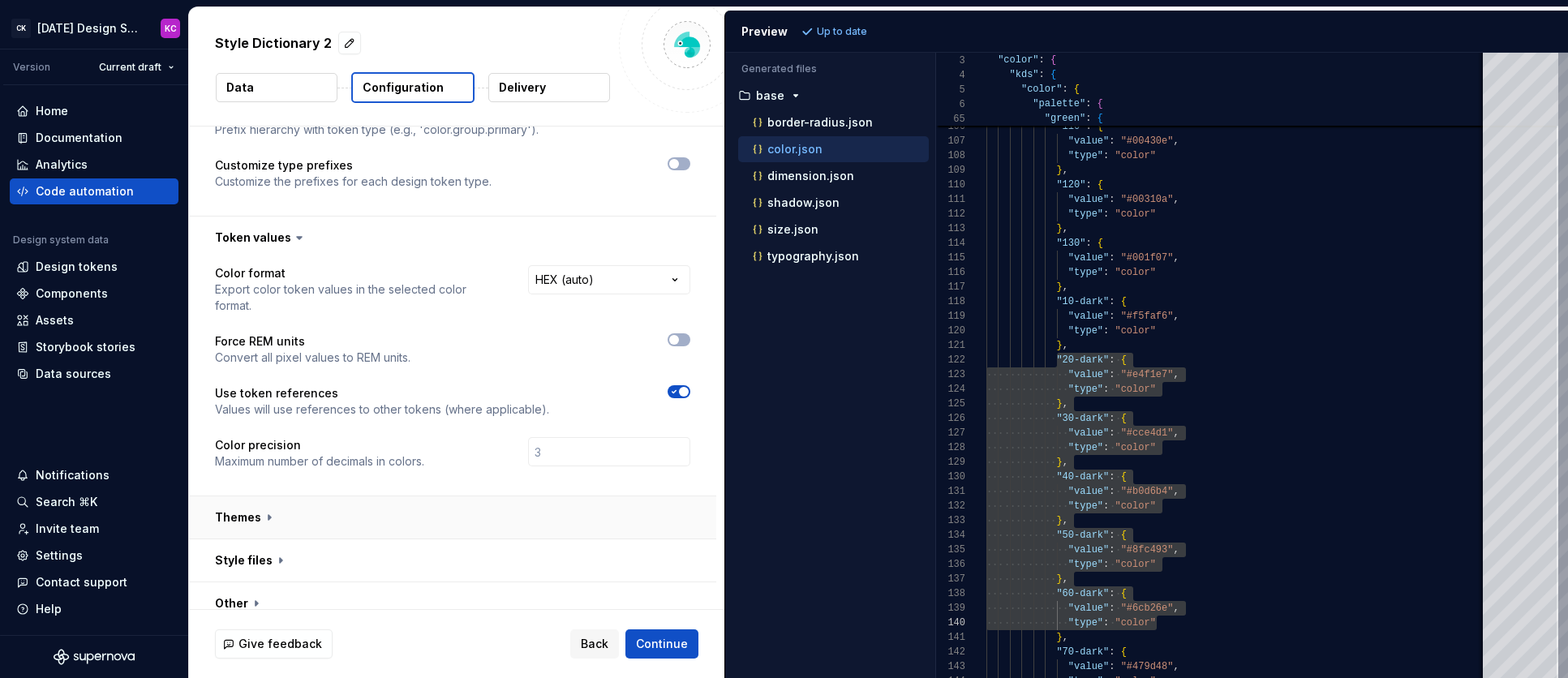
click at [324, 505] on button "button" at bounding box center [452, 517] width 527 height 42
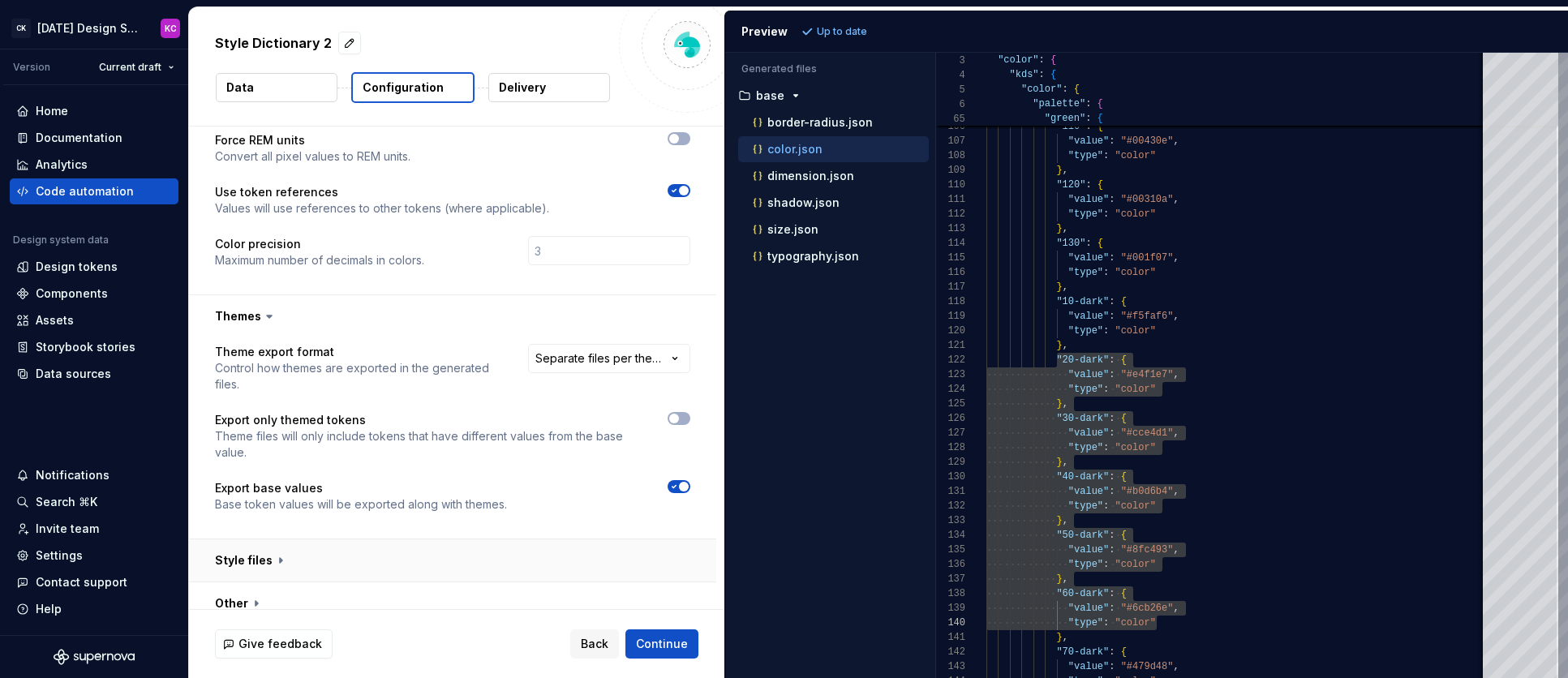
click at [319, 543] on button "button" at bounding box center [452, 560] width 527 height 42
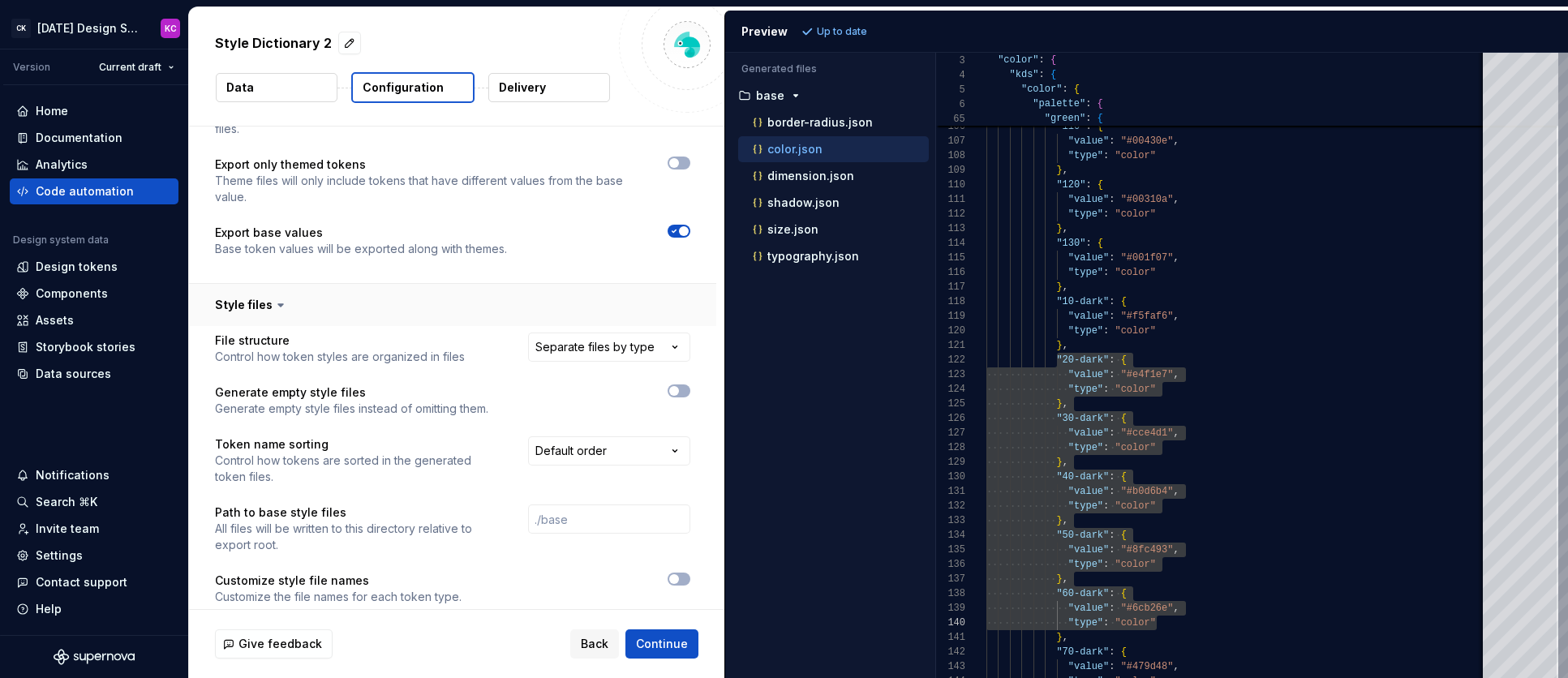
scroll to position [747, 0]
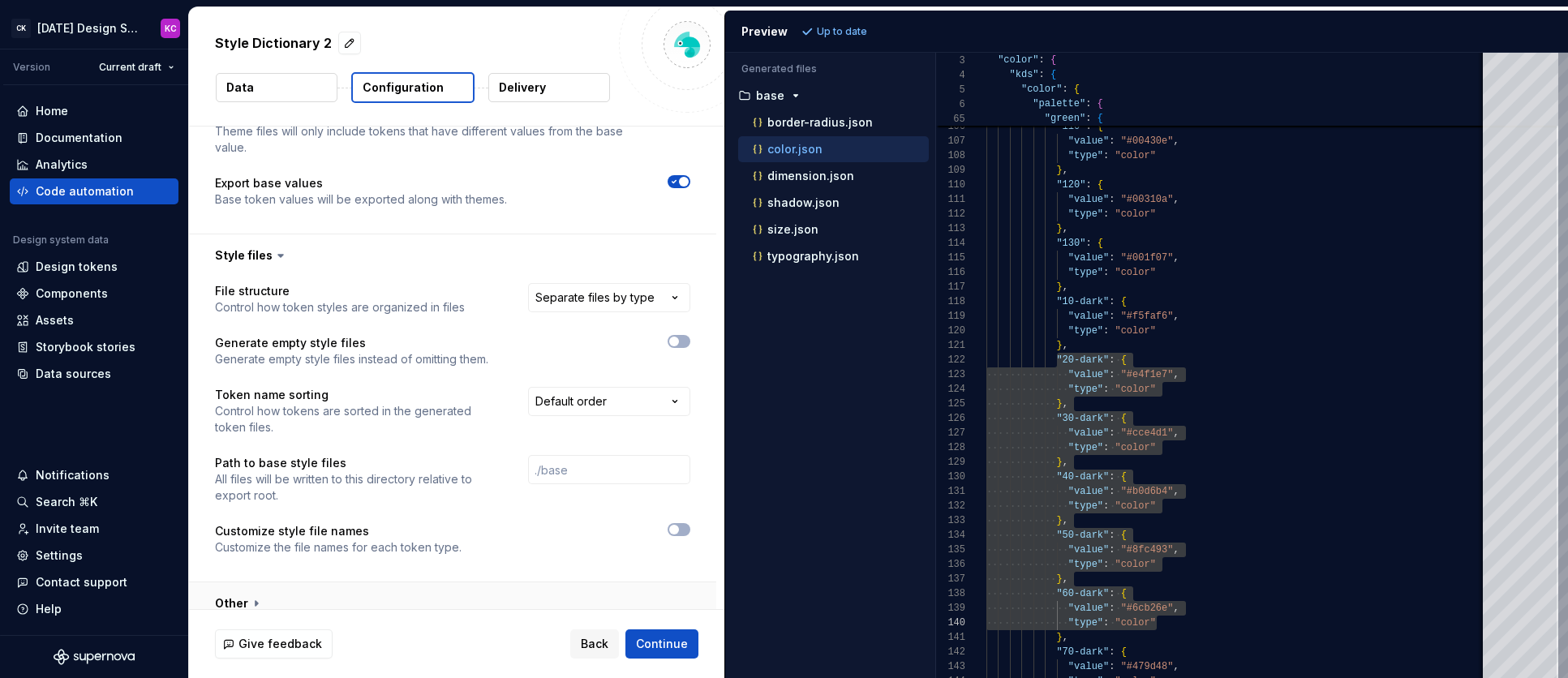
click at [353, 582] on button "button" at bounding box center [452, 603] width 527 height 42
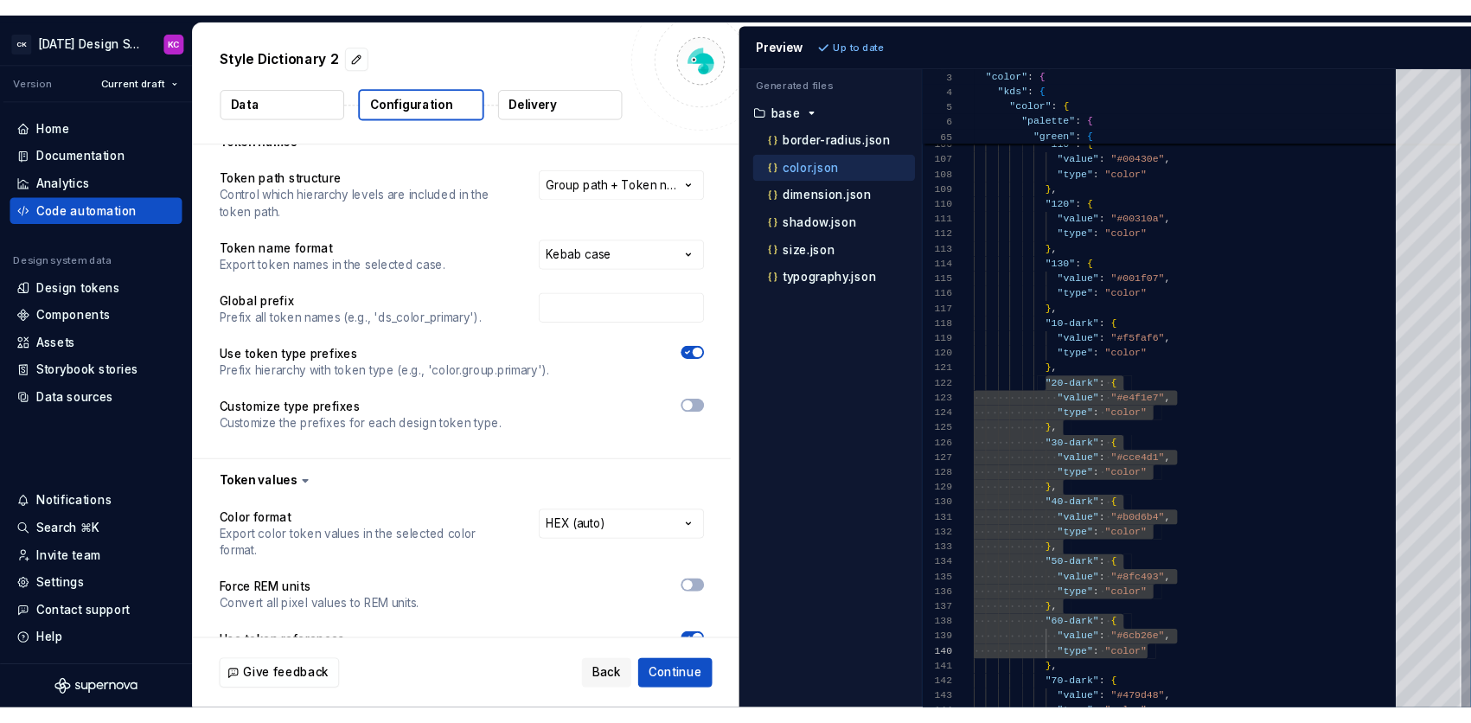
scroll to position [0, 0]
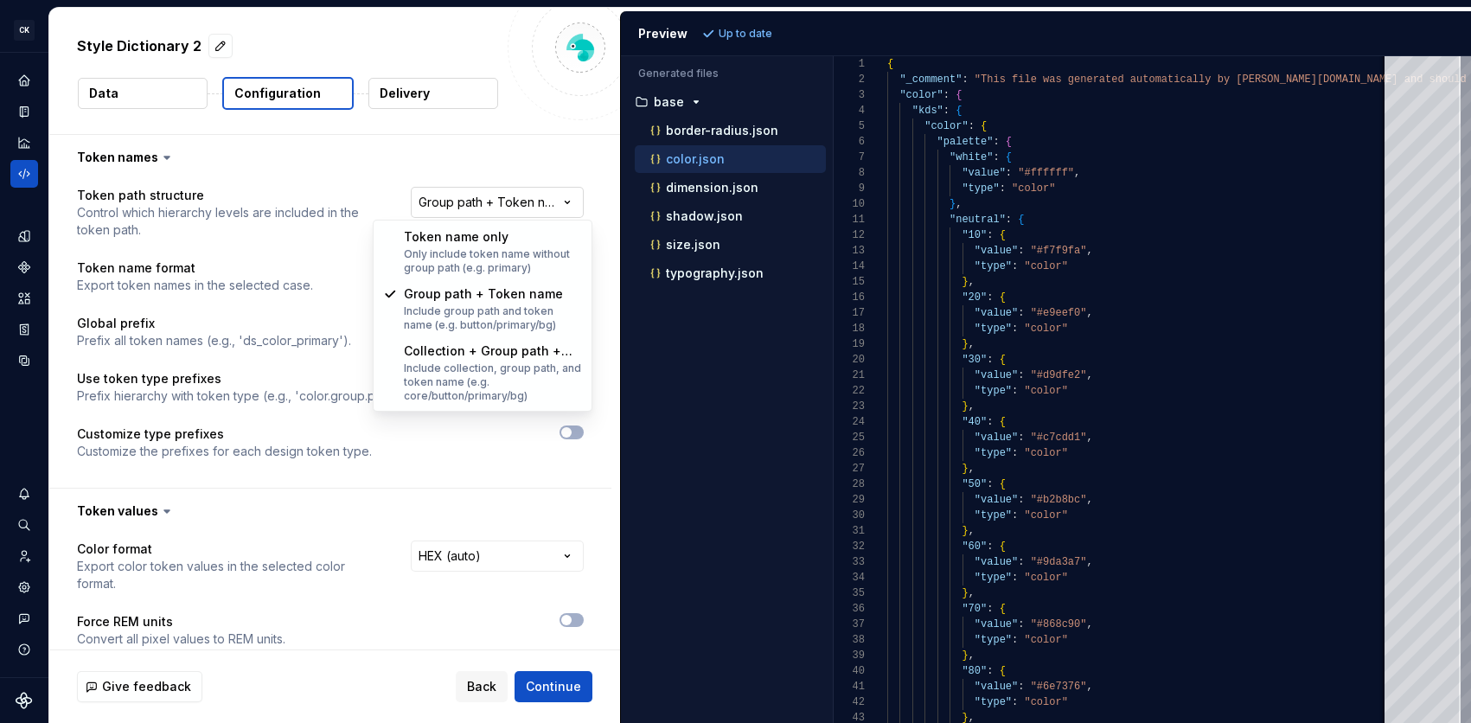
click at [583, 203] on html "**********" at bounding box center [735, 361] width 1471 height 723
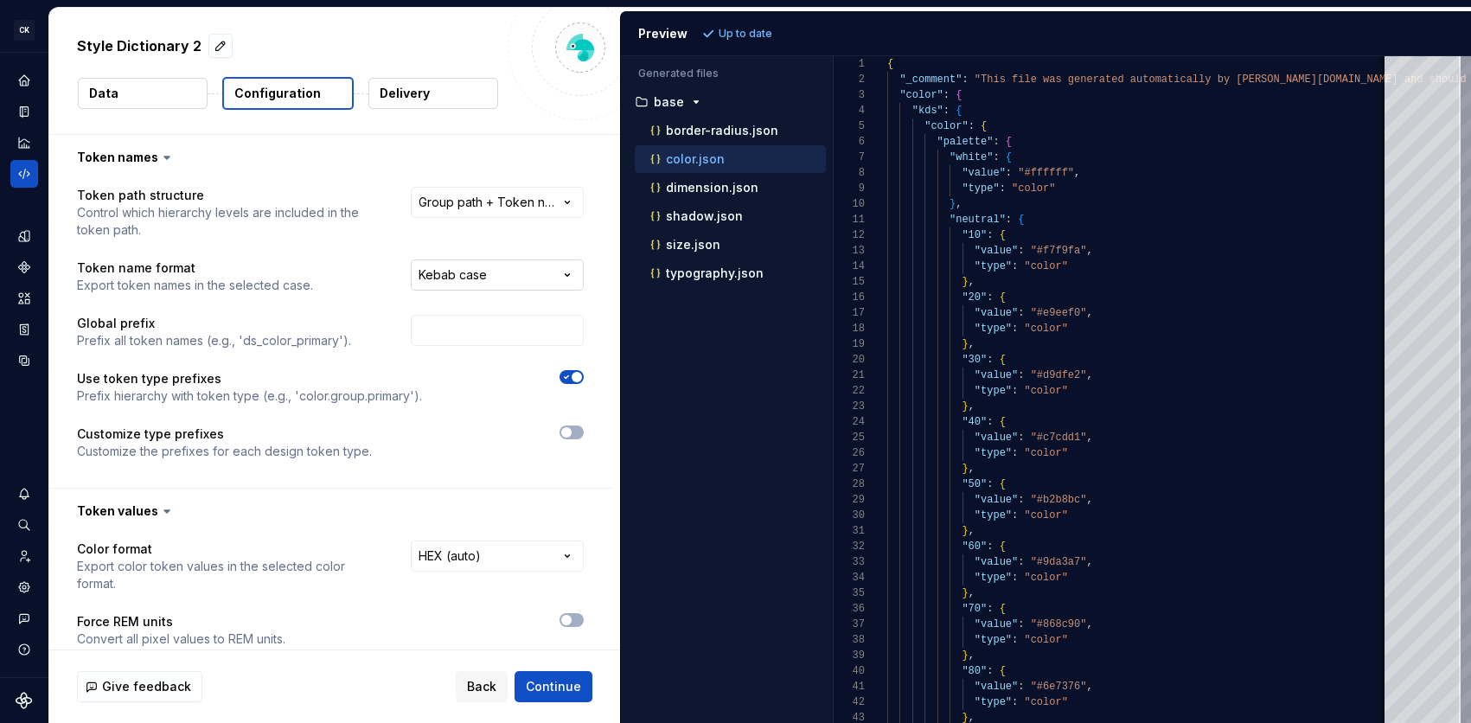
click at [572, 282] on html "**********" at bounding box center [735, 361] width 1471 height 723
click at [577, 275] on html "**********" at bounding box center [735, 361] width 1471 height 723
